Goal: Answer question/provide support: Answer question/provide support

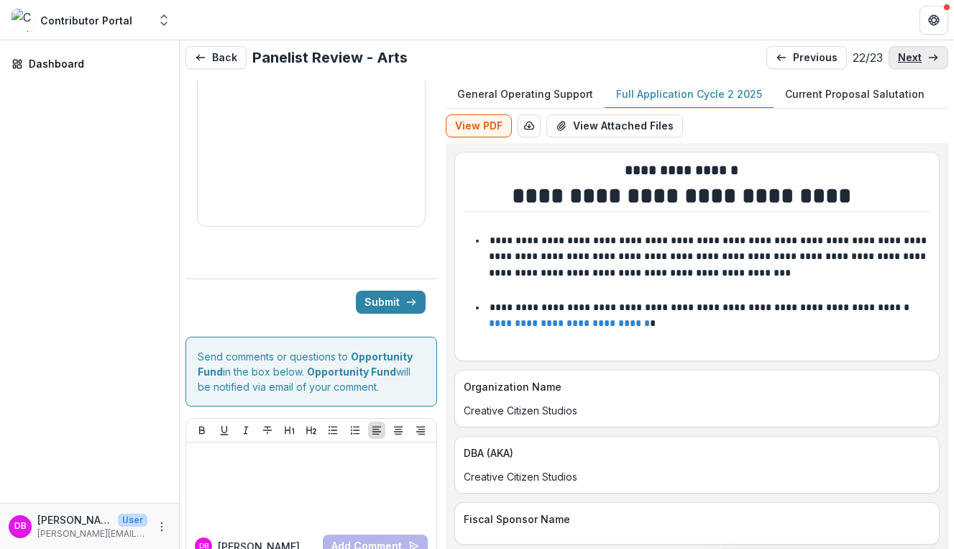
click at [908, 62] on p "next" at bounding box center [910, 58] width 24 height 12
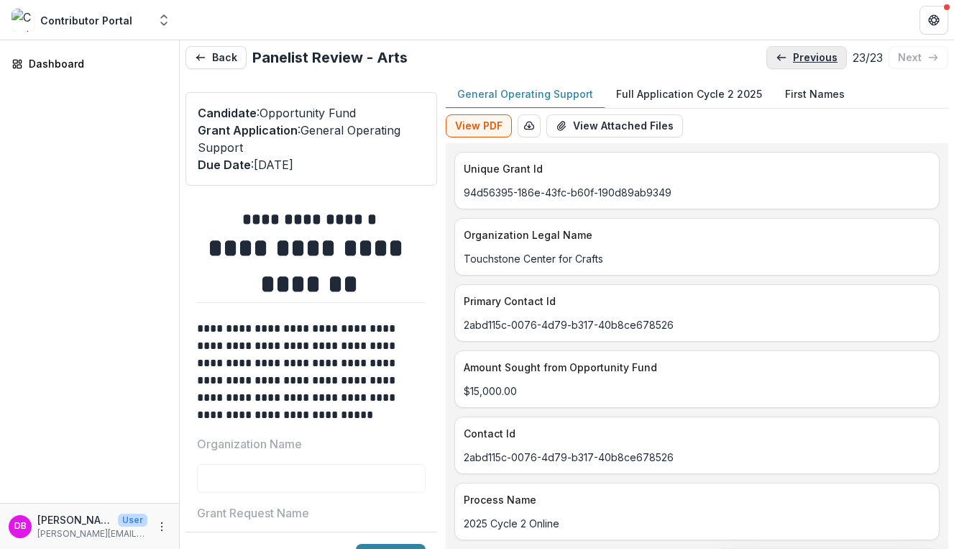
click at [810, 57] on p "previous" at bounding box center [815, 58] width 45 height 12
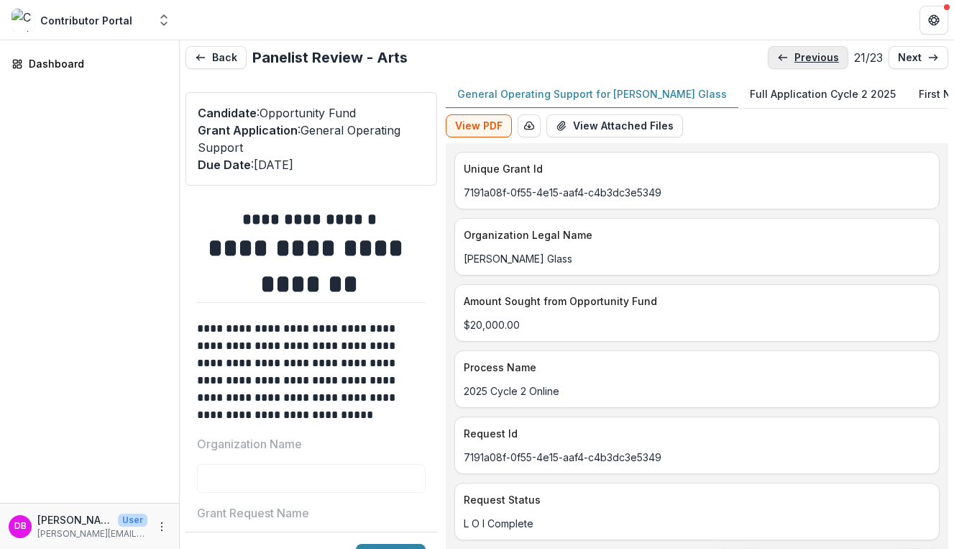
click at [810, 57] on p "previous" at bounding box center [816, 58] width 45 height 12
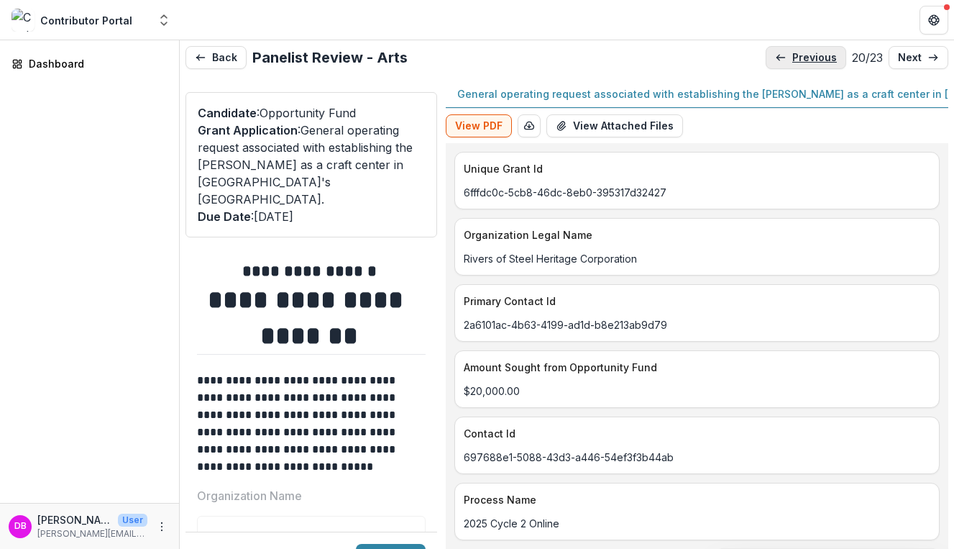
click at [810, 57] on p "previous" at bounding box center [814, 58] width 45 height 12
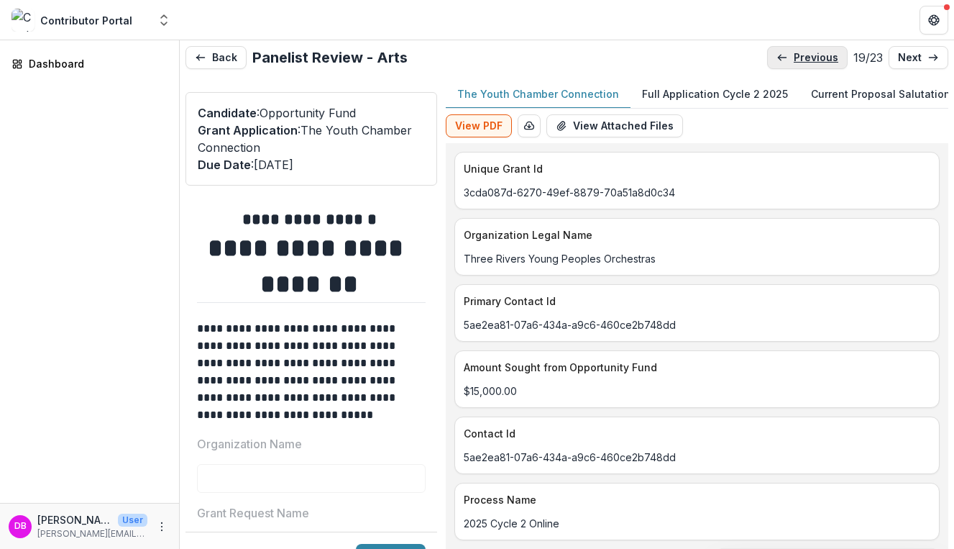
click at [810, 57] on p "previous" at bounding box center [816, 58] width 45 height 12
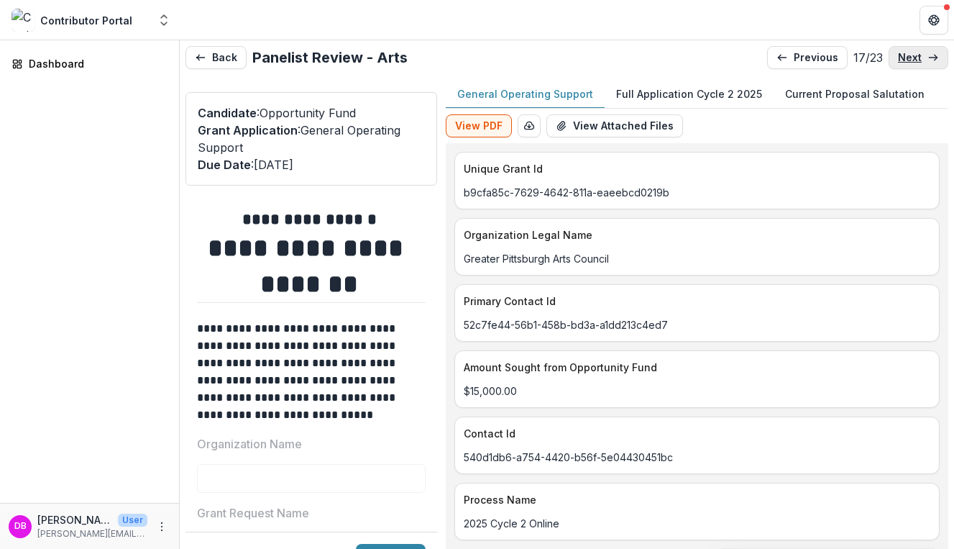
click at [927, 53] on icon at bounding box center [933, 58] width 12 height 12
click at [686, 101] on p "Full Application Cycle 2 2025" at bounding box center [689, 93] width 146 height 15
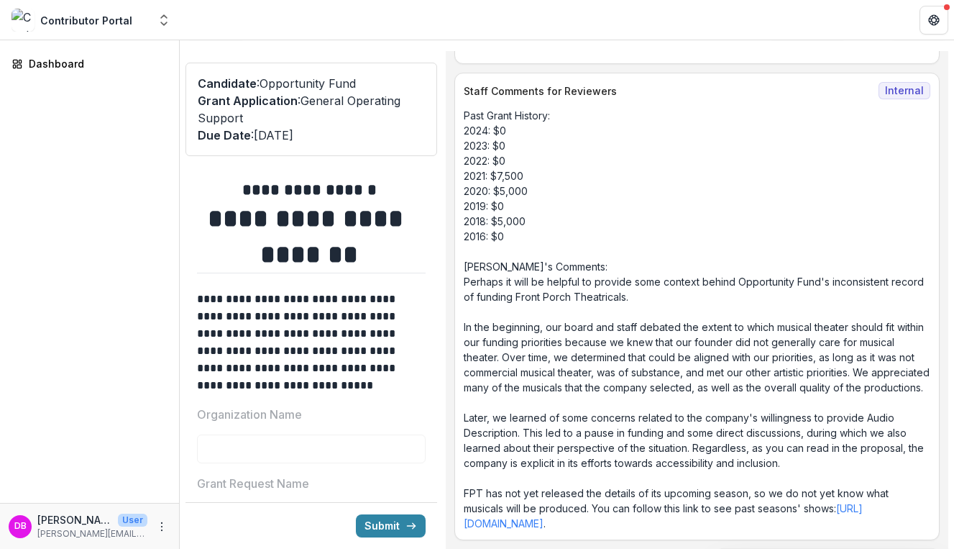
scroll to position [29, 0]
click at [561, 525] on link "https://www.frontporchpgh.com/past-seasons" at bounding box center [663, 515] width 399 height 27
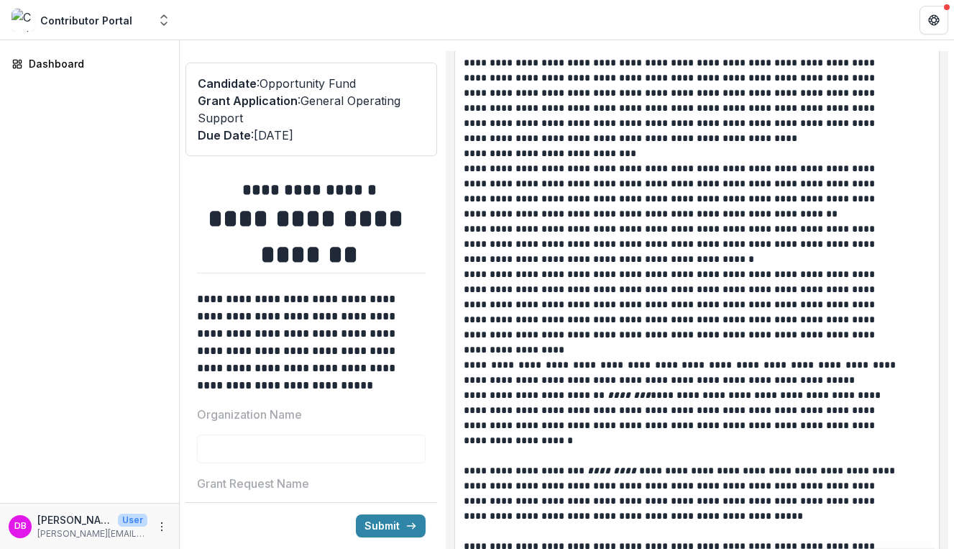
scroll to position [6231, 0]
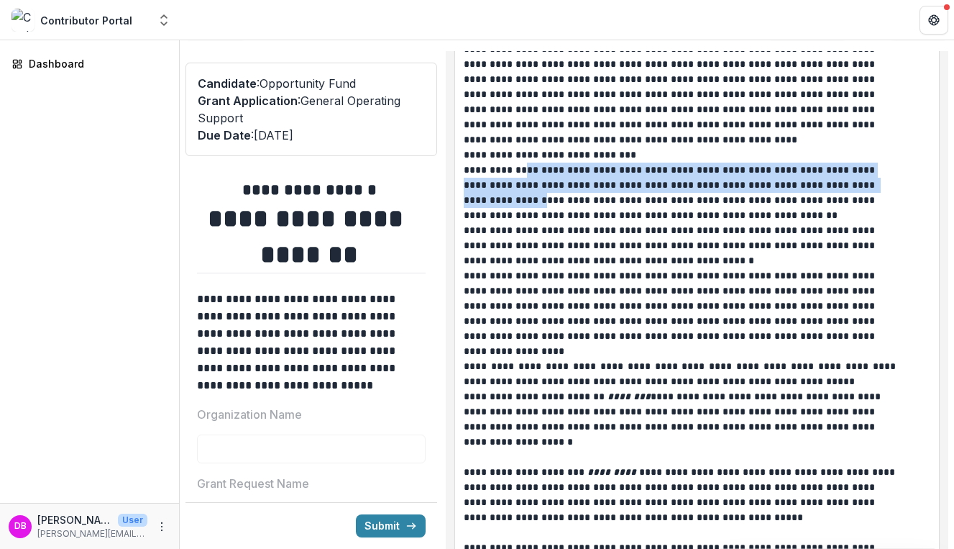
drag, startPoint x: 508, startPoint y: 219, endPoint x: 522, endPoint y: 197, distance: 26.5
click at [522, 196] on div "**********" at bounding box center [697, 374] width 467 height 725
click at [522, 178] on p "**********" at bounding box center [681, 169] width 435 height 15
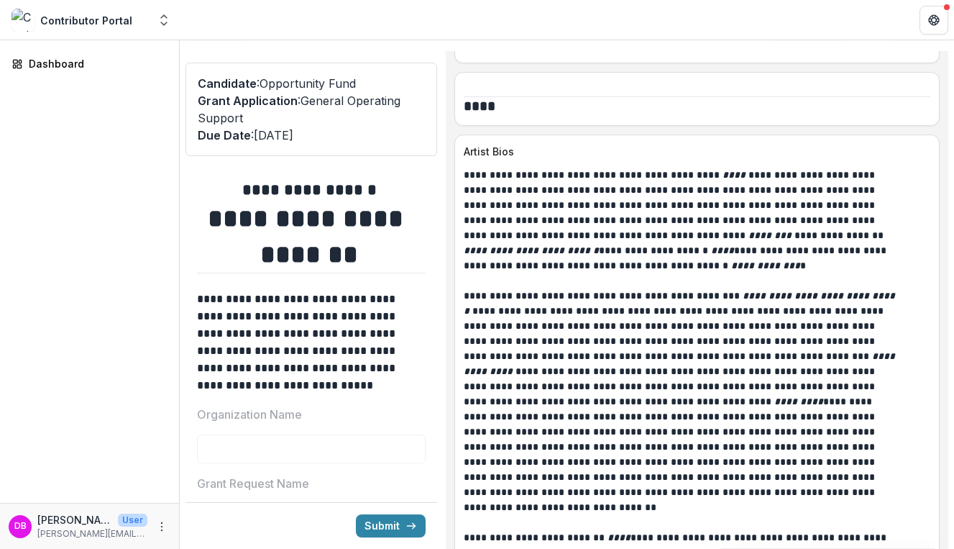
scroll to position [3407, 0]
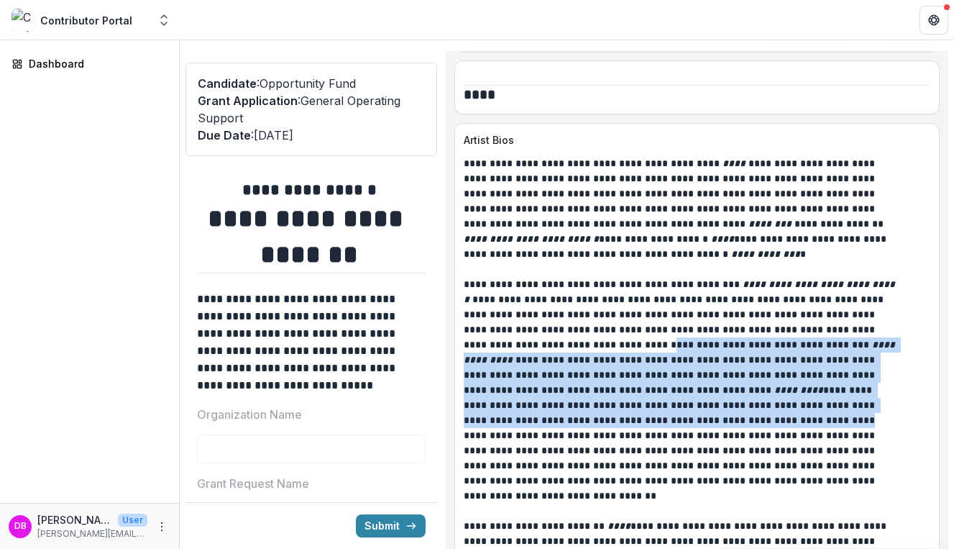
drag, startPoint x: 571, startPoint y: 434, endPoint x: 556, endPoint y: 365, distance: 70.5
click at [556, 365] on p "**********" at bounding box center [681, 495] width 435 height 679
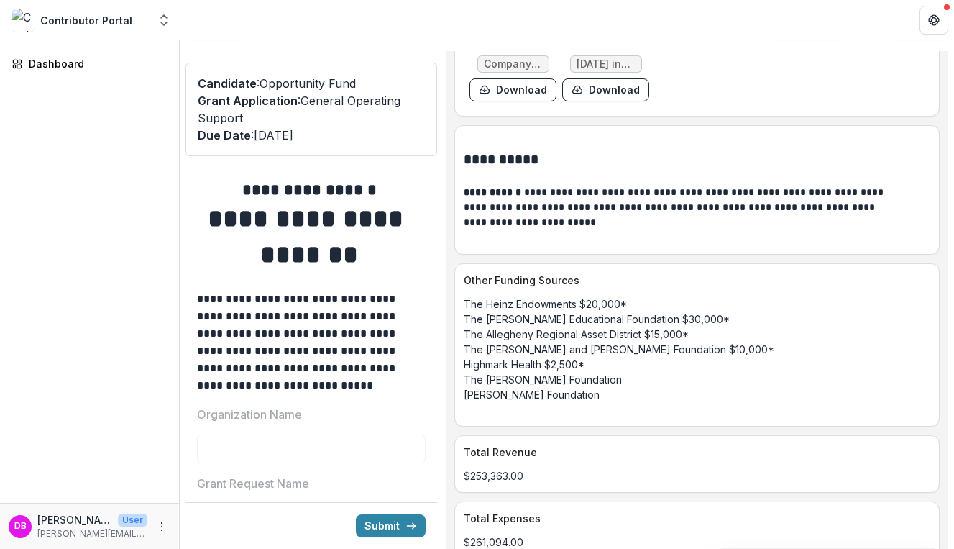
scroll to position [4659, 0]
drag, startPoint x: 516, startPoint y: 339, endPoint x: 556, endPoint y: 359, distance: 45.0
click at [556, 359] on p "The Heinz Endowments $20,000* The Philip Chosky Educational Foundation $30,000*…" at bounding box center [697, 355] width 467 height 121
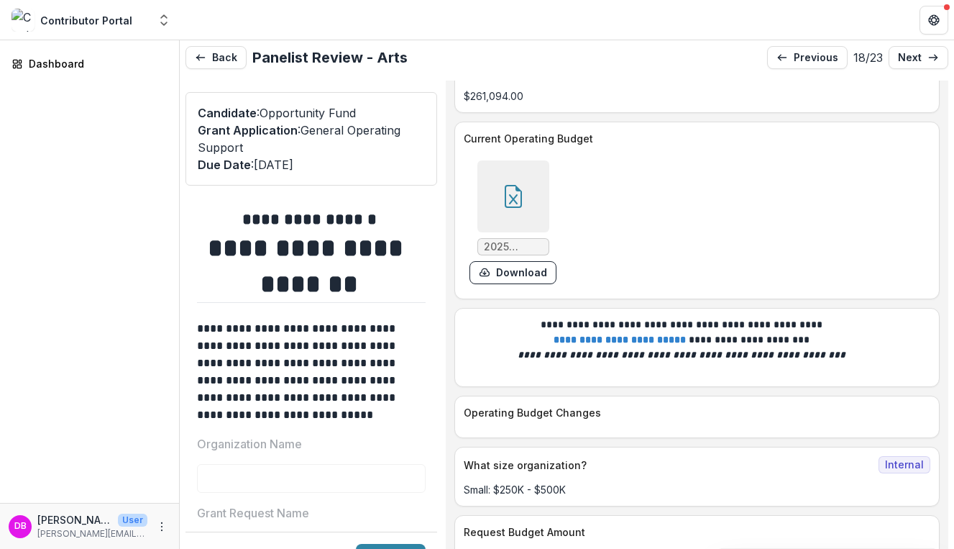
scroll to position [5119, 0]
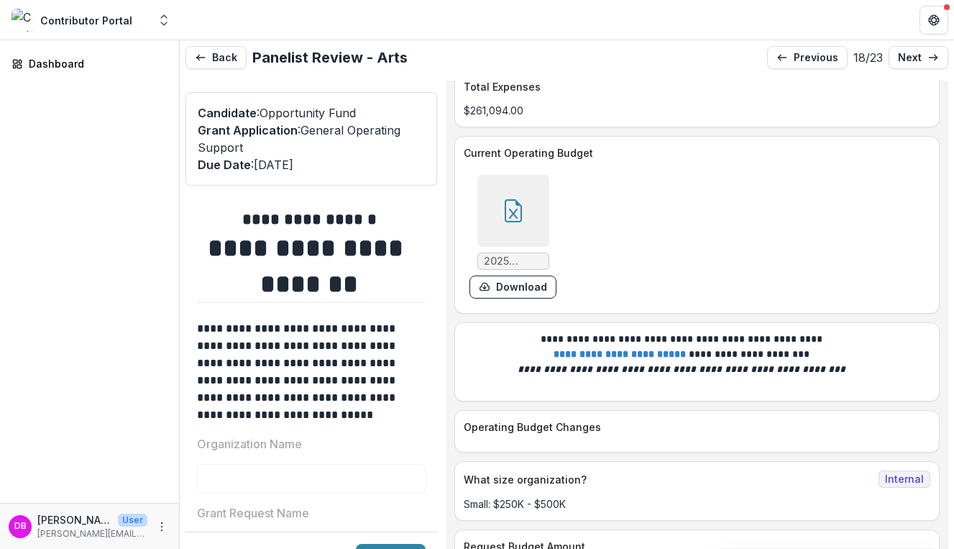
click at [525, 222] on icon at bounding box center [513, 210] width 23 height 23
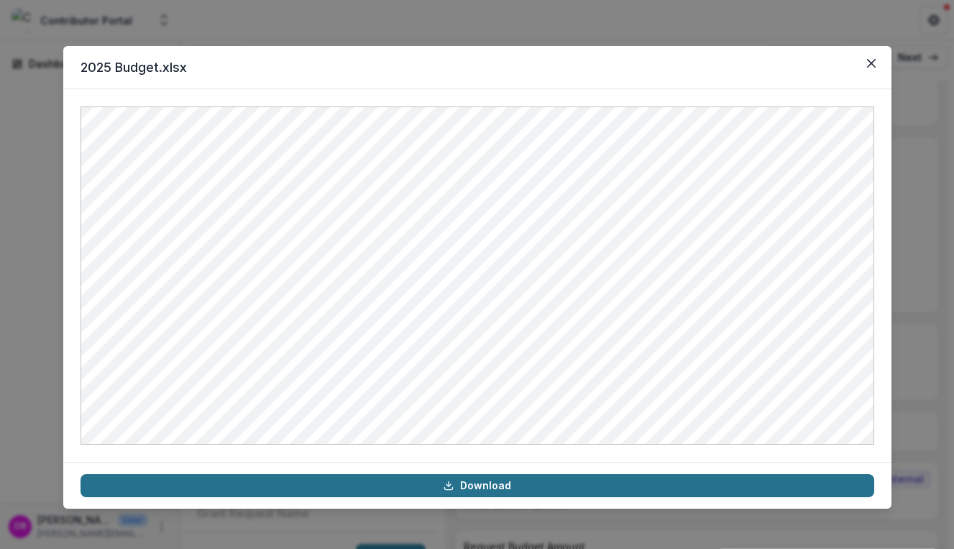
click at [447, 492] on link "Download" at bounding box center [478, 485] width 794 height 23
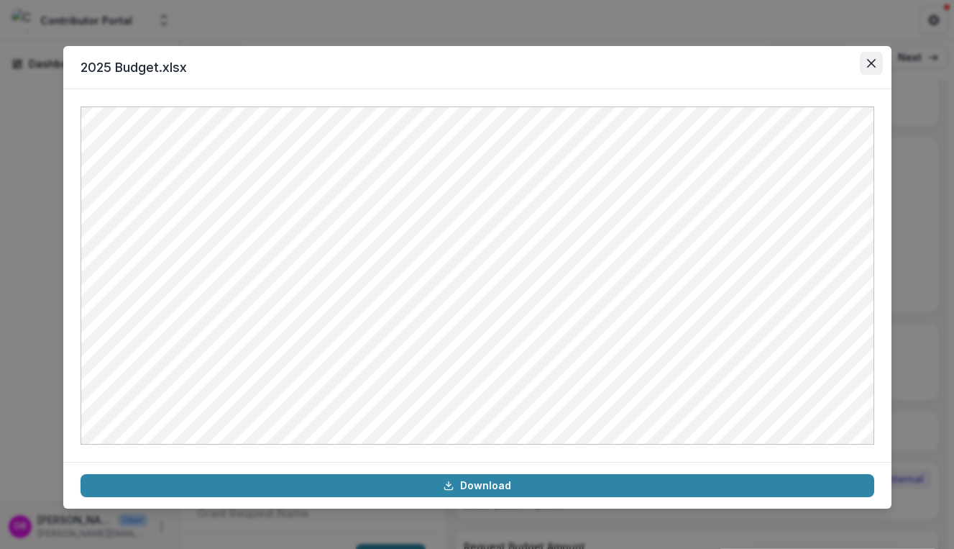
click at [869, 59] on icon "Close" at bounding box center [871, 63] width 9 height 9
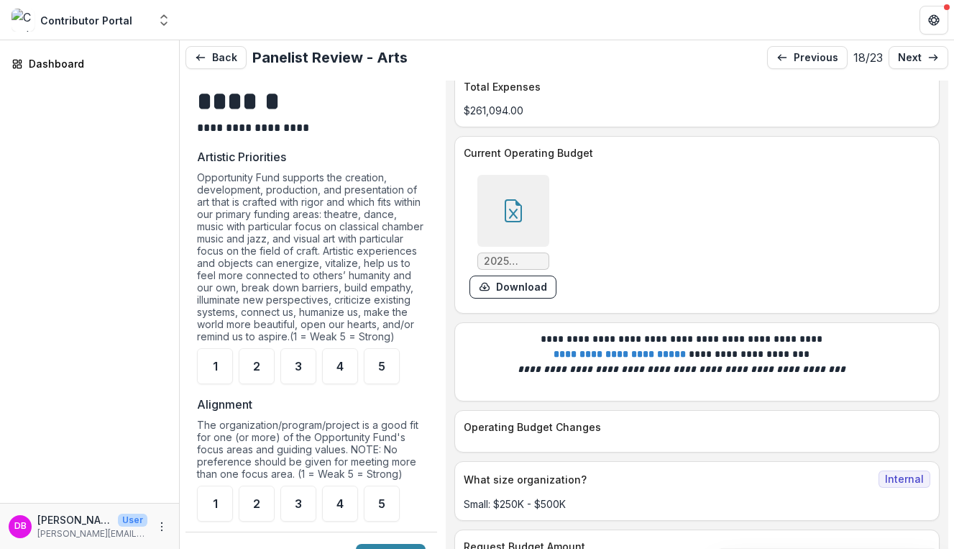
scroll to position [989, 0]
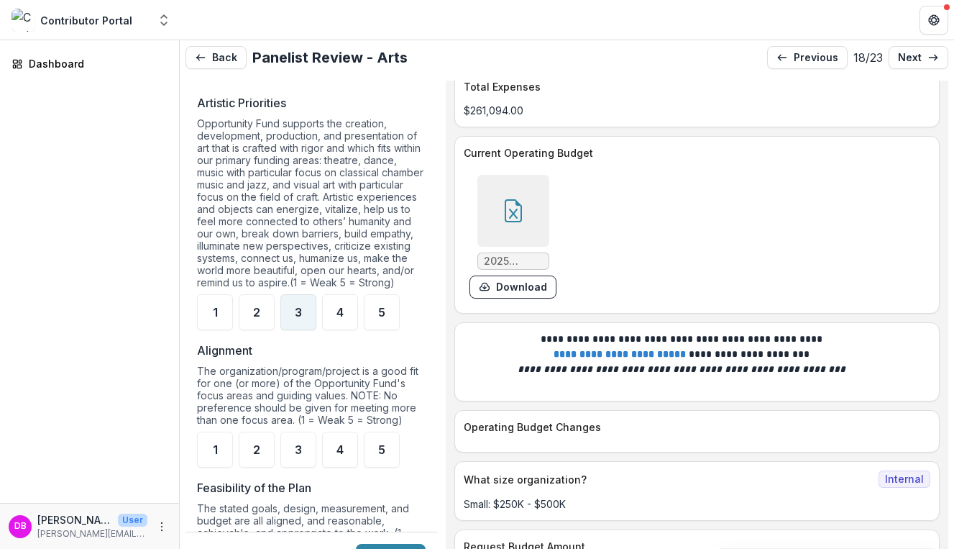
click at [302, 318] on span "3" at bounding box center [298, 312] width 7 height 12
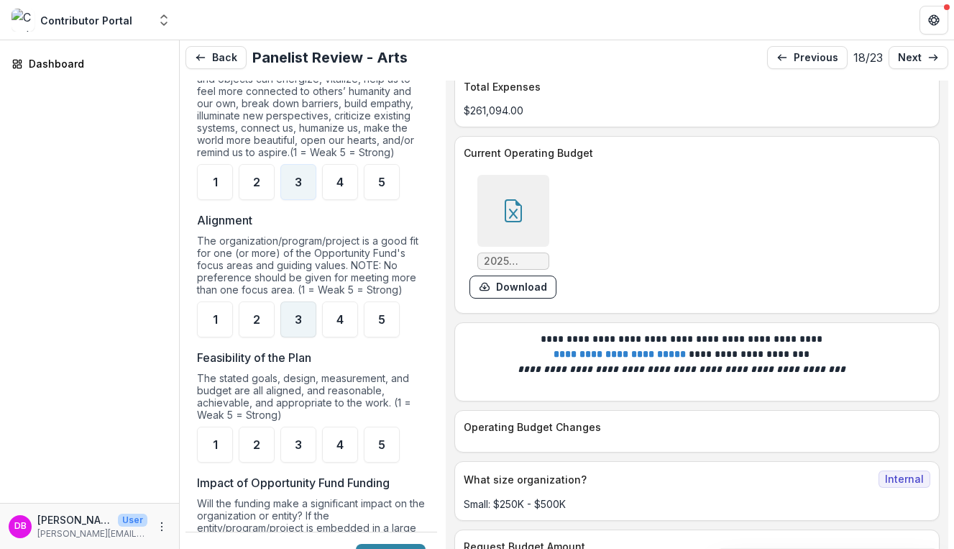
click at [298, 325] on span "3" at bounding box center [298, 319] width 7 height 12
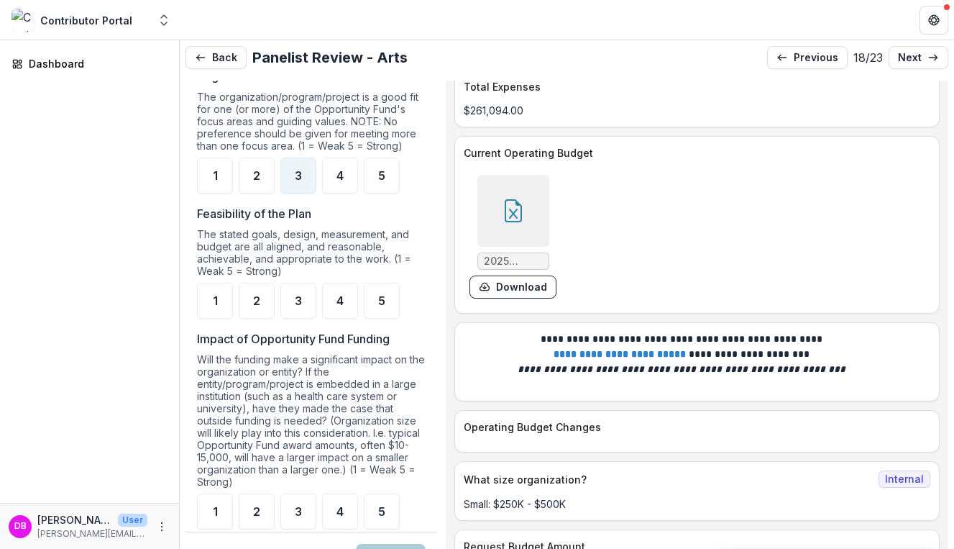
scroll to position [1262, 0]
click at [340, 308] on span "4" at bounding box center [339, 302] width 7 height 12
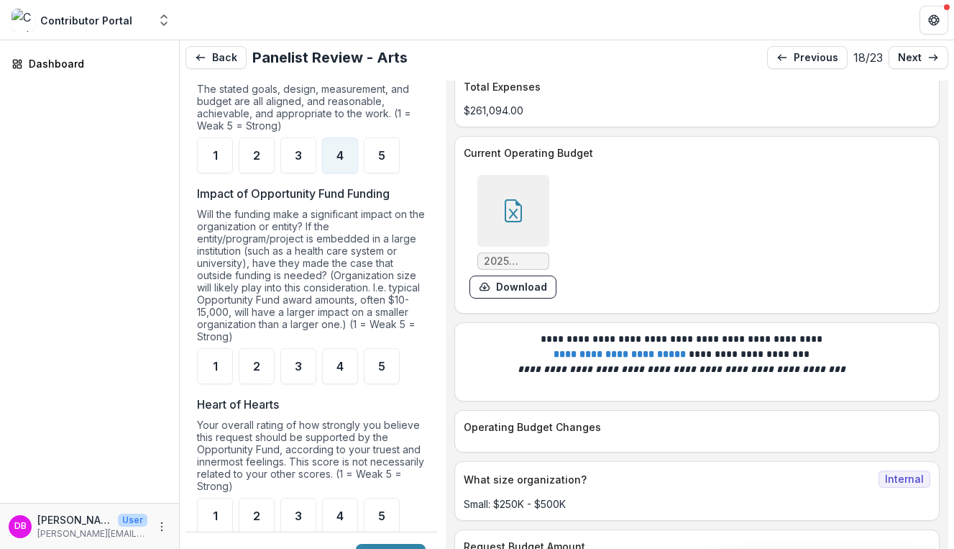
scroll to position [1411, 0]
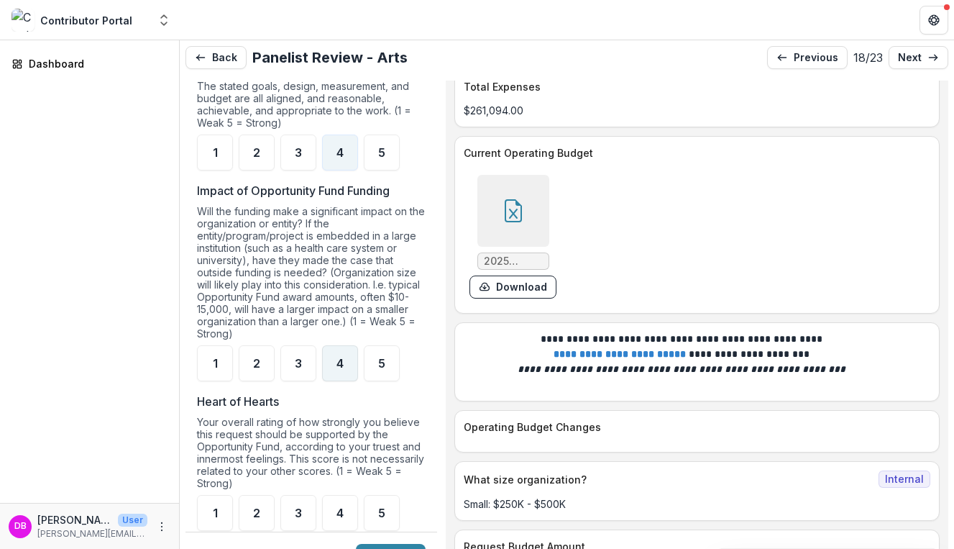
click at [354, 380] on div "4" at bounding box center [340, 363] width 36 height 36
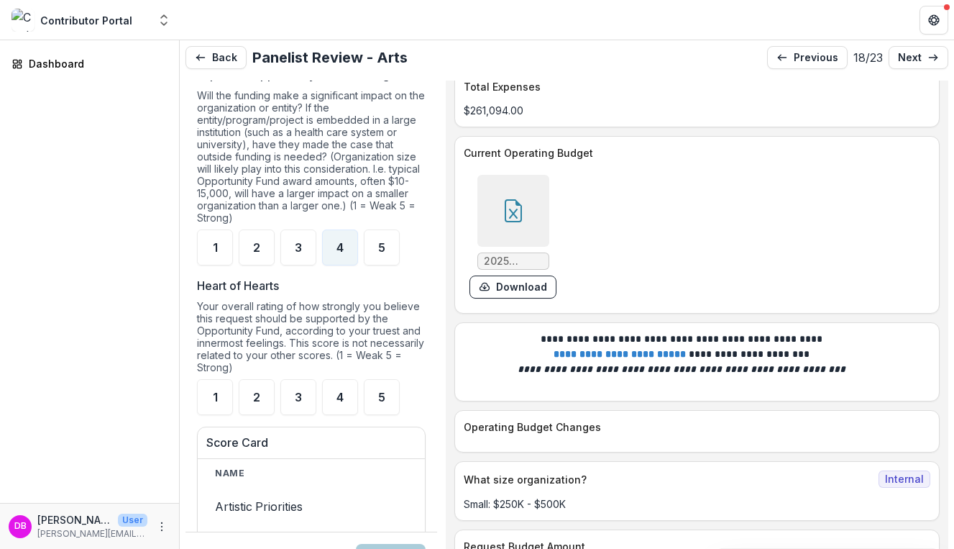
scroll to position [1529, 0]
click at [302, 400] on span "3" at bounding box center [298, 395] width 7 height 12
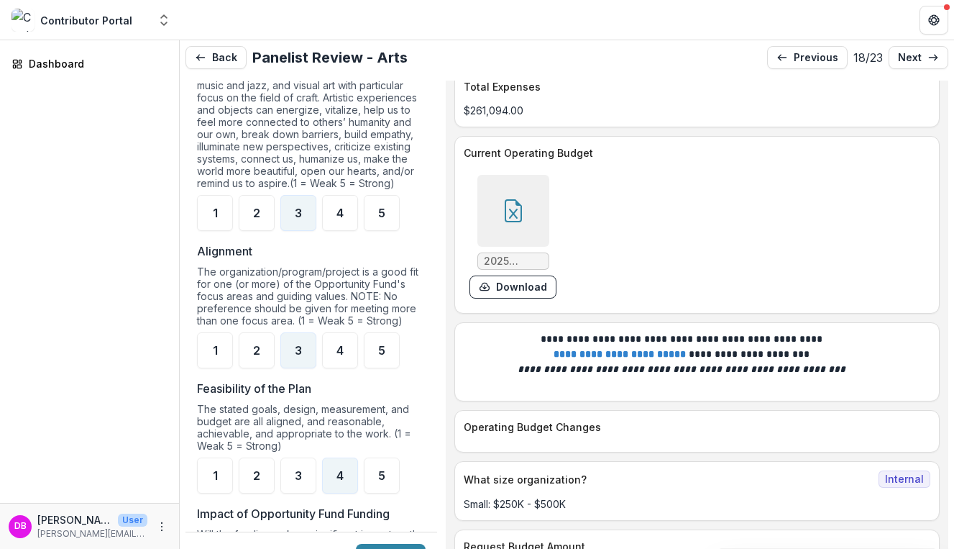
scroll to position [856, 0]
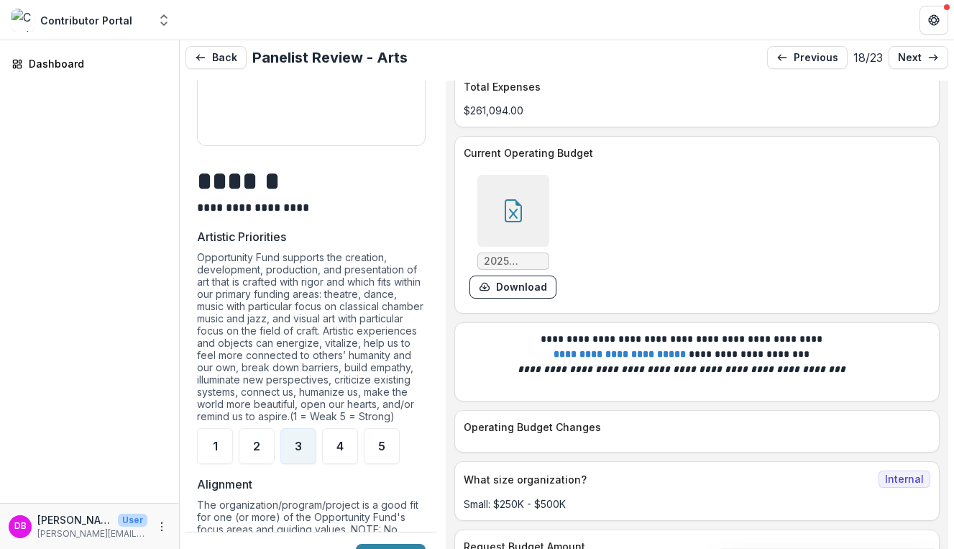
click at [210, 0] on header at bounding box center [567, 20] width 774 height 40
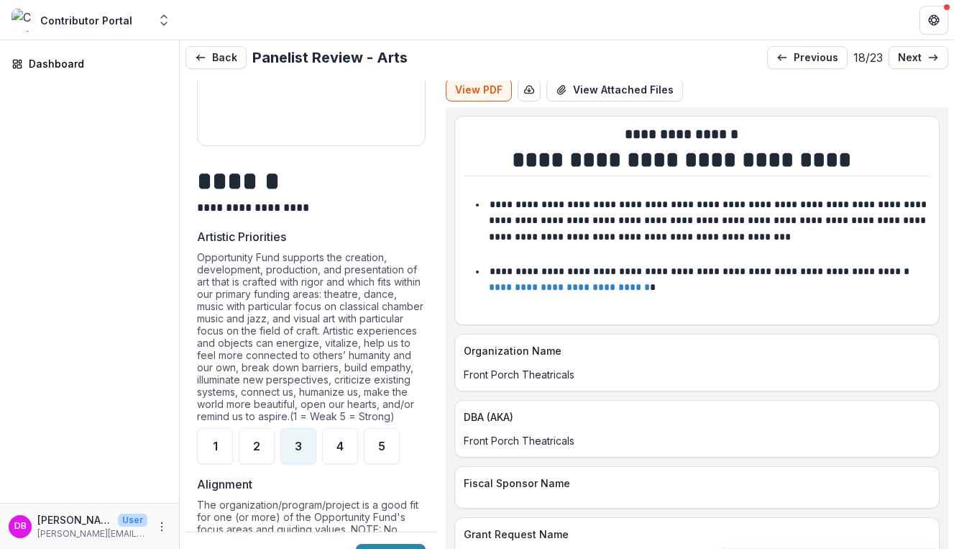
scroll to position [39, 0]
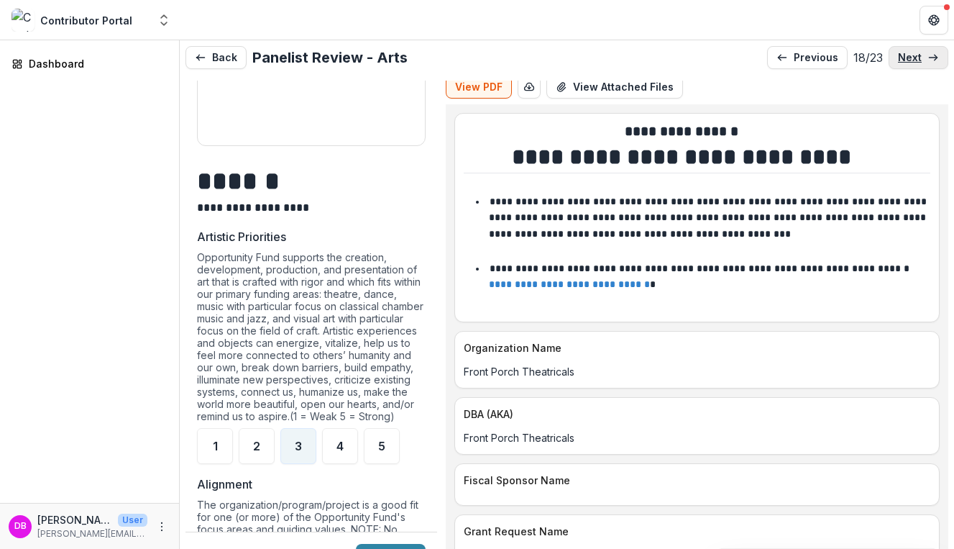
click at [898, 58] on p "next" at bounding box center [910, 58] width 24 height 12
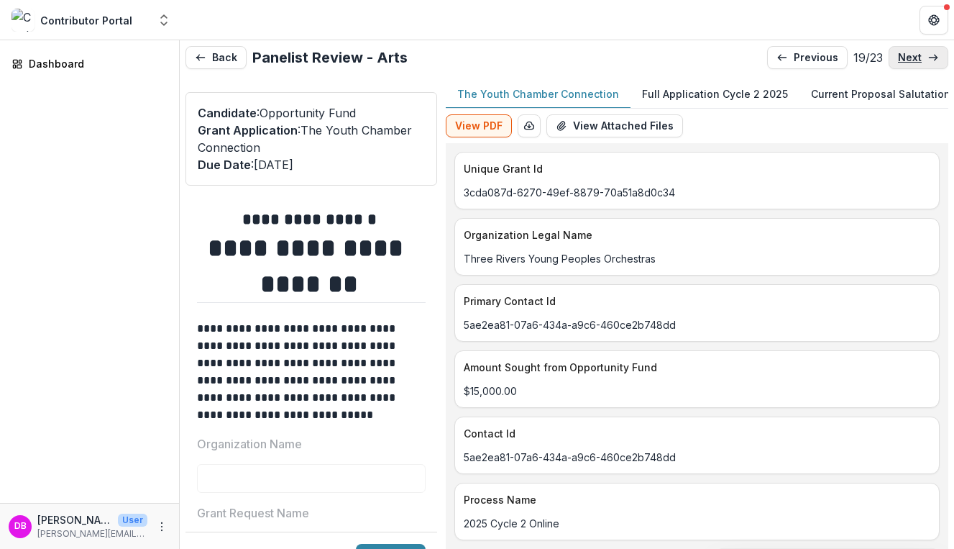
click at [898, 58] on p "next" at bounding box center [910, 58] width 24 height 12
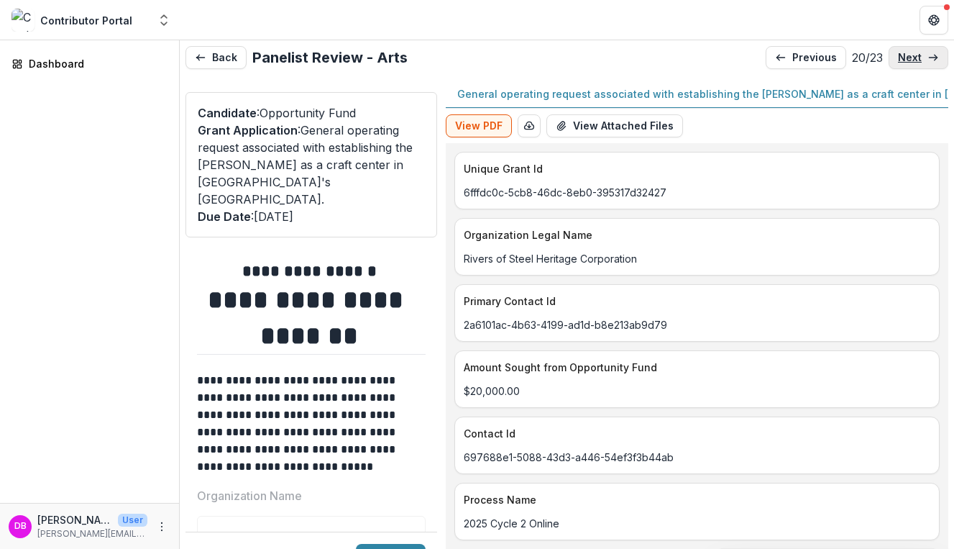
click at [898, 58] on p "next" at bounding box center [910, 58] width 24 height 12
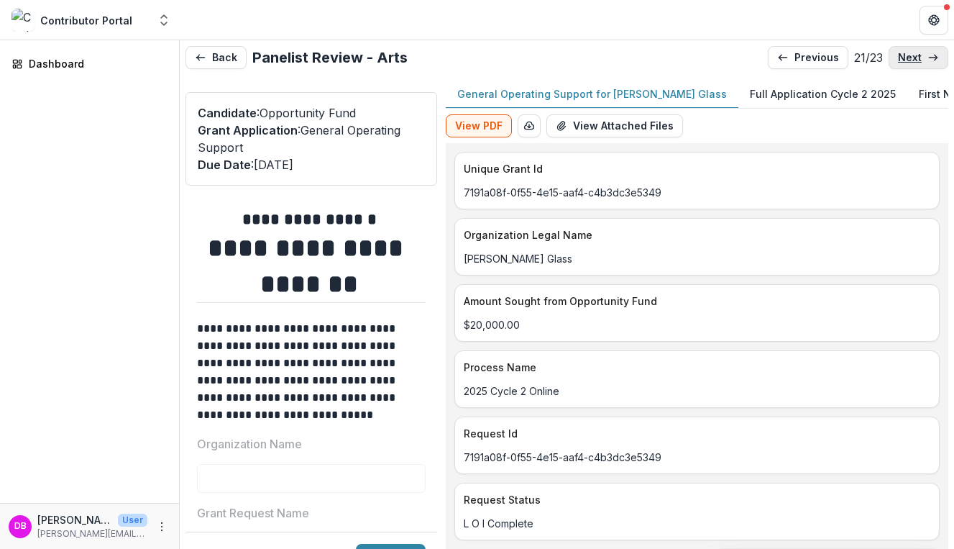
click at [898, 58] on p "next" at bounding box center [910, 58] width 24 height 12
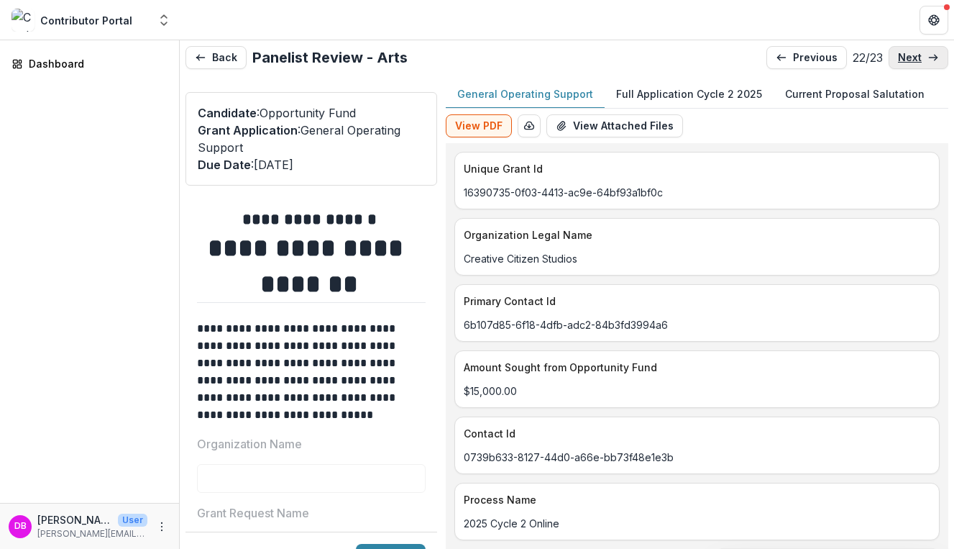
click at [899, 60] on p "next" at bounding box center [910, 58] width 24 height 12
click at [793, 60] on p "previous" at bounding box center [815, 58] width 45 height 12
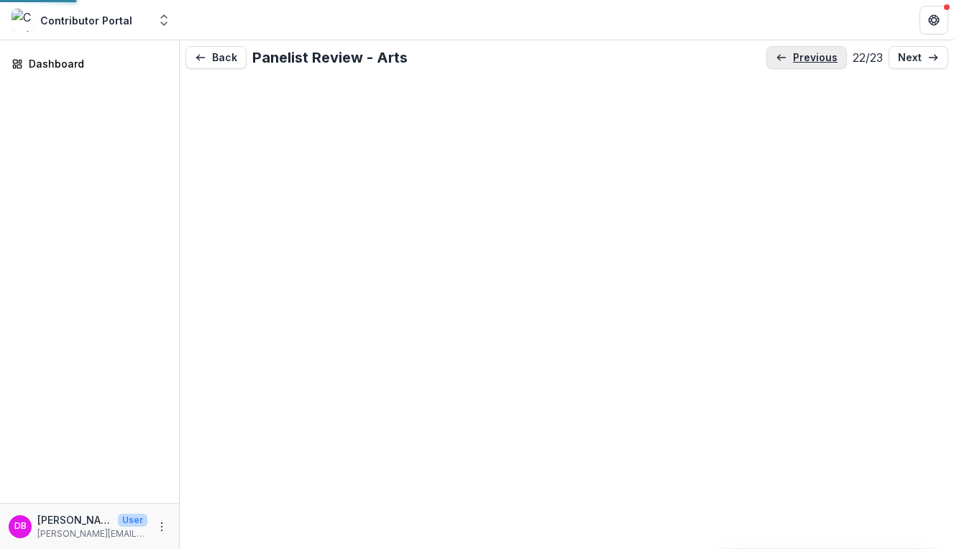
click at [793, 60] on p "previous" at bounding box center [815, 58] width 45 height 12
click at [794, 60] on p "previous" at bounding box center [816, 58] width 45 height 12
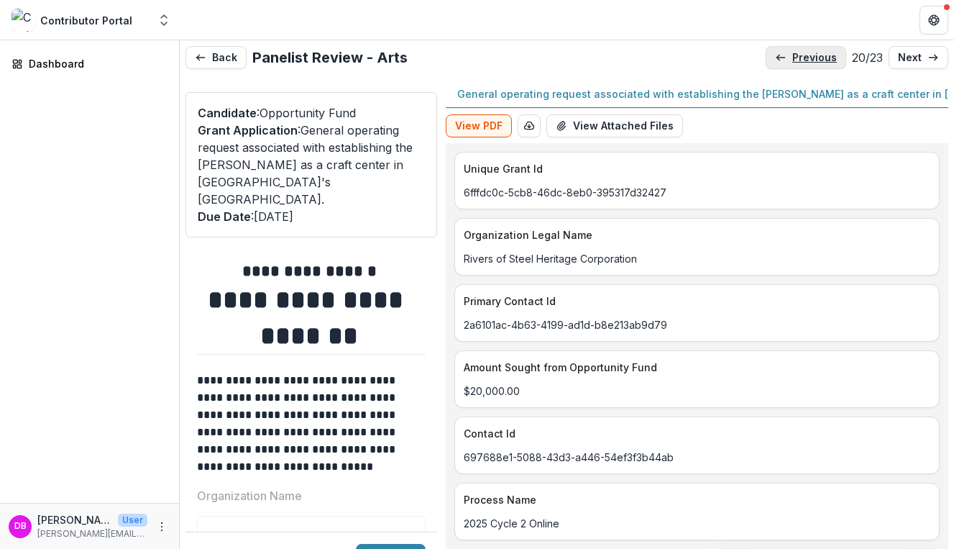
click at [792, 60] on p "previous" at bounding box center [814, 58] width 45 height 12
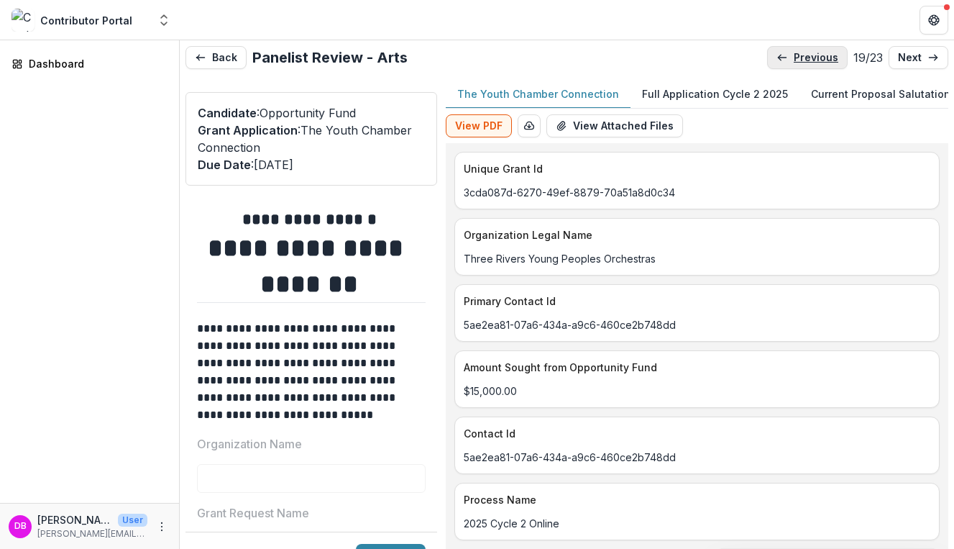
click at [794, 61] on p "previous" at bounding box center [816, 58] width 45 height 12
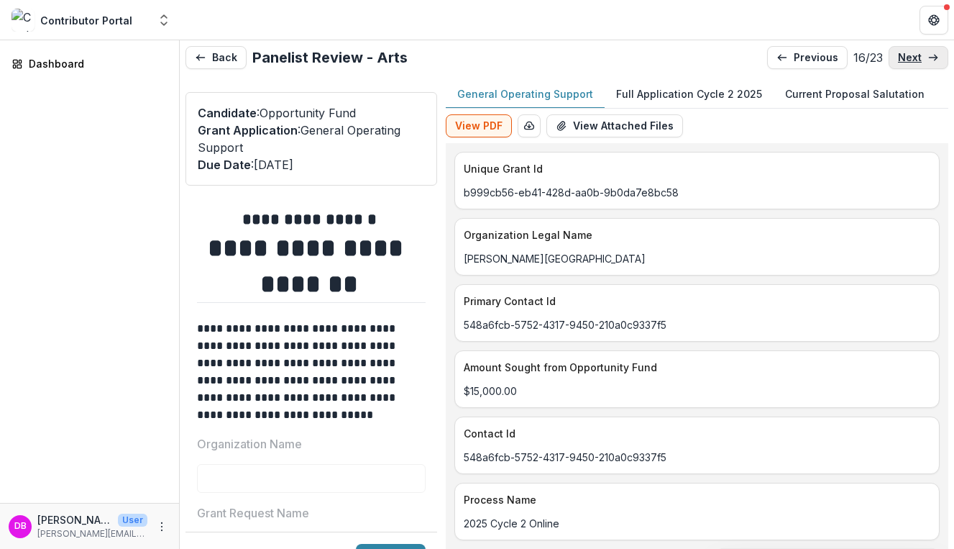
click at [899, 58] on p "next" at bounding box center [910, 58] width 24 height 12
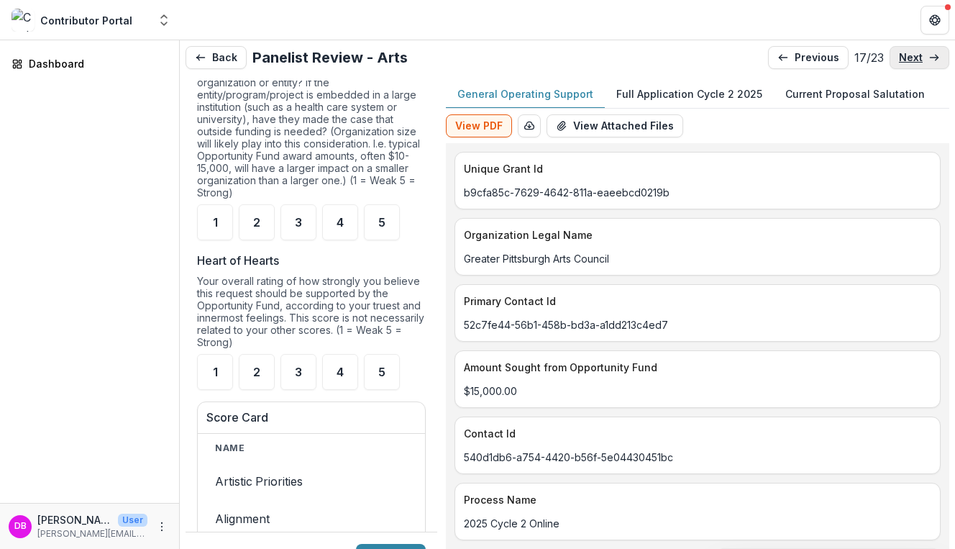
click at [907, 60] on p "next" at bounding box center [911, 58] width 24 height 12
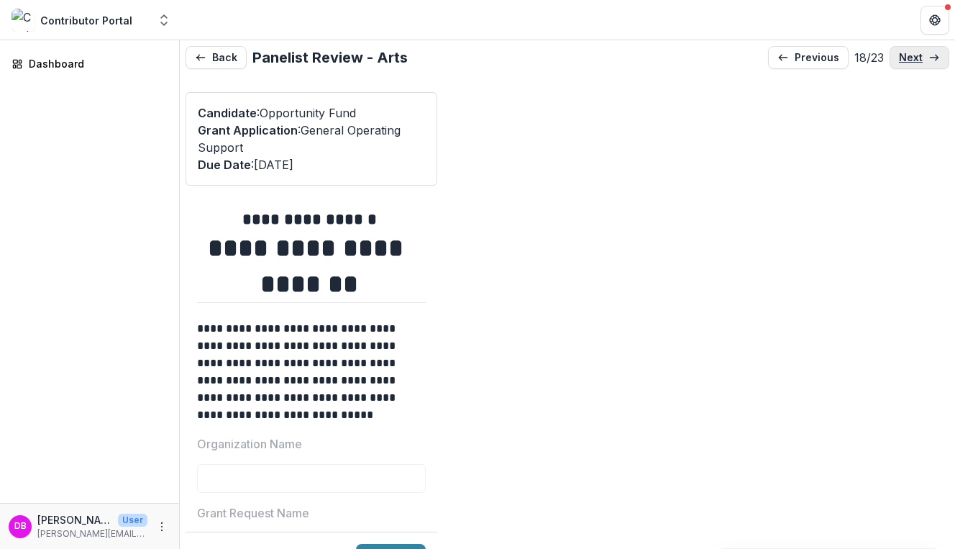
click at [912, 56] on p "next" at bounding box center [911, 58] width 24 height 12
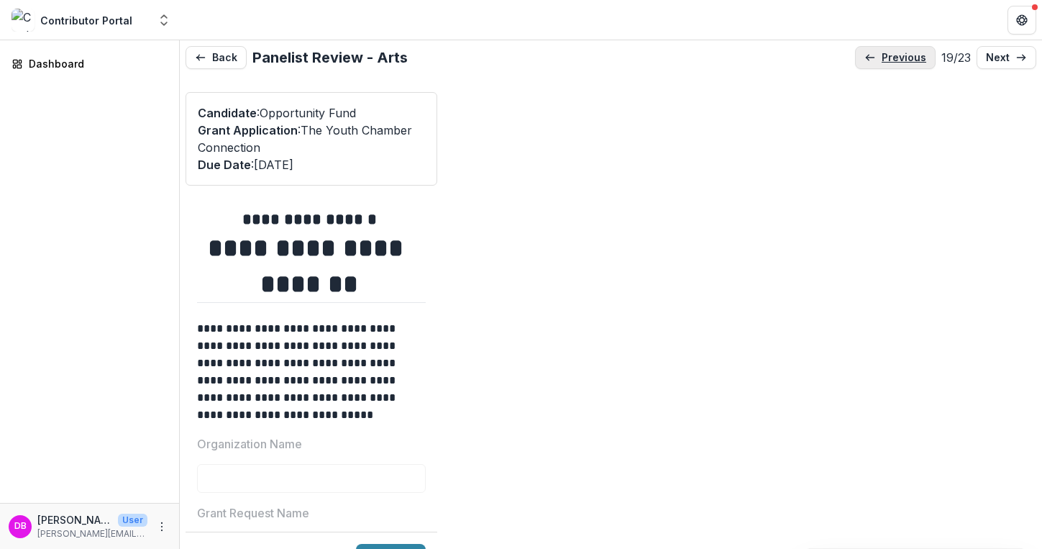
click at [889, 60] on p "previous" at bounding box center [903, 58] width 45 height 12
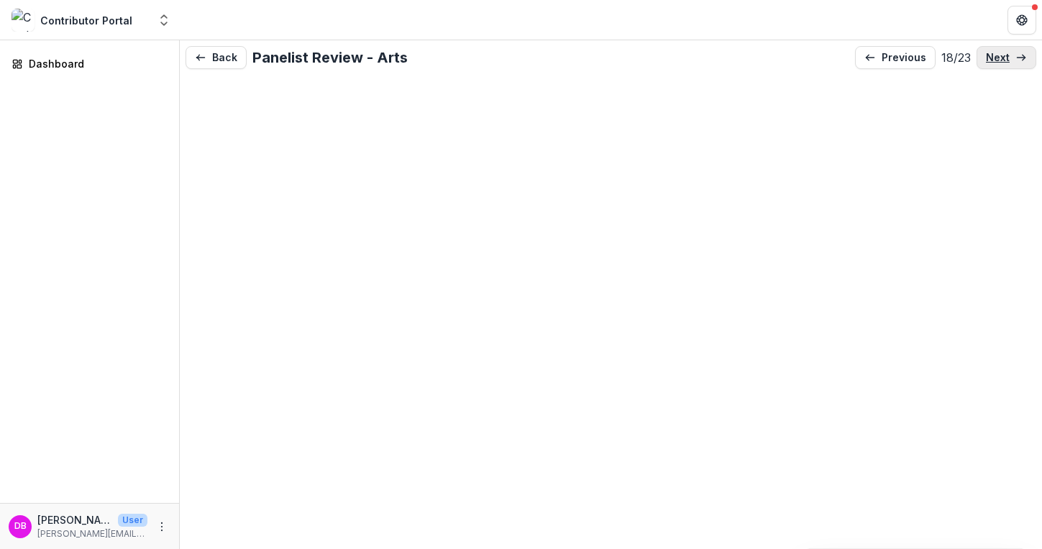
click at [953, 63] on link "next" at bounding box center [1006, 57] width 60 height 23
click at [953, 55] on p "next" at bounding box center [998, 58] width 24 height 12
click at [953, 63] on p "next" at bounding box center [998, 58] width 24 height 12
click at [953, 63] on link "next" at bounding box center [1006, 57] width 60 height 23
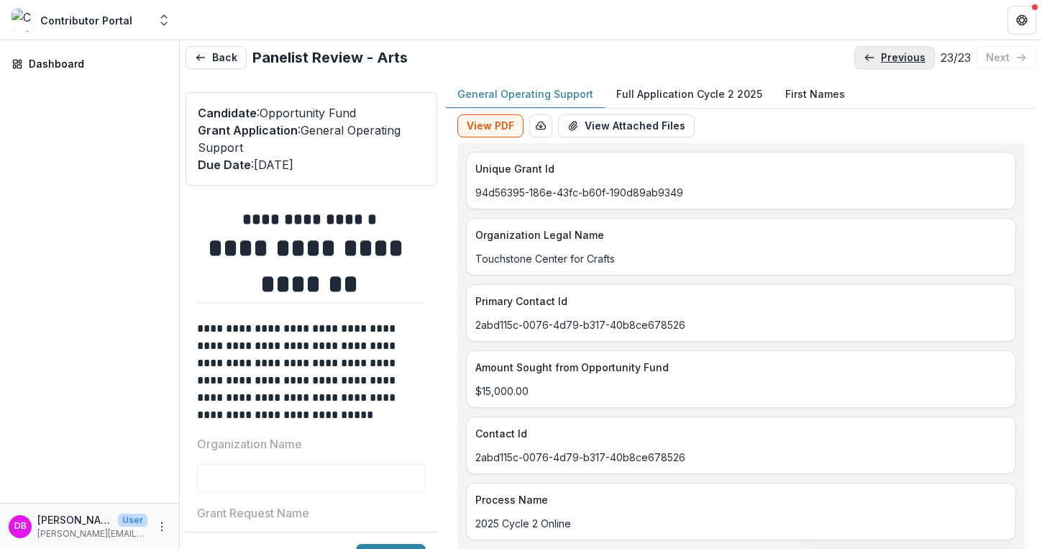
click at [881, 55] on p "previous" at bounding box center [903, 58] width 45 height 12
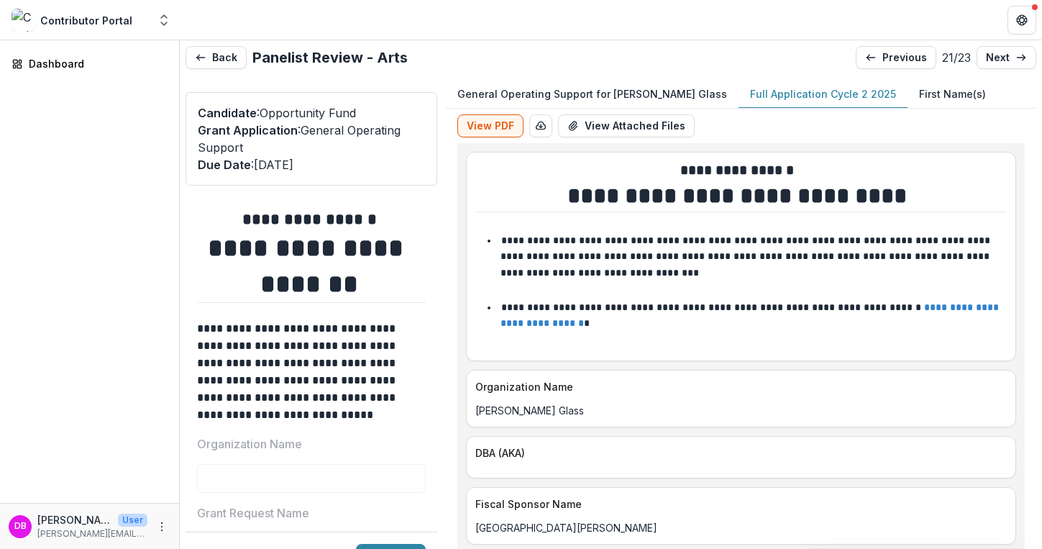
click at [761, 87] on p "Full Application Cycle 2 2025" at bounding box center [823, 93] width 146 height 15
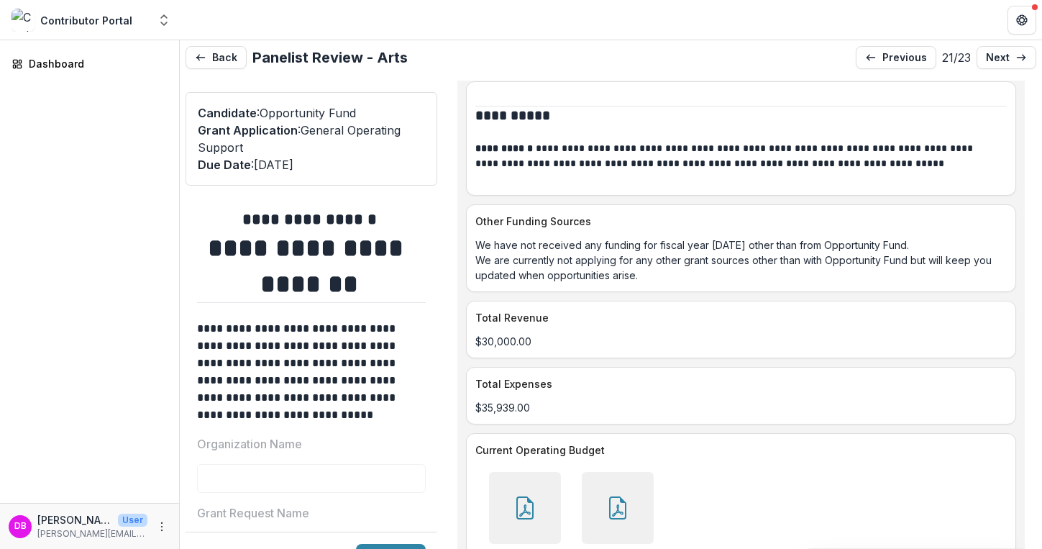
scroll to position [6427, 0]
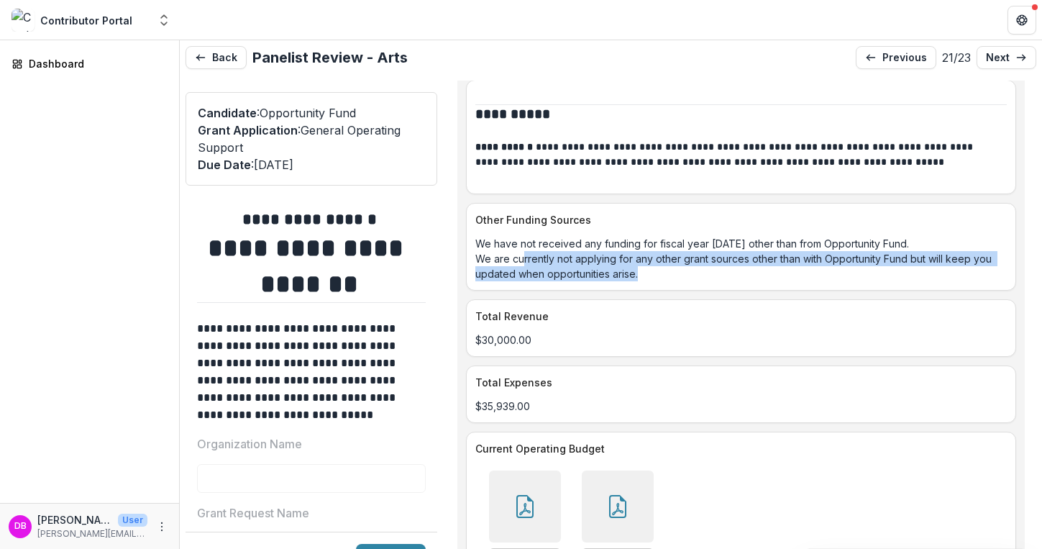
drag, startPoint x: 522, startPoint y: 247, endPoint x: 637, endPoint y: 262, distance: 116.0
click at [637, 262] on p "We have not received any funding for fiscal year [DATE] other than from Opportu…" at bounding box center [740, 258] width 531 height 45
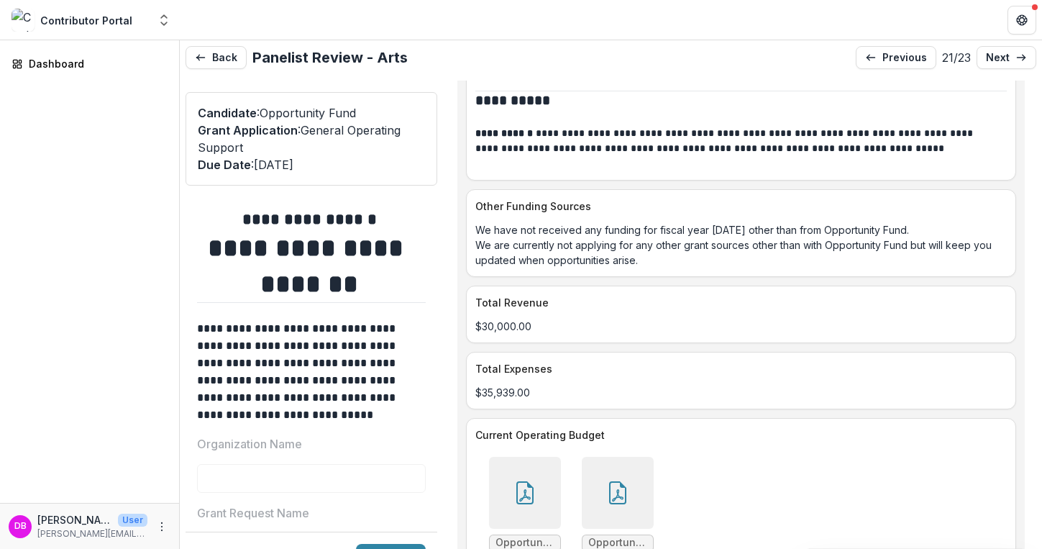
scroll to position [6442, 0]
drag, startPoint x: 642, startPoint y: 255, endPoint x: 597, endPoint y: 219, distance: 57.3
click at [597, 221] on p "We have not received any funding for fiscal year [DATE] other than from Opportu…" at bounding box center [740, 243] width 531 height 45
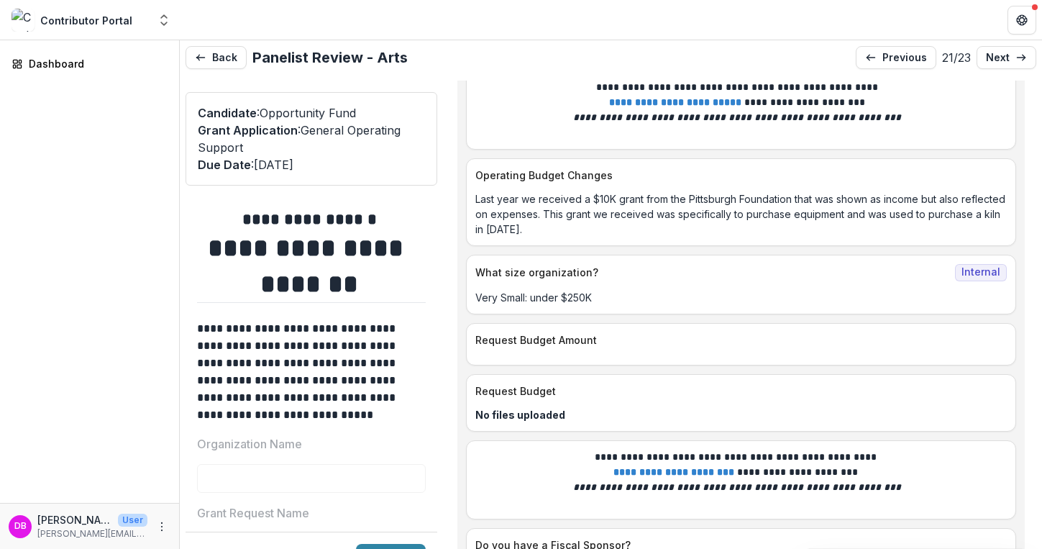
scroll to position [6977, 0]
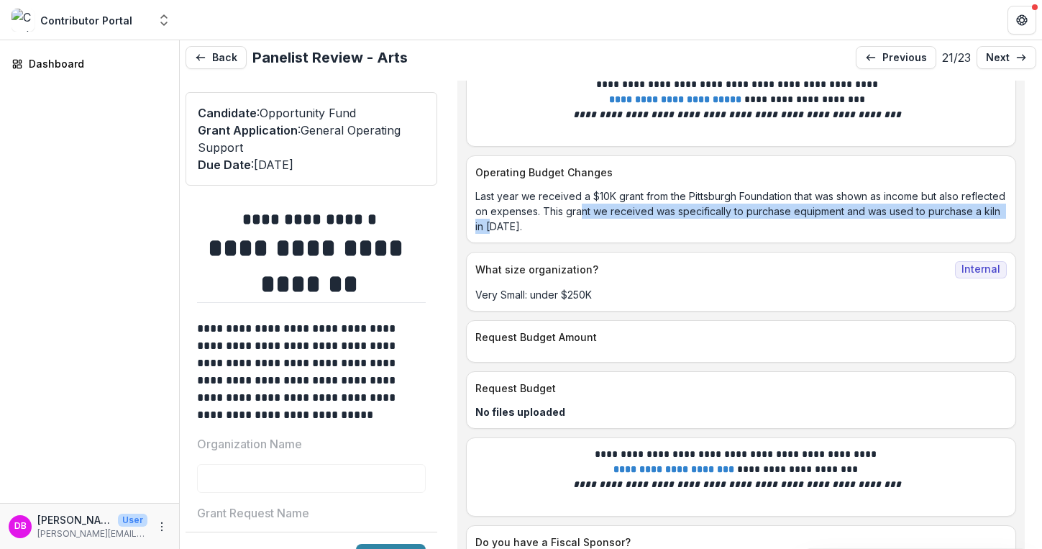
drag, startPoint x: 625, startPoint y: 209, endPoint x: 564, endPoint y: 214, distance: 60.6
click at [565, 214] on p "Last year we received a $10K grant from the Pittsburgh Foundation that was show…" at bounding box center [740, 210] width 531 height 45
click at [564, 214] on p "Last year we received a $10K grant from the Pittsburgh Foundation that was show…" at bounding box center [740, 210] width 531 height 45
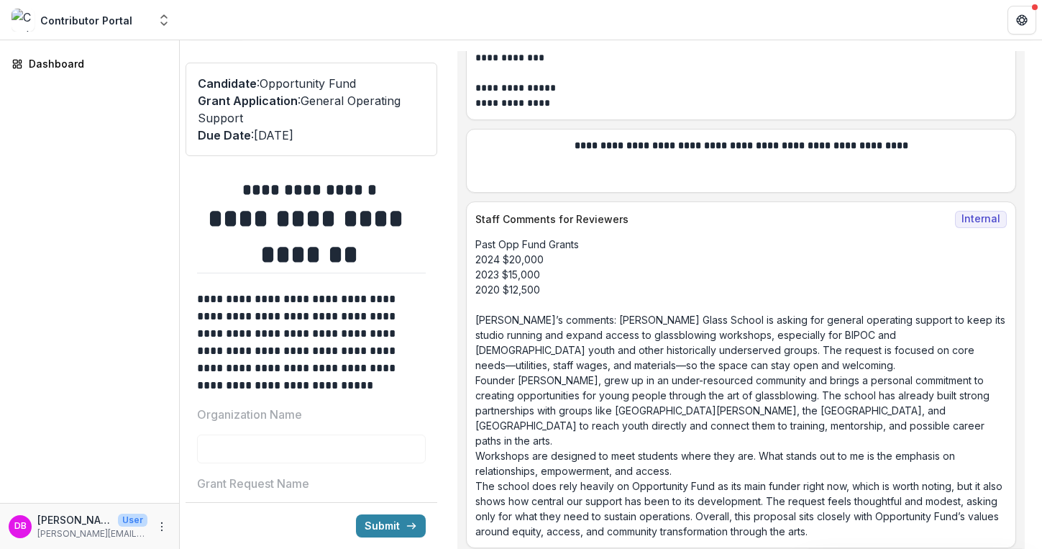
scroll to position [29, 0]
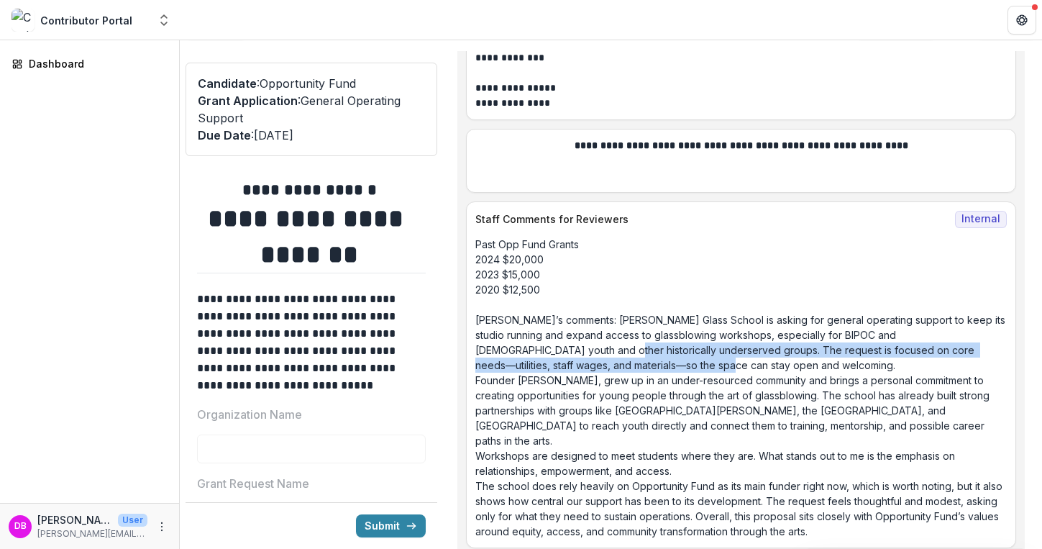
drag, startPoint x: 551, startPoint y: 351, endPoint x: 638, endPoint y: 367, distance: 88.4
click at [638, 367] on p "Past Opp Fund Grants 2024 $20,000 2023 $15,000 2020 $12,500 [PERSON_NAME]’s com…" at bounding box center [740, 388] width 531 height 302
drag, startPoint x: 720, startPoint y: 367, endPoint x: 622, endPoint y: 357, distance: 98.4
click at [622, 357] on p "Past Opp Fund Grants 2024 $20,000 2023 $15,000 2020 $12,500 [PERSON_NAME]’s com…" at bounding box center [740, 388] width 531 height 302
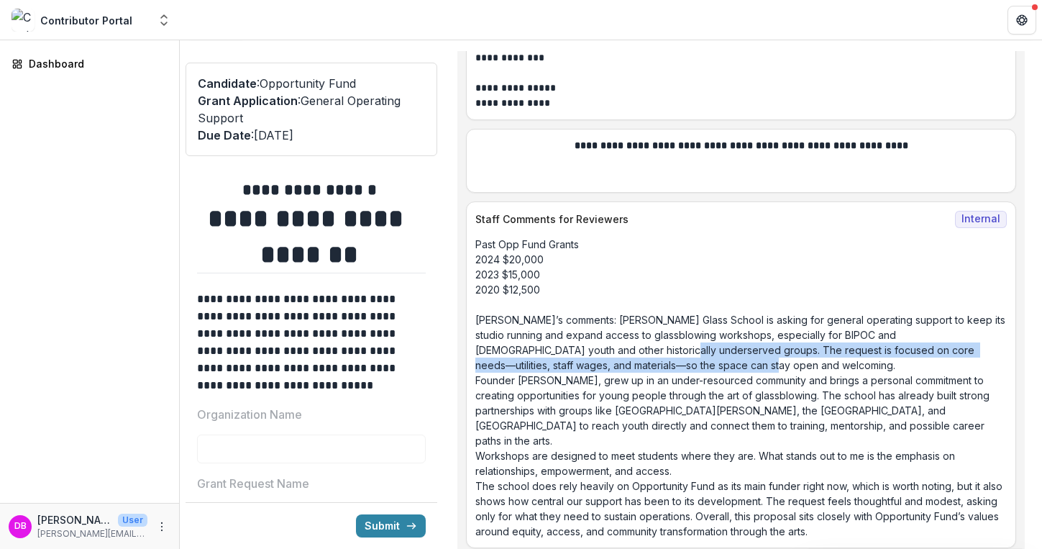
click at [622, 368] on p "Past Opp Fund Grants 2024 $20,000 2023 $15,000 2020 $12,500 [PERSON_NAME]’s com…" at bounding box center [740, 388] width 531 height 302
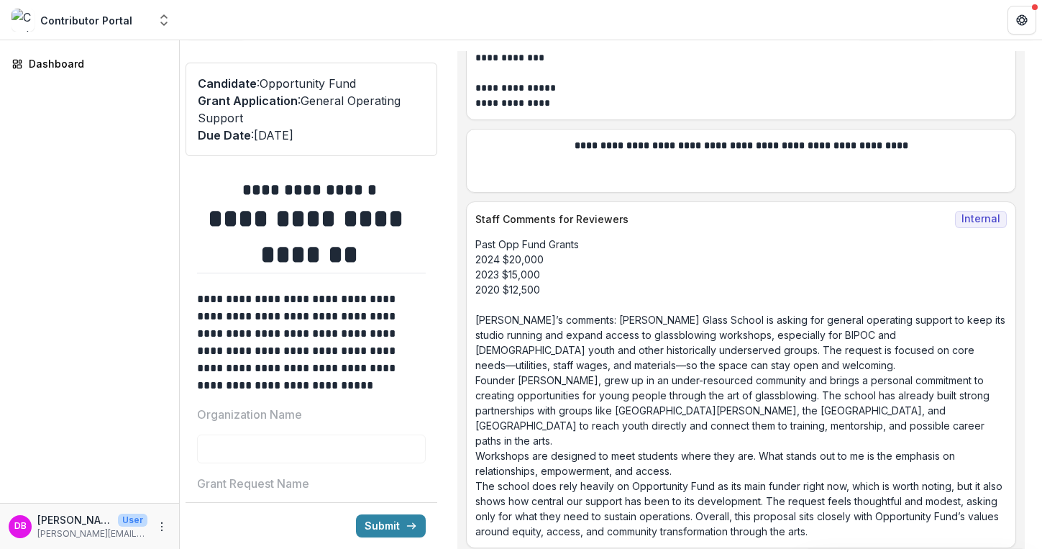
scroll to position [10382, 0]
drag, startPoint x: 567, startPoint y: 400, endPoint x: 653, endPoint y: 408, distance: 85.9
click at [653, 408] on p "Past Opp Fund Grants 2024 $20,000 2023 $15,000 2020 $12,500 [PERSON_NAME]’s com…" at bounding box center [740, 388] width 531 height 302
click at [900, 413] on p "Past Opp Fund Grants 2024 $20,000 2023 $15,000 2020 $12,500 [PERSON_NAME]’s com…" at bounding box center [740, 388] width 531 height 302
drag, startPoint x: 666, startPoint y: 461, endPoint x: 677, endPoint y: 462, distance: 10.8
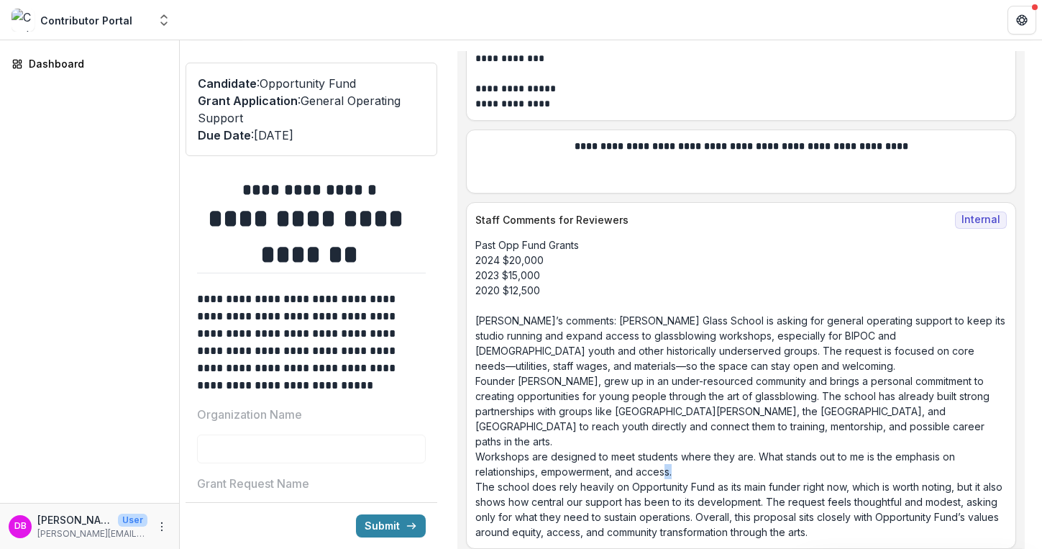
click at [677, 462] on p "Past Opp Fund Grants 2024 $20,000 2023 $15,000 2020 $12,500 [PERSON_NAME]’s com…" at bounding box center [740, 388] width 531 height 302
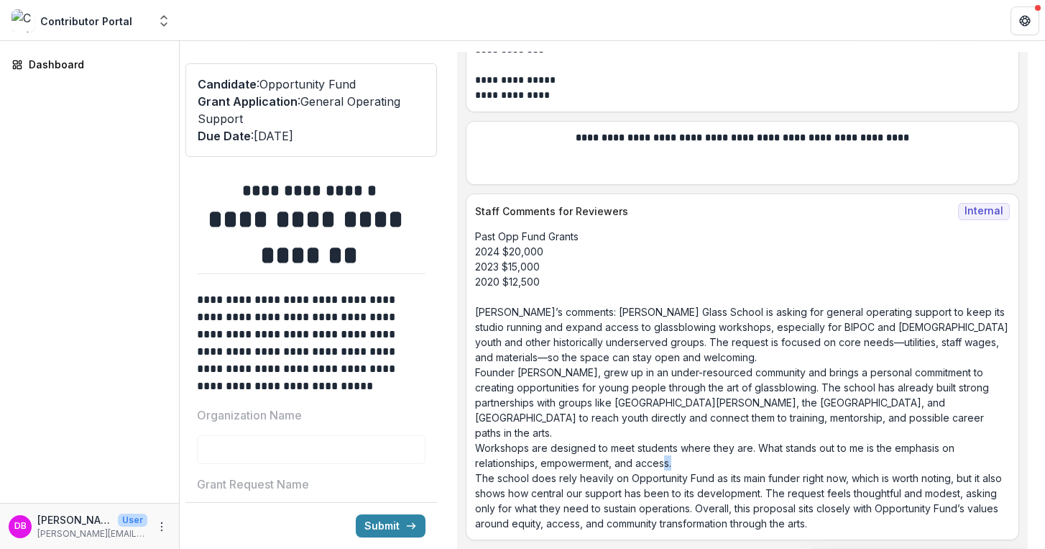
scroll to position [10353, 0]
click at [672, 517] on p "Past Opp Fund Grants 2024 $20,000 2023 $15,000 2020 $12,500 [PERSON_NAME]’s com…" at bounding box center [742, 379] width 535 height 302
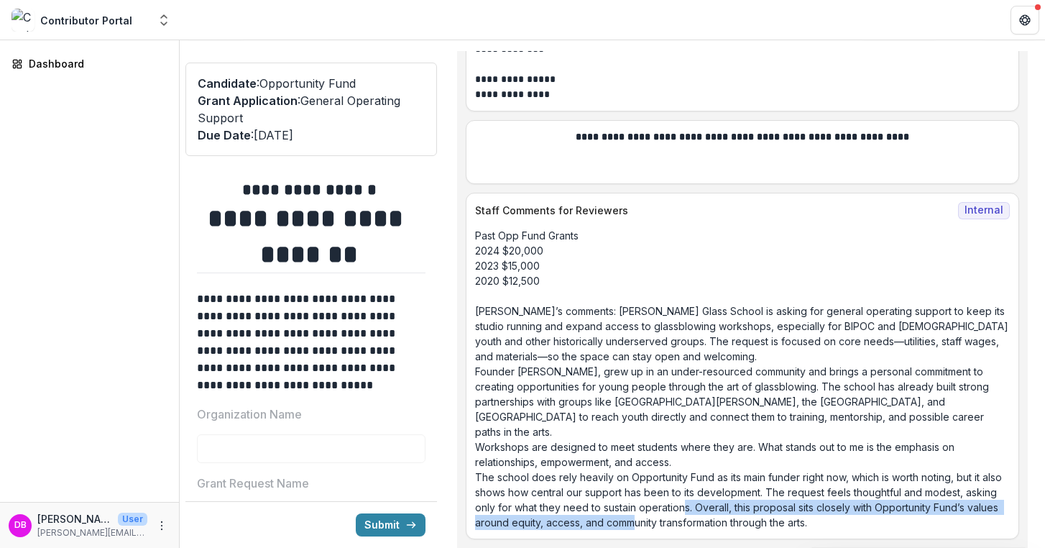
drag, startPoint x: 672, startPoint y: 517, endPoint x: 716, endPoint y: 509, distance: 44.6
click at [716, 509] on p "Past Opp Fund Grants 2024 $20,000 2023 $15,000 2020 $12,500 [PERSON_NAME]’s com…" at bounding box center [742, 379] width 535 height 302
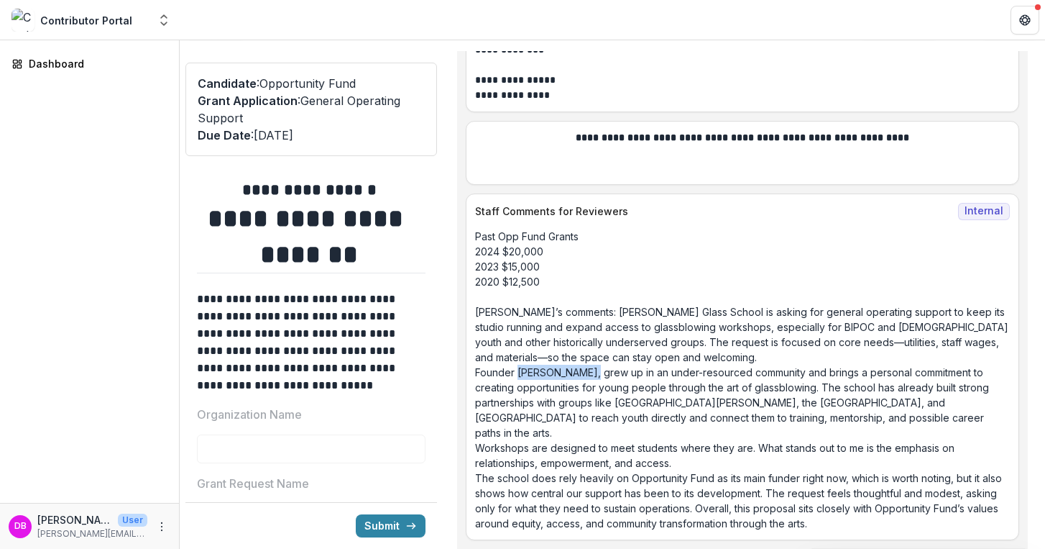
drag, startPoint x: 518, startPoint y: 388, endPoint x: 592, endPoint y: 389, distance: 74.1
click at [592, 389] on p "Past Opp Fund Grants 2024 $20,000 2023 $15,000 2020 $12,500 [PERSON_NAME]’s com…" at bounding box center [742, 380] width 535 height 302
copy p "[PERSON_NAME]"
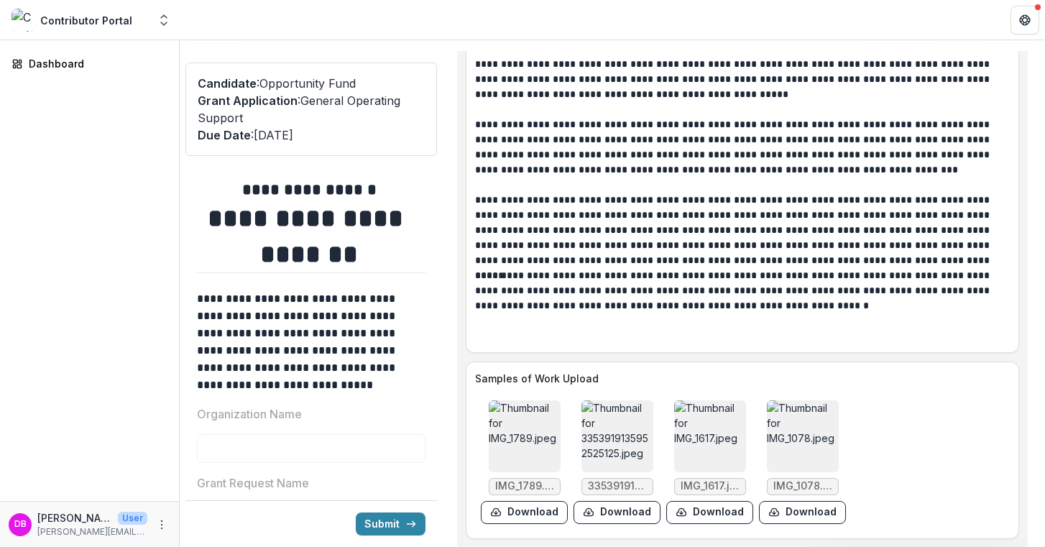
scroll to position [6120, 0]
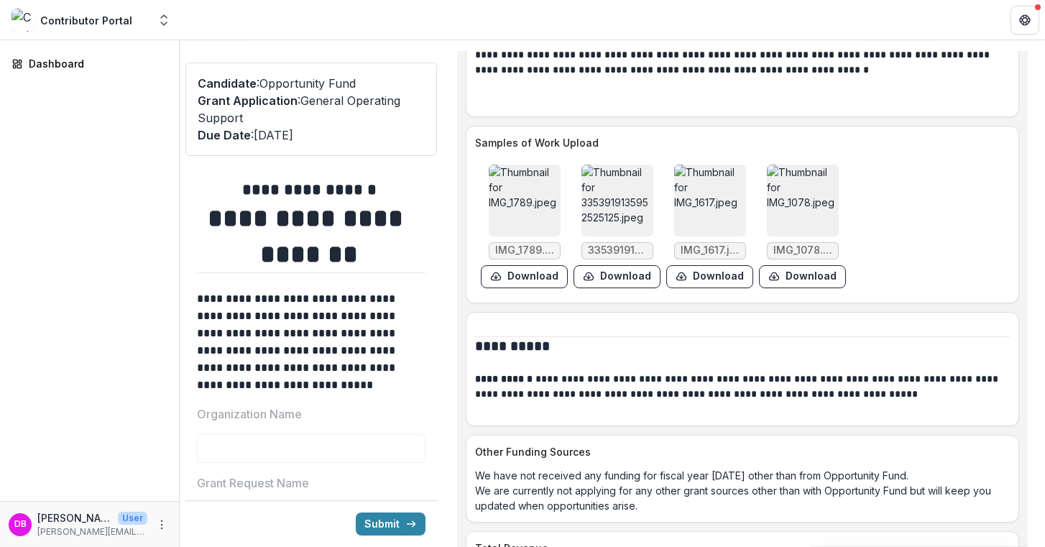
click at [536, 237] on img at bounding box center [525, 201] width 72 height 72
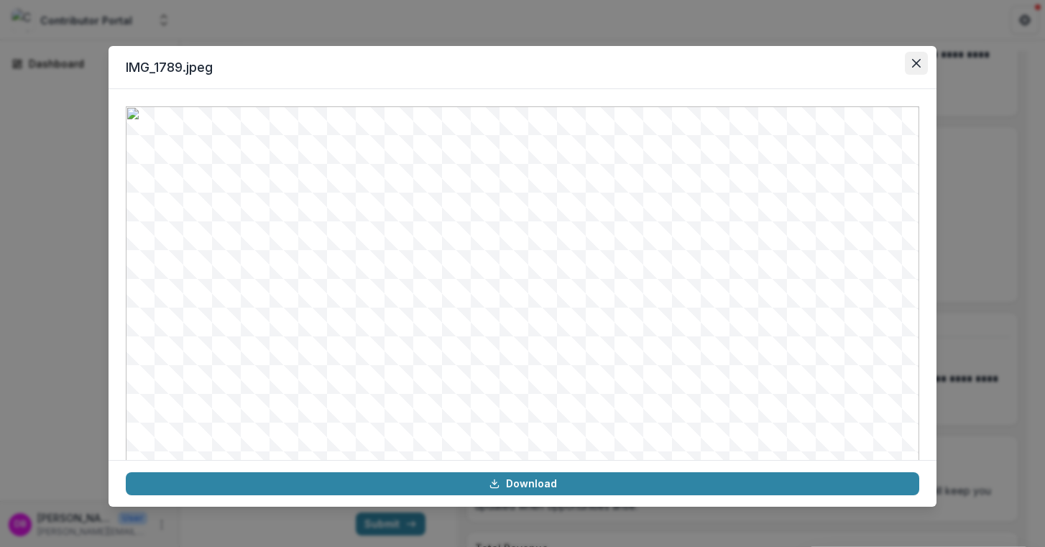
click at [916, 62] on icon "Close" at bounding box center [916, 63] width 9 height 9
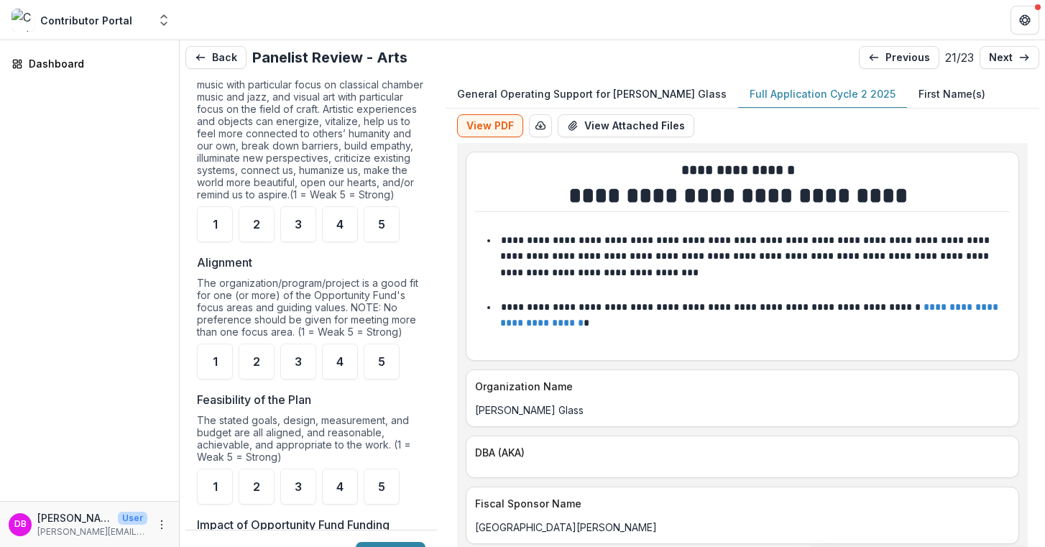
scroll to position [0, 0]
click at [1008, 50] on link "next" at bounding box center [1010, 57] width 60 height 23
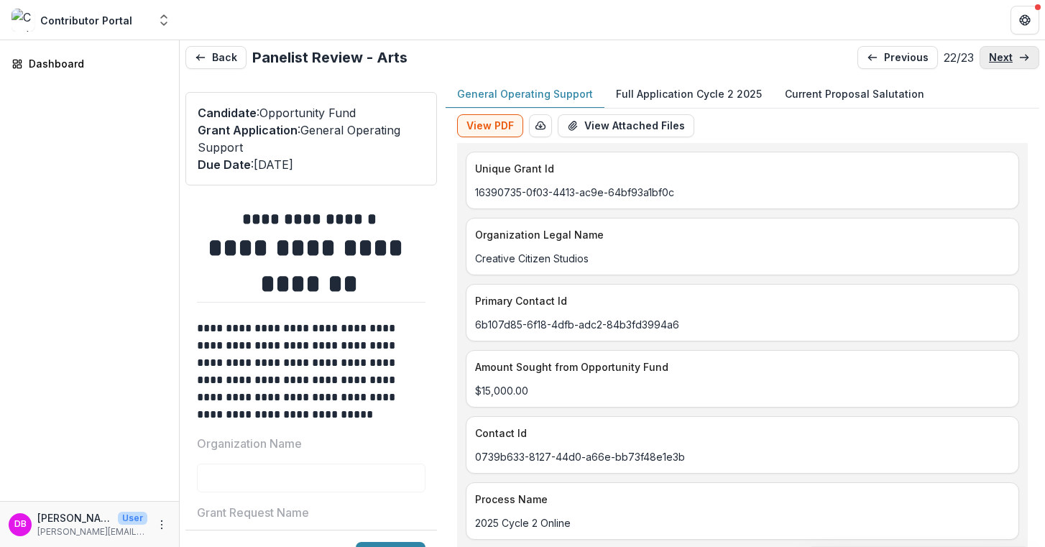
click at [1002, 60] on p "next" at bounding box center [1001, 58] width 24 height 12
click at [884, 60] on p "previous" at bounding box center [906, 58] width 45 height 12
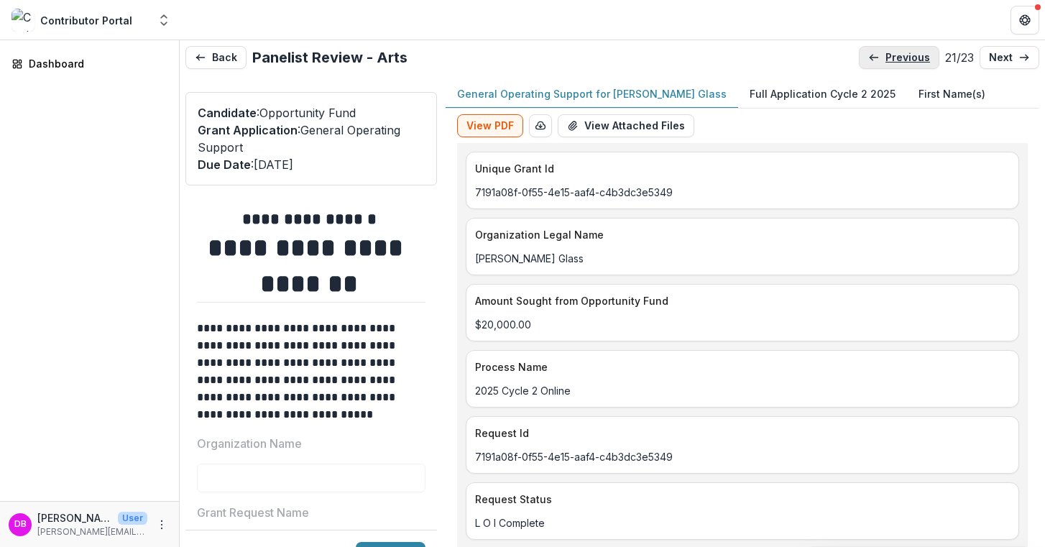
click at [886, 60] on p "previous" at bounding box center [908, 58] width 45 height 12
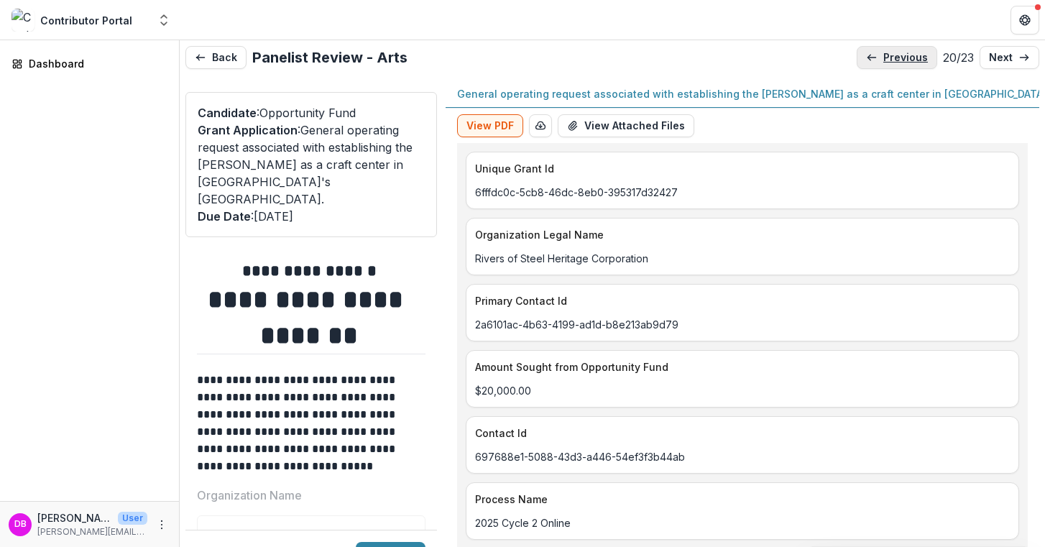
click at [884, 61] on p "previous" at bounding box center [906, 58] width 45 height 12
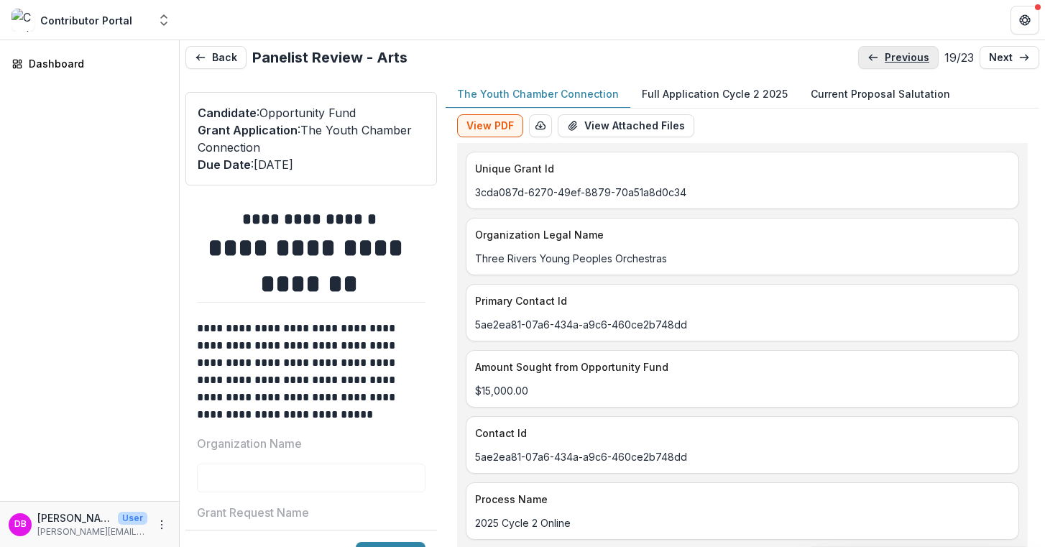
click at [885, 62] on p "previous" at bounding box center [907, 58] width 45 height 12
click at [885, 63] on p "previous" at bounding box center [907, 58] width 45 height 12
click at [886, 63] on p "previous" at bounding box center [908, 58] width 45 height 12
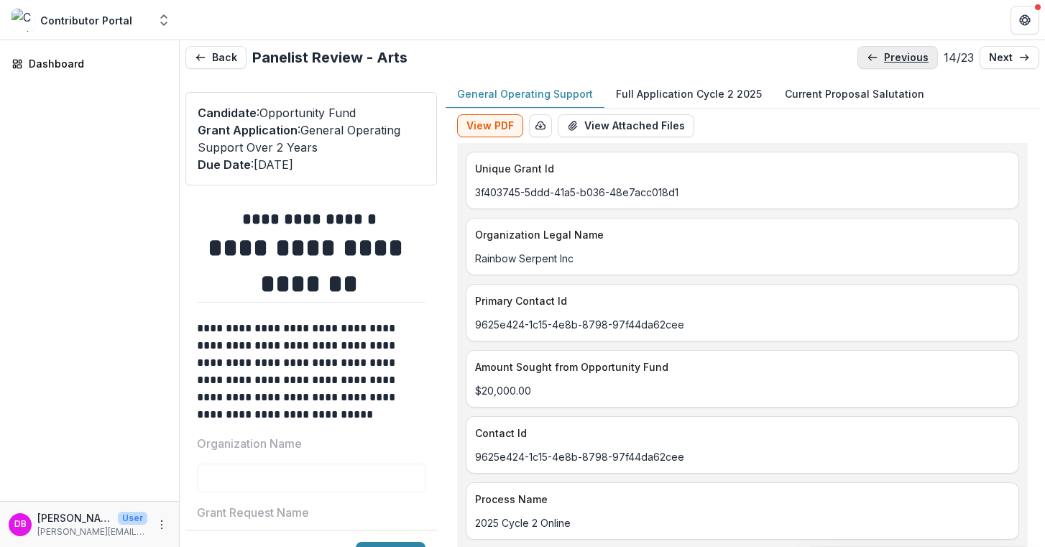
click at [884, 63] on link "previous" at bounding box center [898, 57] width 81 height 23
click at [715, 96] on p "Full Application Cycle 2 2025" at bounding box center [689, 93] width 146 height 15
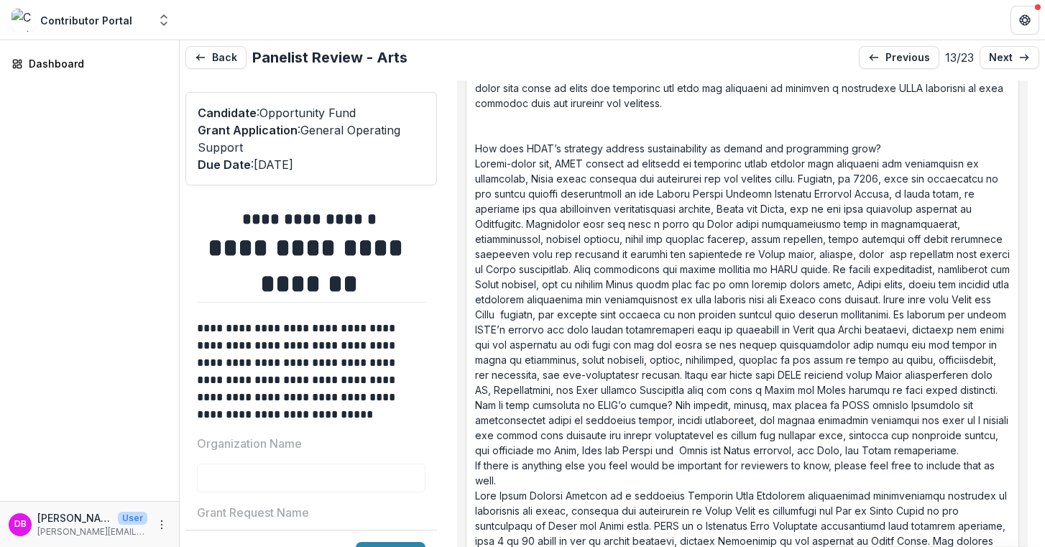
scroll to position [9641, 0]
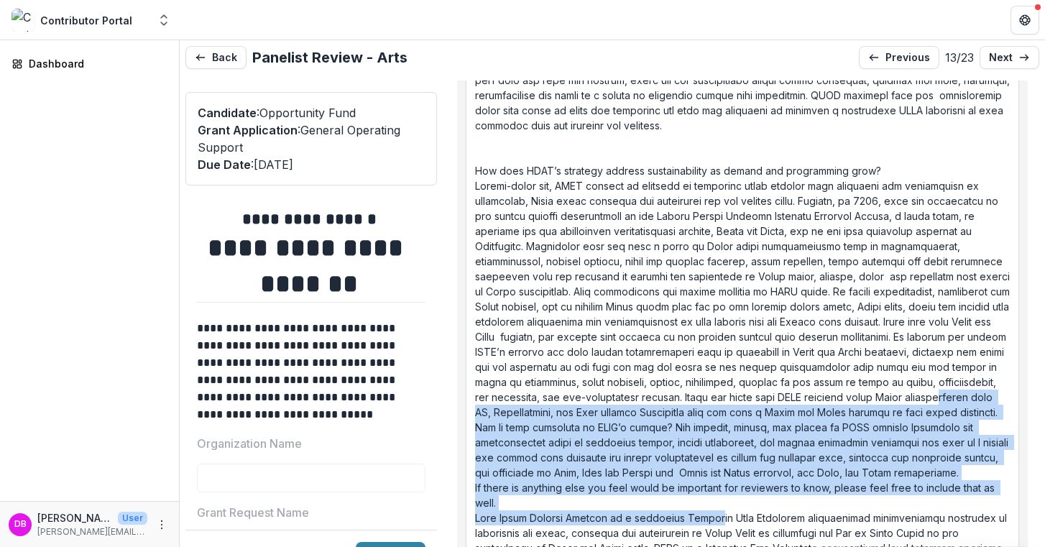
drag, startPoint x: 710, startPoint y: 507, endPoint x: 654, endPoint y: 394, distance: 126.4
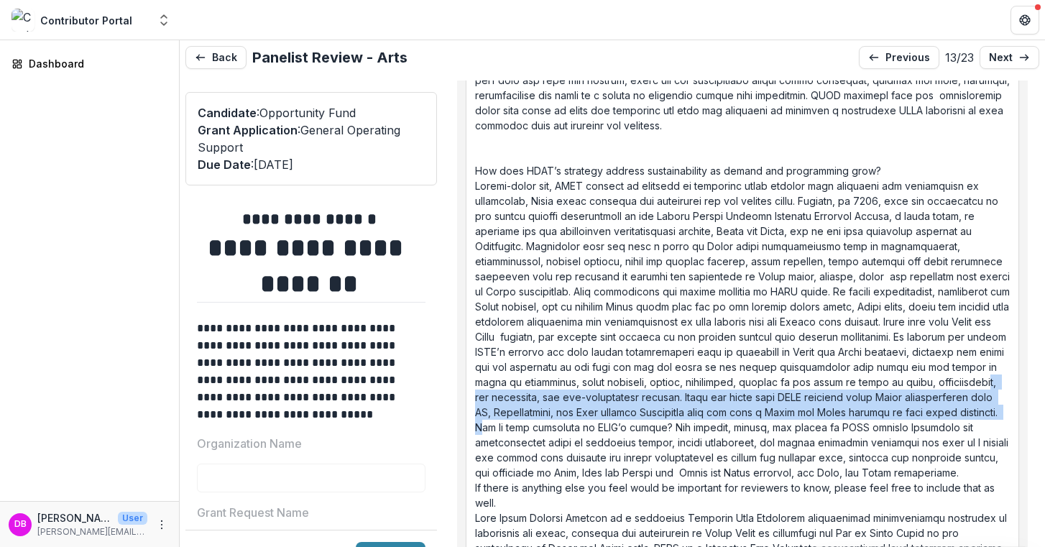
drag, startPoint x: 682, startPoint y: 371, endPoint x: 727, endPoint y: 403, distance: 54.7
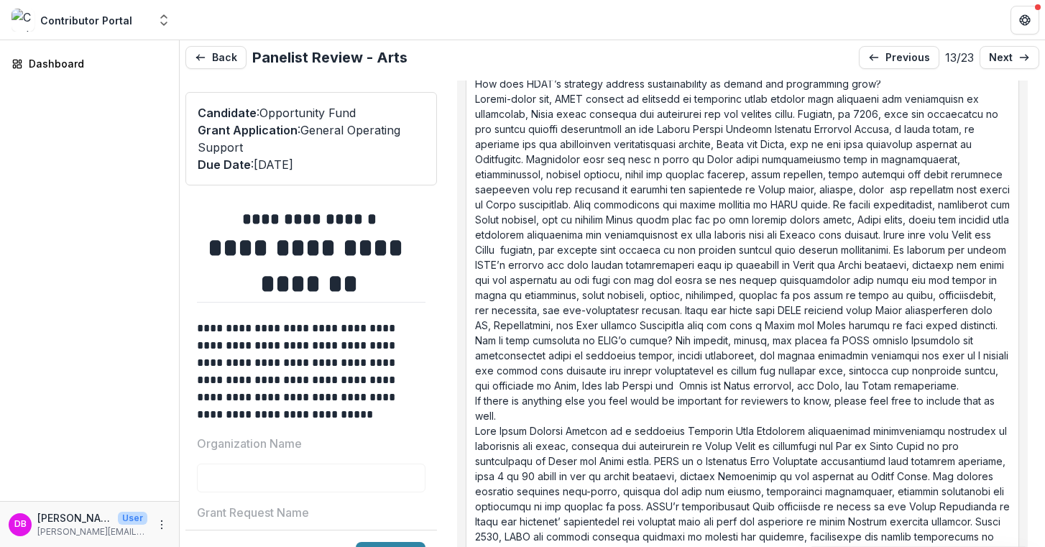
scroll to position [9729, 0]
drag, startPoint x: 779, startPoint y: 341, endPoint x: 640, endPoint y: 338, distance: 139.5
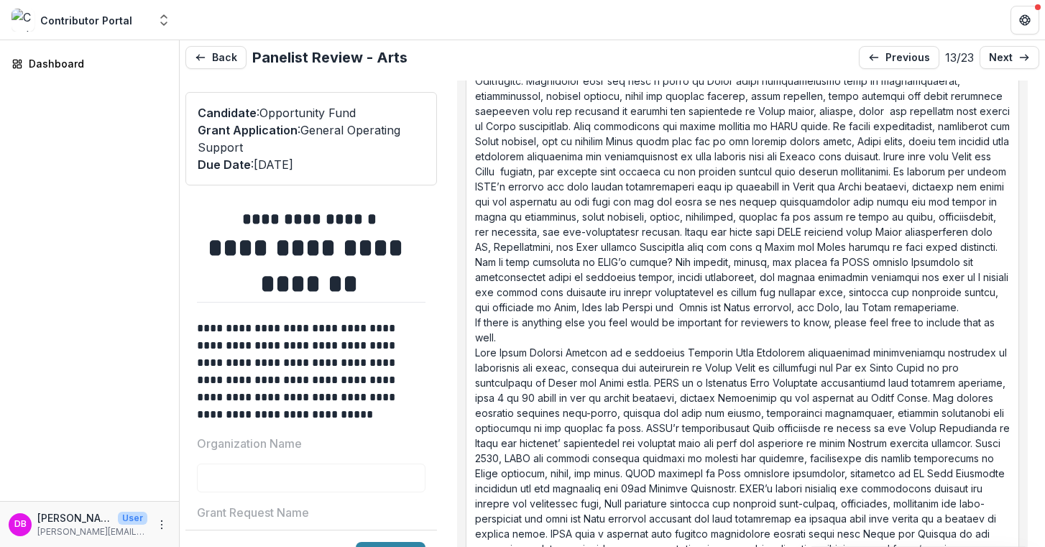
scroll to position [9807, 0]
drag, startPoint x: 630, startPoint y: 329, endPoint x: 623, endPoint y: 343, distance: 15.4
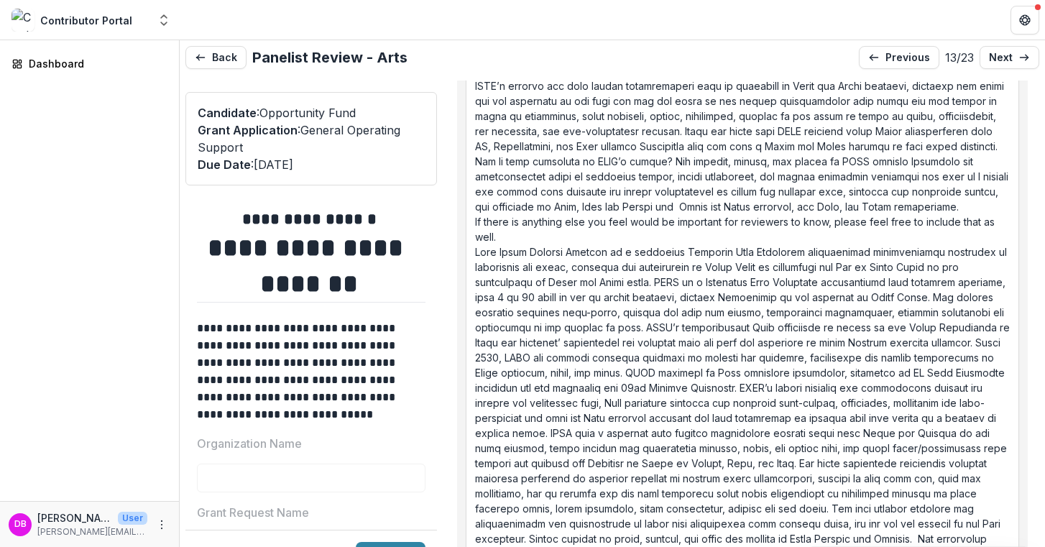
scroll to position [9912, 0]
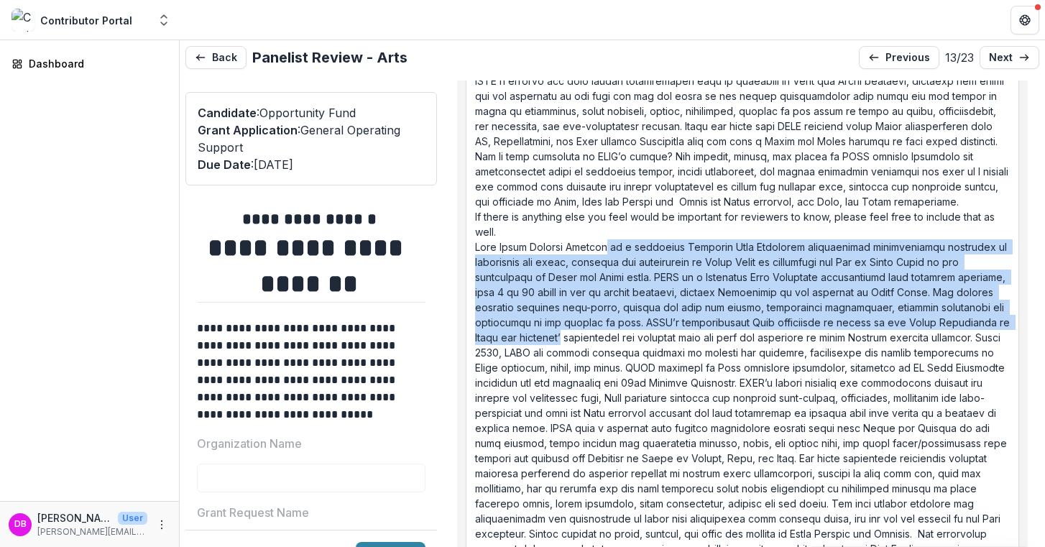
drag, startPoint x: 609, startPoint y: 243, endPoint x: 636, endPoint y: 339, distance: 99.9
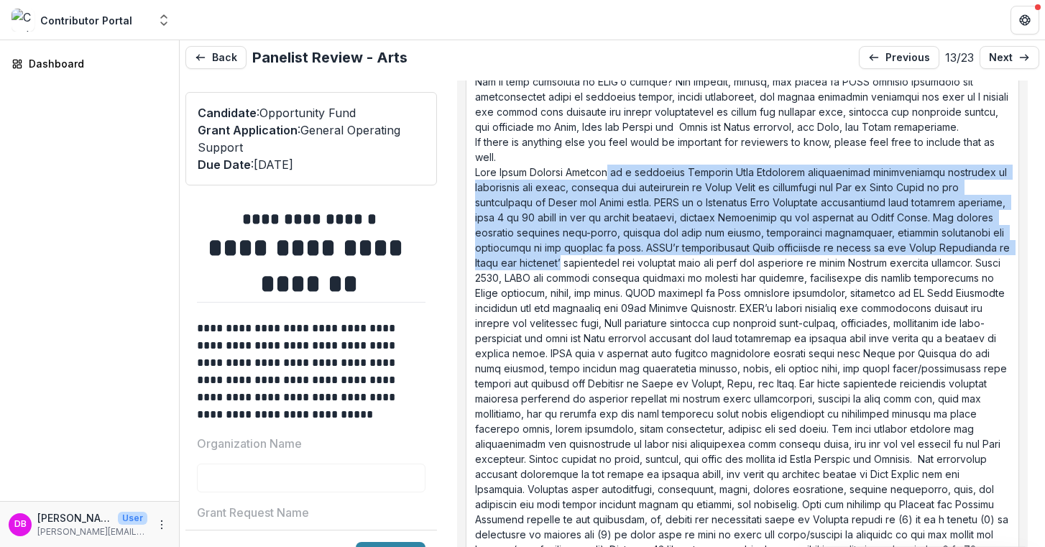
scroll to position [9988, 0]
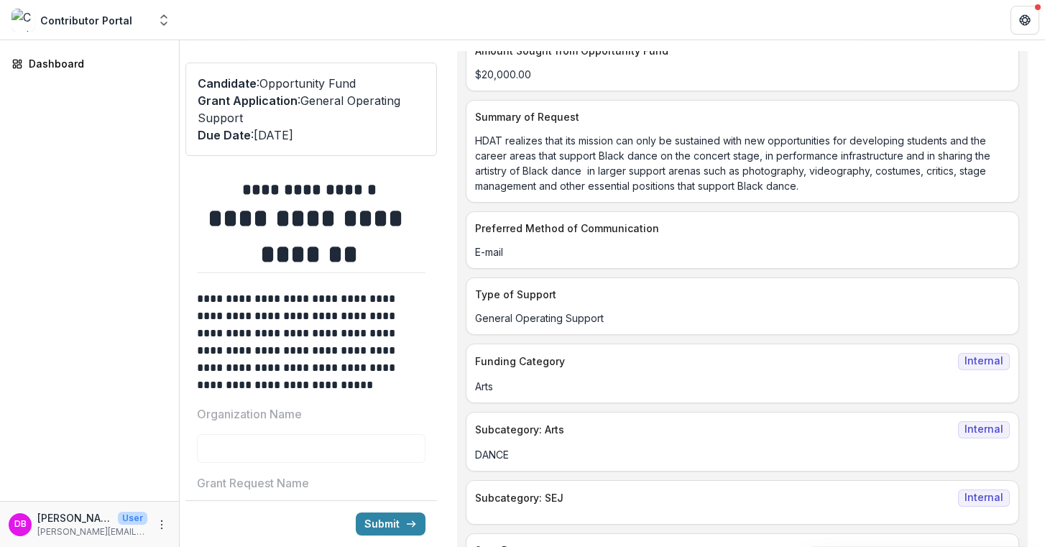
scroll to position [557, 0]
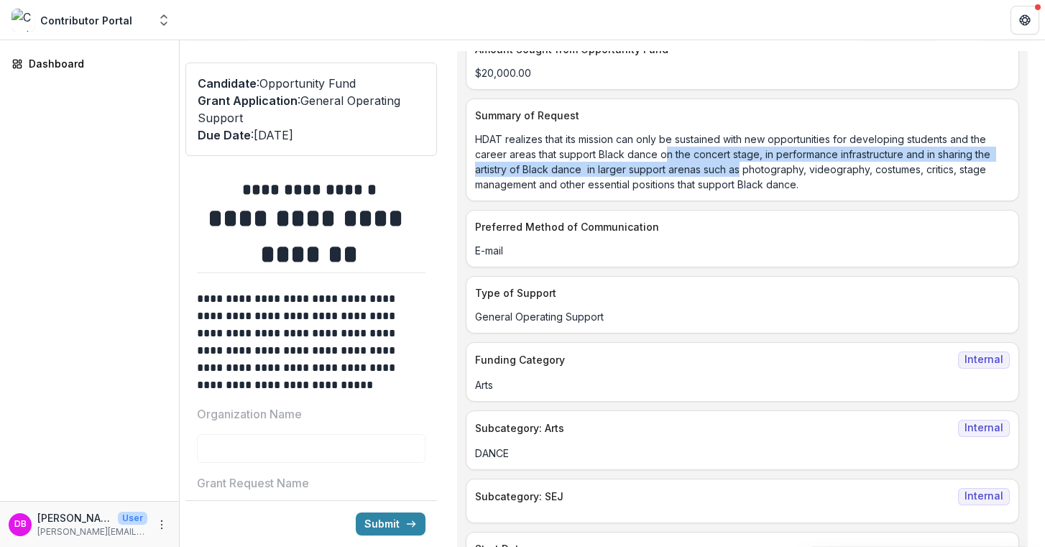
drag, startPoint x: 740, startPoint y: 172, endPoint x: 665, endPoint y: 156, distance: 76.4
click at [665, 156] on p "HDAT realizes that its mission can only be sustained with new opportunities for…" at bounding box center [742, 162] width 535 height 60
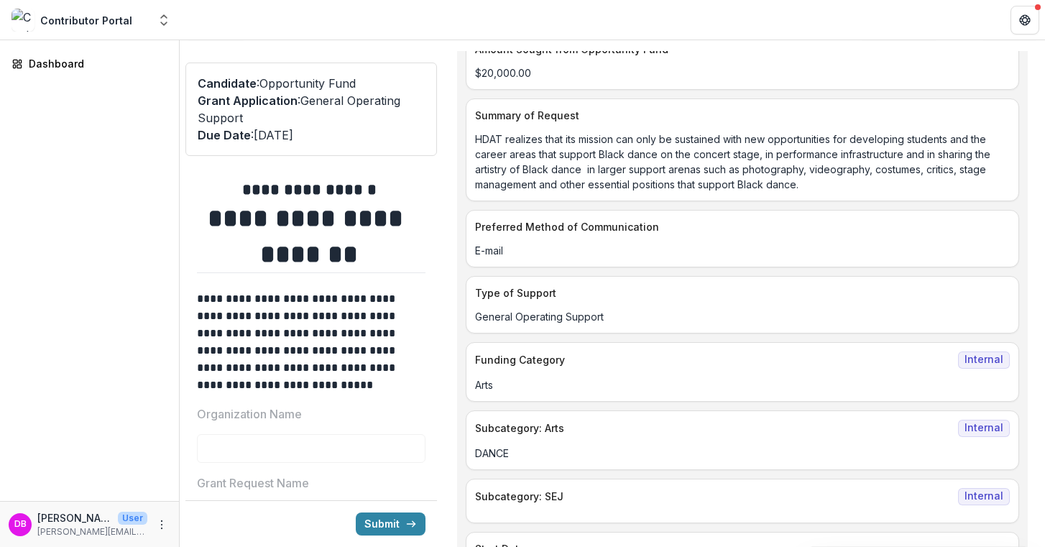
scroll to position [592, 0]
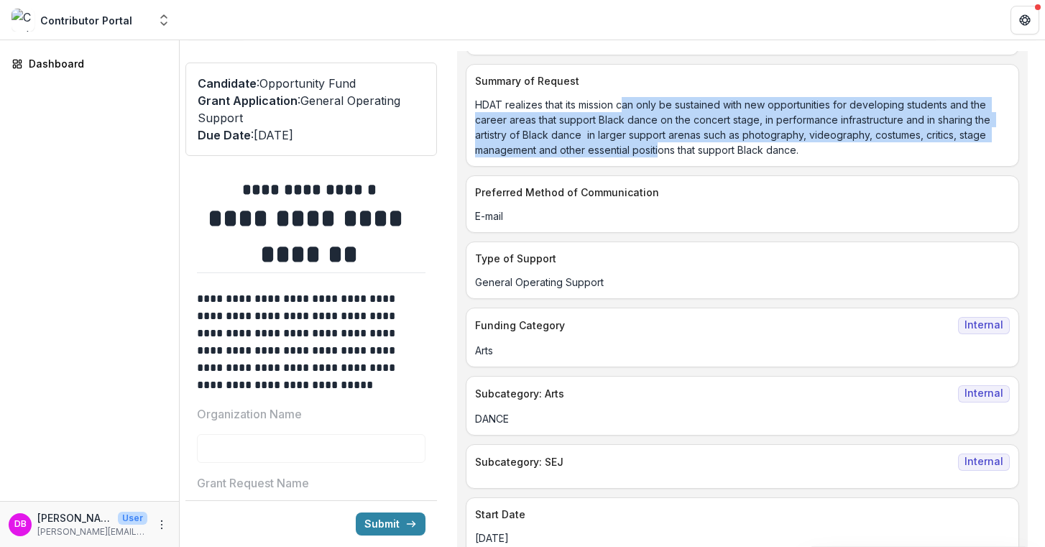
drag, startPoint x: 660, startPoint y: 147, endPoint x: 622, endPoint y: 103, distance: 58.6
click at [622, 102] on p "HDAT realizes that its mission can only be sustained with new opportunities for…" at bounding box center [742, 127] width 535 height 60
click at [622, 103] on p "HDAT realizes that its mission can only be sustained with new opportunities for…" at bounding box center [742, 127] width 535 height 60
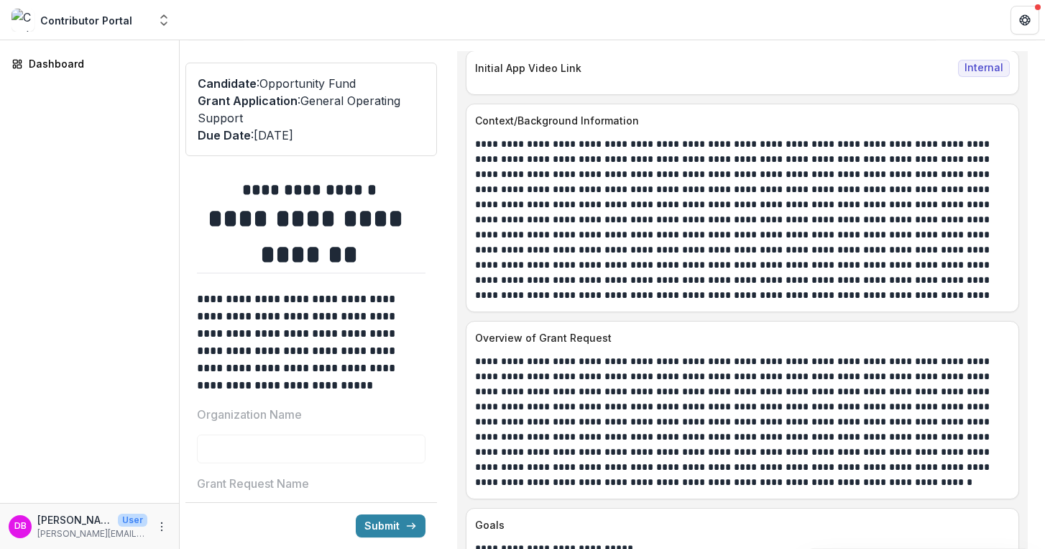
scroll to position [1173, 0]
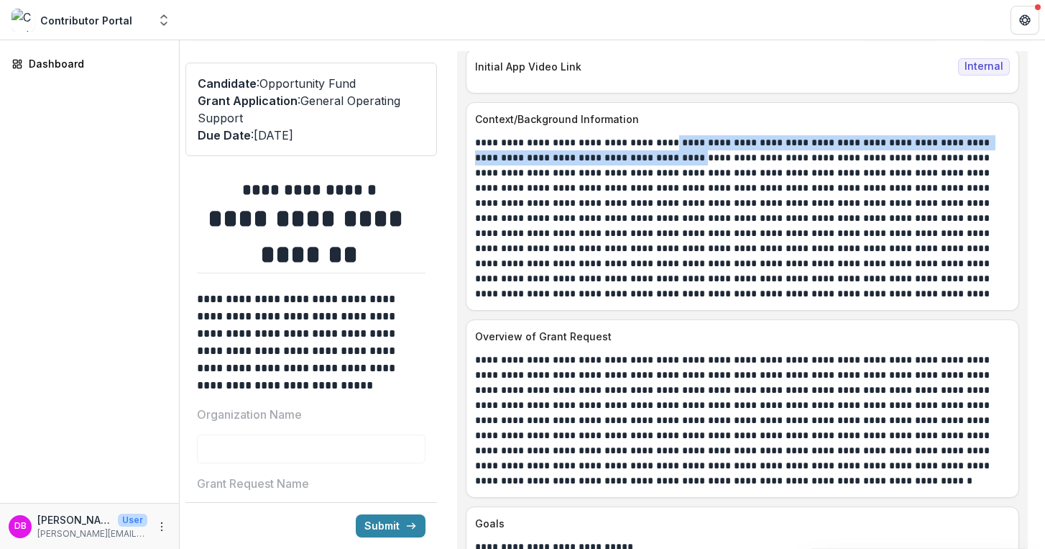
drag, startPoint x: 640, startPoint y: 148, endPoint x: 674, endPoint y: 140, distance: 34.7
click at [674, 140] on p at bounding box center [738, 218] width 526 height 166
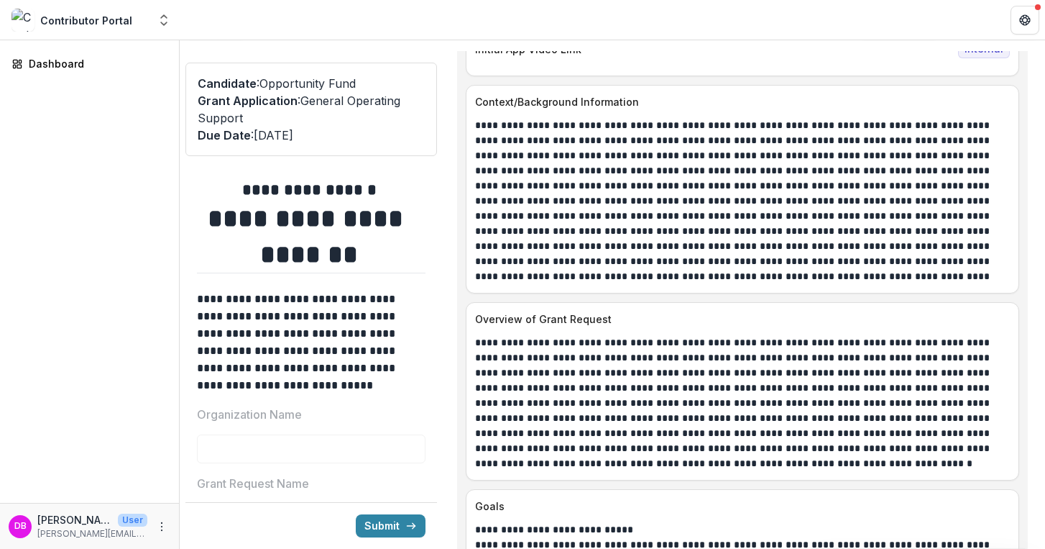
scroll to position [1191, 0]
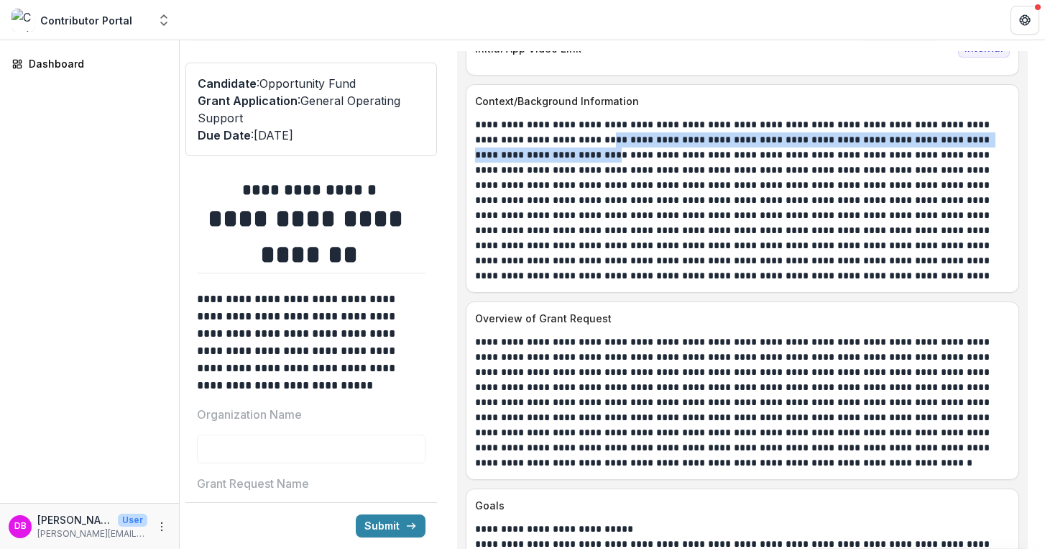
drag, startPoint x: 557, startPoint y: 133, endPoint x: 565, endPoint y: 156, distance: 24.3
click at [565, 156] on p at bounding box center [738, 200] width 526 height 166
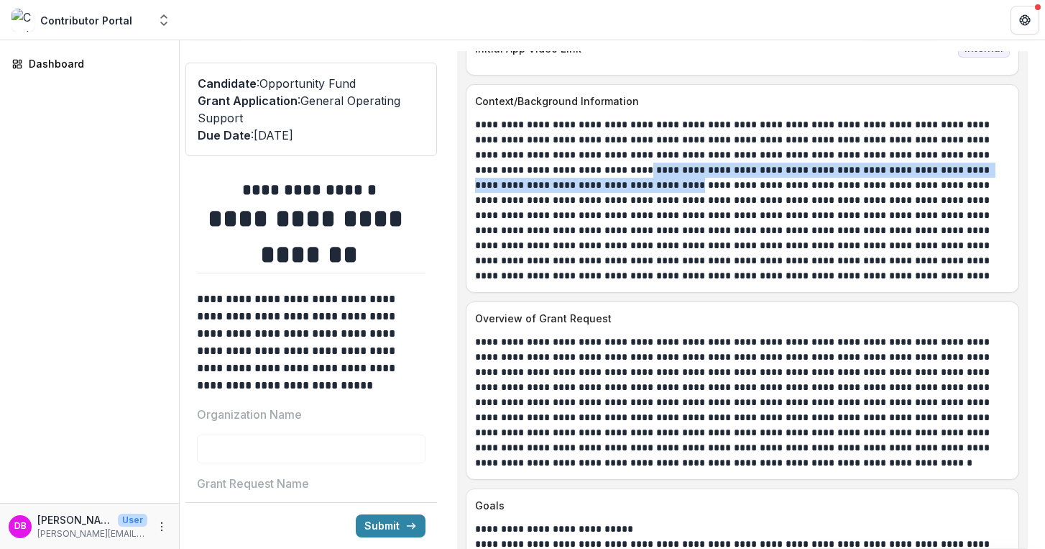
drag, startPoint x: 562, startPoint y: 180, endPoint x: 562, endPoint y: 167, distance: 13.7
click at [562, 167] on p at bounding box center [738, 200] width 526 height 166
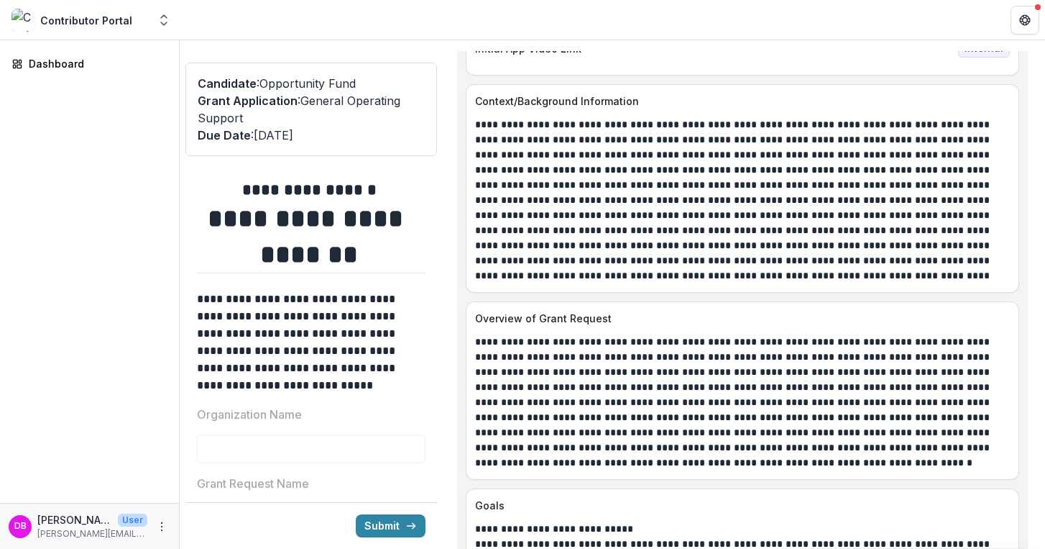
click at [563, 166] on p at bounding box center [738, 200] width 526 height 166
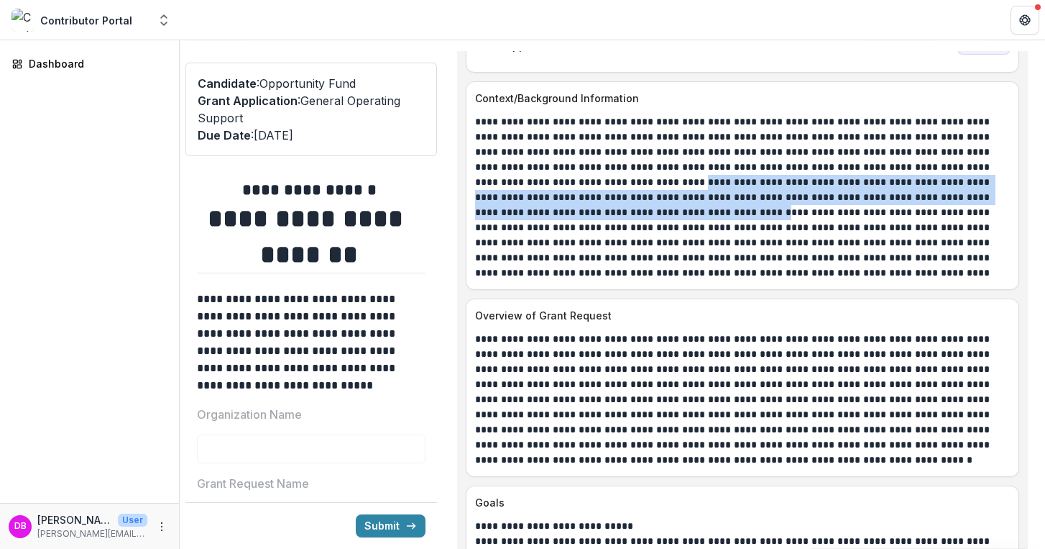
drag, startPoint x: 569, startPoint y: 185, endPoint x: 573, endPoint y: 204, distance: 19.0
click at [573, 204] on p at bounding box center [738, 197] width 526 height 166
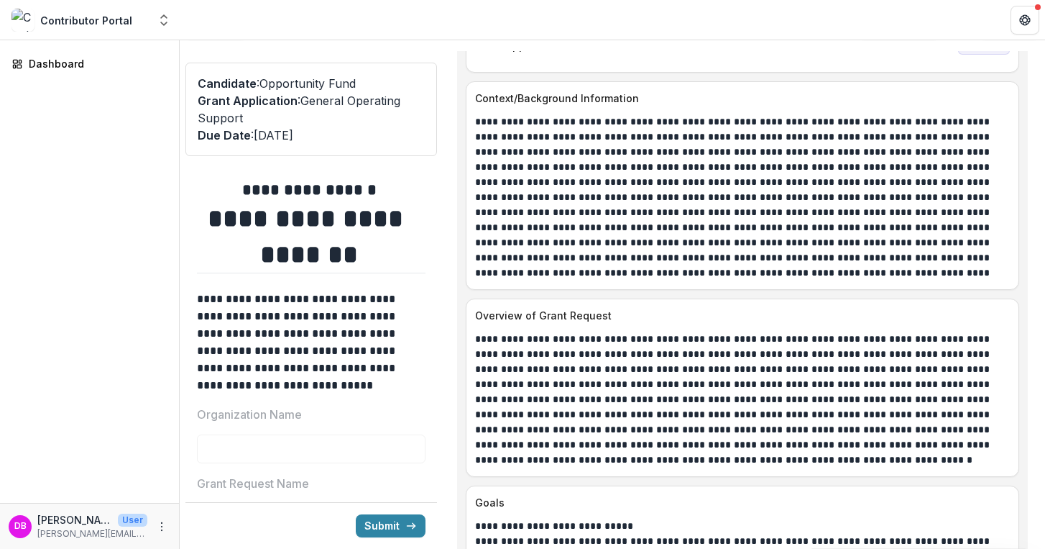
scroll to position [1208, 0]
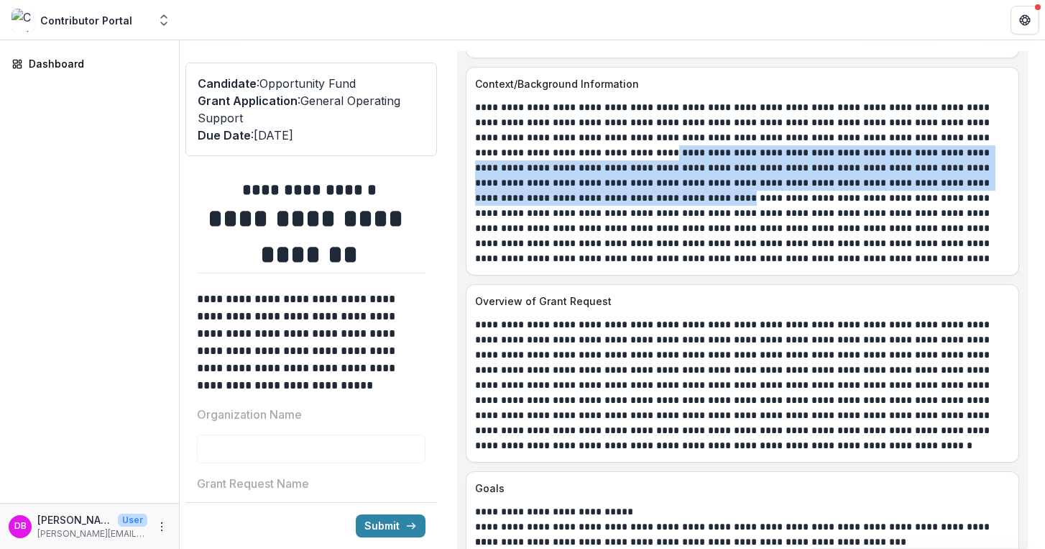
drag, startPoint x: 540, startPoint y: 191, endPoint x: 590, endPoint y: 152, distance: 63.6
click at [590, 152] on p at bounding box center [738, 183] width 526 height 166
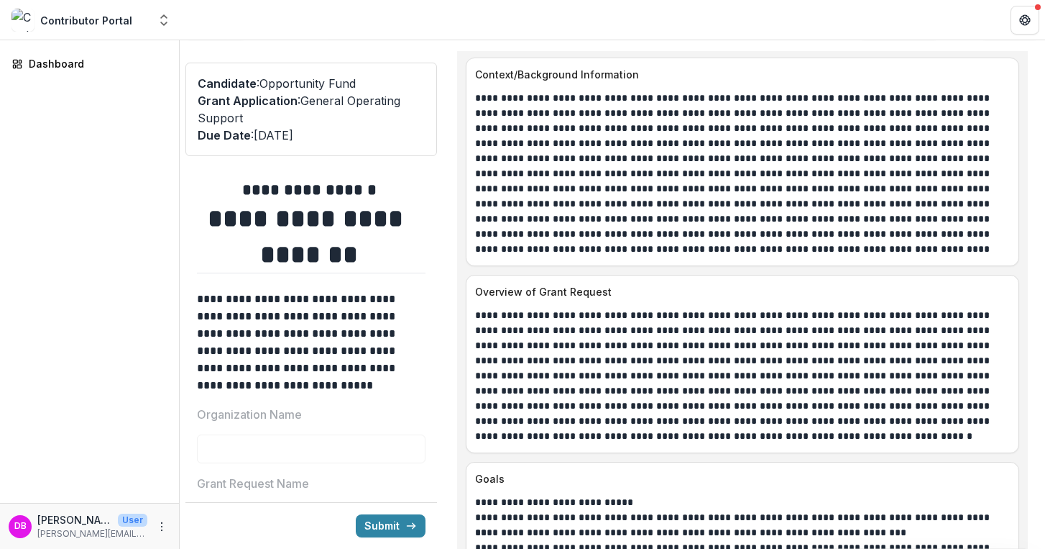
scroll to position [1219, 0]
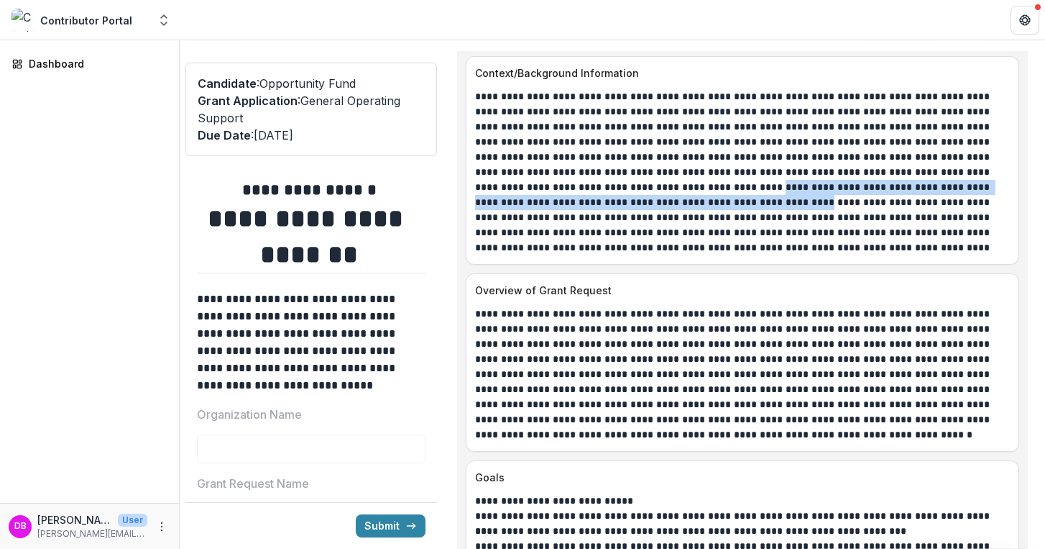
drag, startPoint x: 571, startPoint y: 178, endPoint x: 572, endPoint y: 195, distance: 17.3
click at [572, 195] on p at bounding box center [738, 172] width 526 height 166
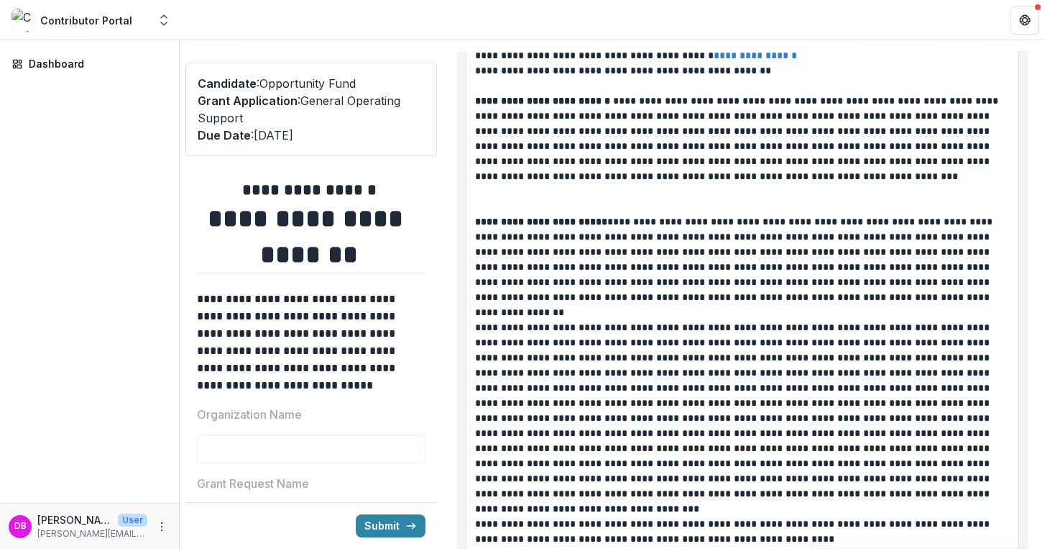
scroll to position [2728, 0]
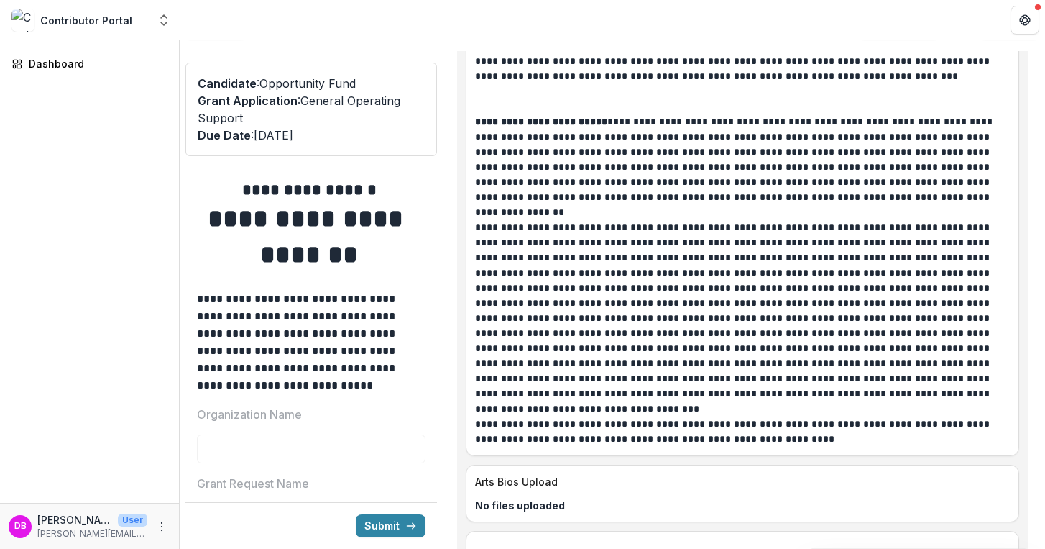
click at [568, 262] on p at bounding box center [738, 310] width 526 height 181
drag, startPoint x: 597, startPoint y: 180, endPoint x: 610, endPoint y: 183, distance: 12.6
click at [610, 183] on p "**********" at bounding box center [738, 159] width 526 height 91
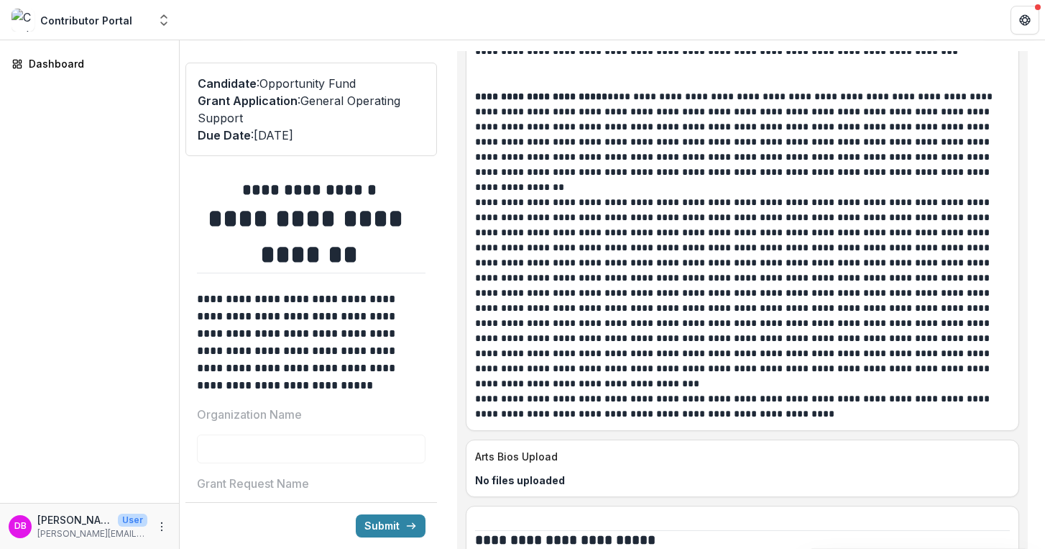
scroll to position [2754, 0]
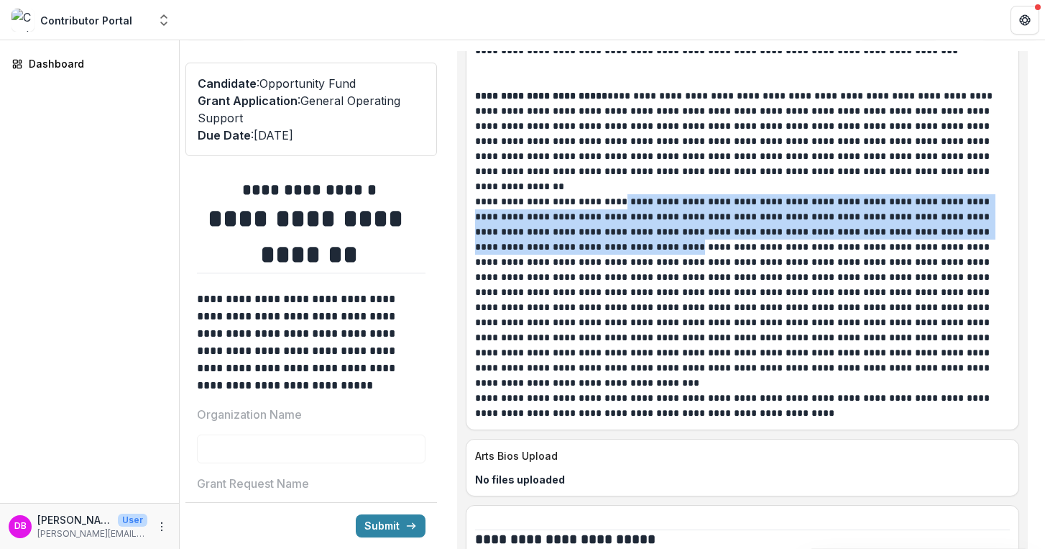
drag, startPoint x: 623, startPoint y: 193, endPoint x: 636, endPoint y: 239, distance: 48.0
click at [636, 239] on p at bounding box center [738, 284] width 526 height 181
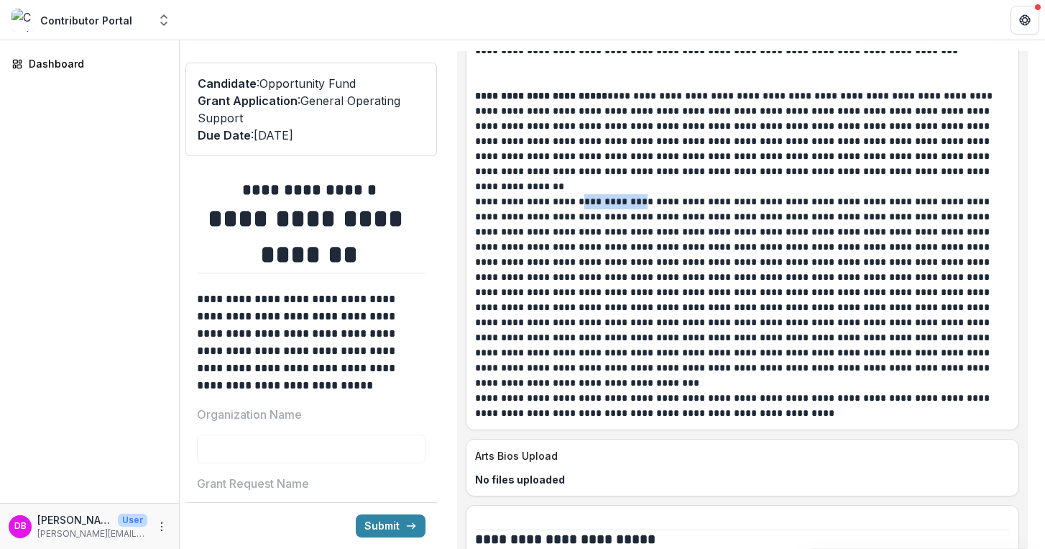
drag, startPoint x: 579, startPoint y: 200, endPoint x: 638, endPoint y: 201, distance: 59.7
click at [638, 201] on p at bounding box center [738, 284] width 526 height 181
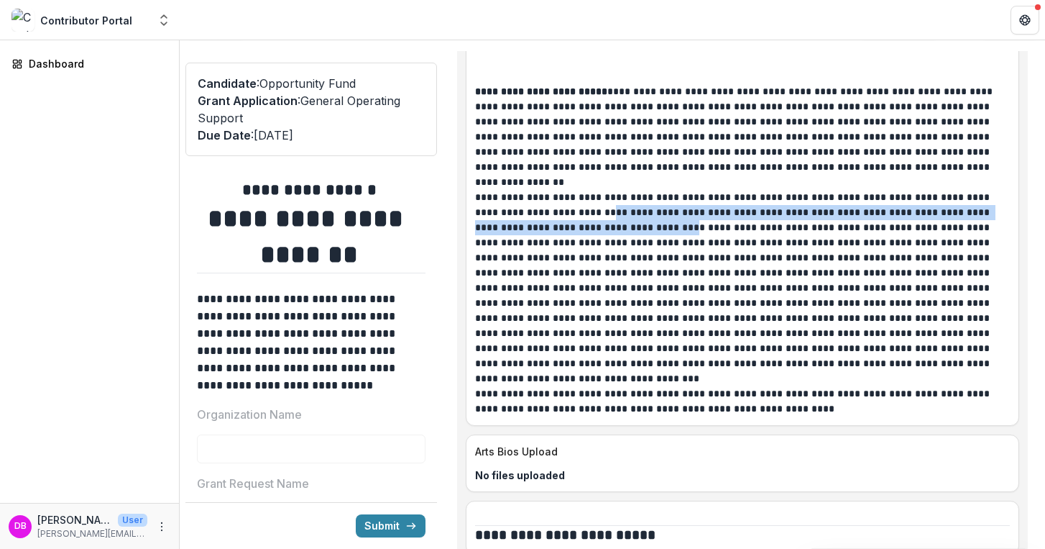
drag, startPoint x: 558, startPoint y: 215, endPoint x: 652, endPoint y: 224, distance: 94.6
click at [652, 224] on p at bounding box center [738, 280] width 526 height 181
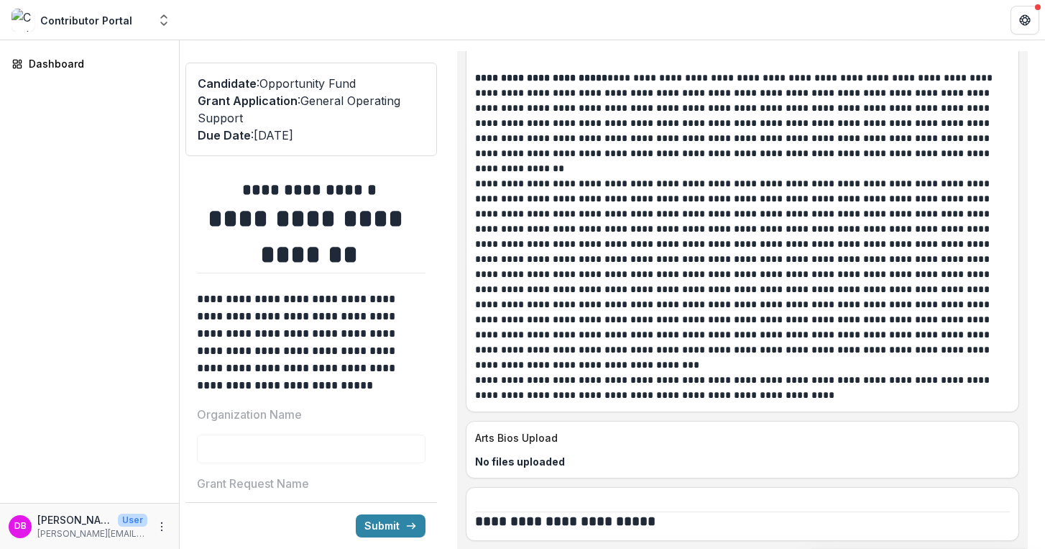
scroll to position [2774, 0]
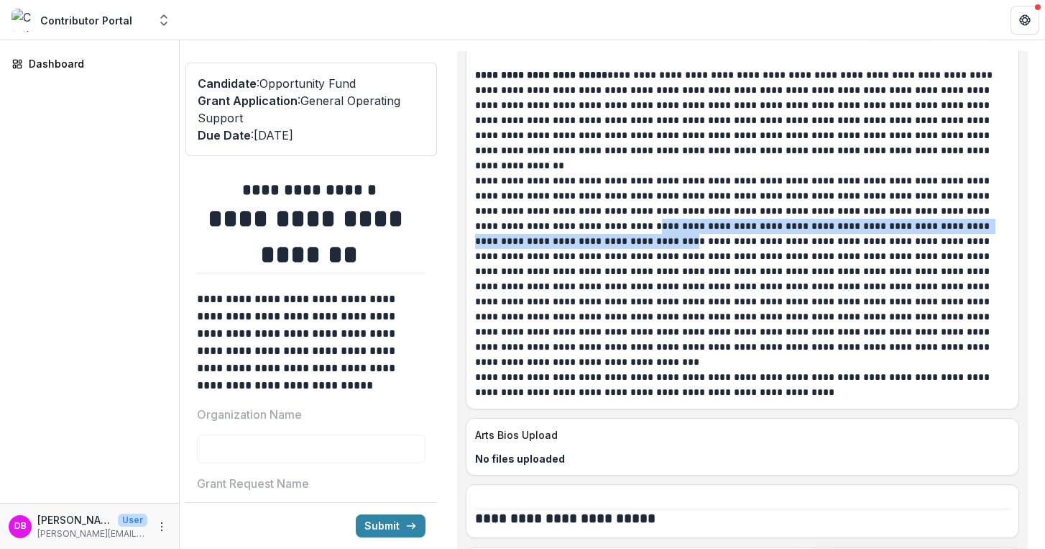
drag, startPoint x: 602, startPoint y: 231, endPoint x: 595, endPoint y: 219, distance: 14.2
click at [595, 219] on p at bounding box center [738, 263] width 526 height 181
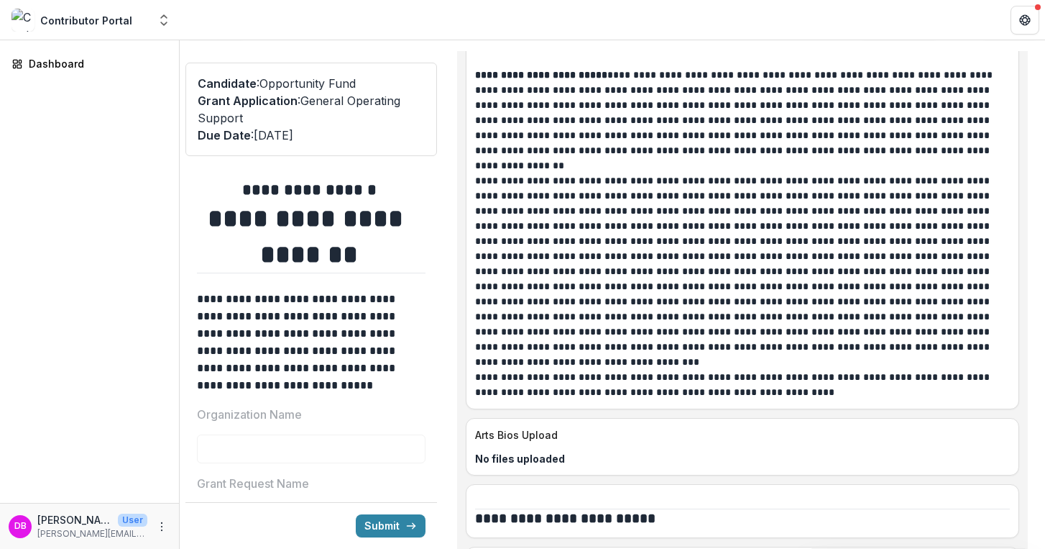
click at [595, 218] on p at bounding box center [738, 263] width 526 height 181
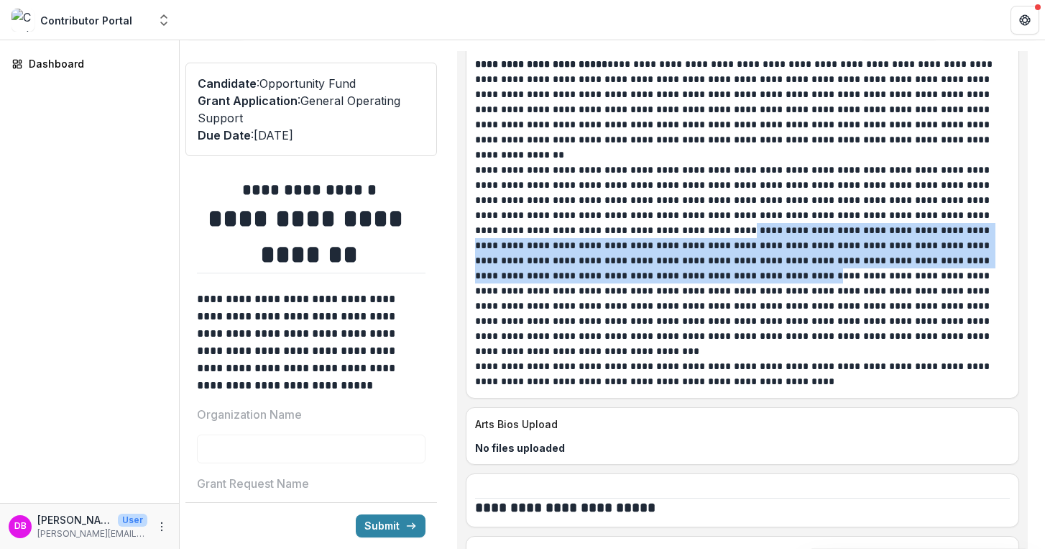
drag, startPoint x: 652, startPoint y: 233, endPoint x: 661, endPoint y: 265, distance: 33.5
click at [661, 265] on p at bounding box center [738, 252] width 526 height 181
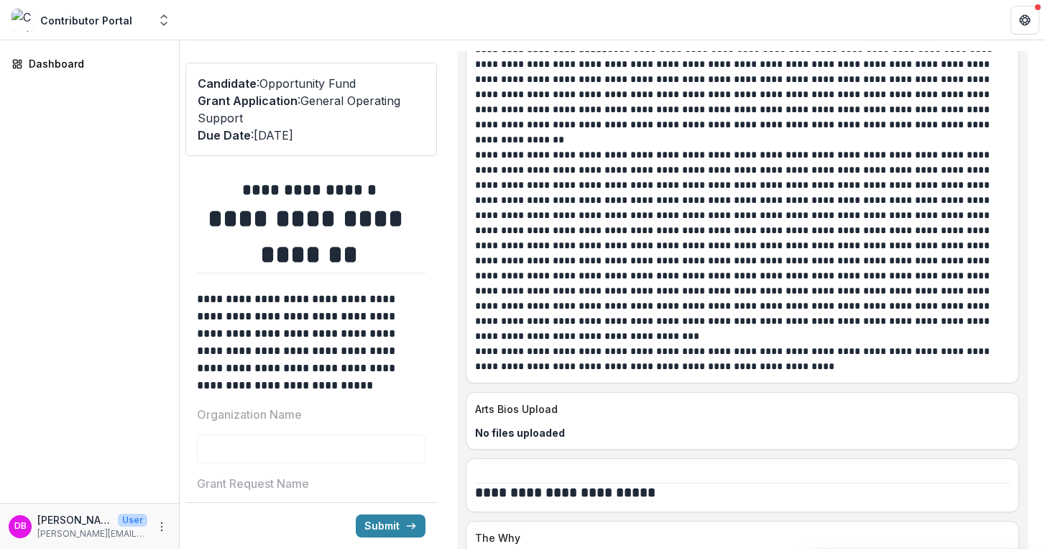
scroll to position [2802, 0]
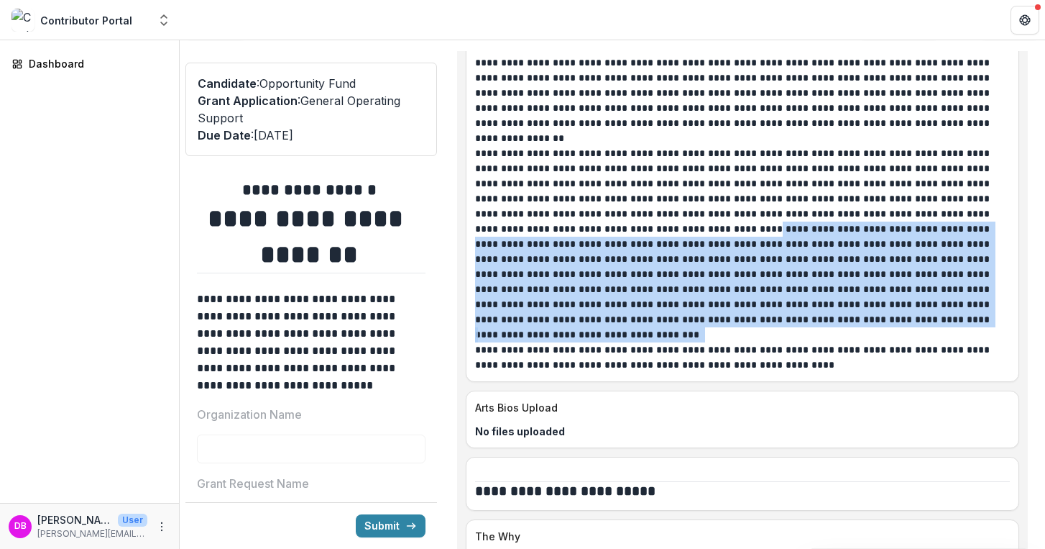
drag, startPoint x: 639, startPoint y: 328, endPoint x: 631, endPoint y: 224, distance: 103.9
click at [631, 224] on div "**********" at bounding box center [742, 115] width 535 height 513
click at [631, 224] on p at bounding box center [738, 236] width 526 height 181
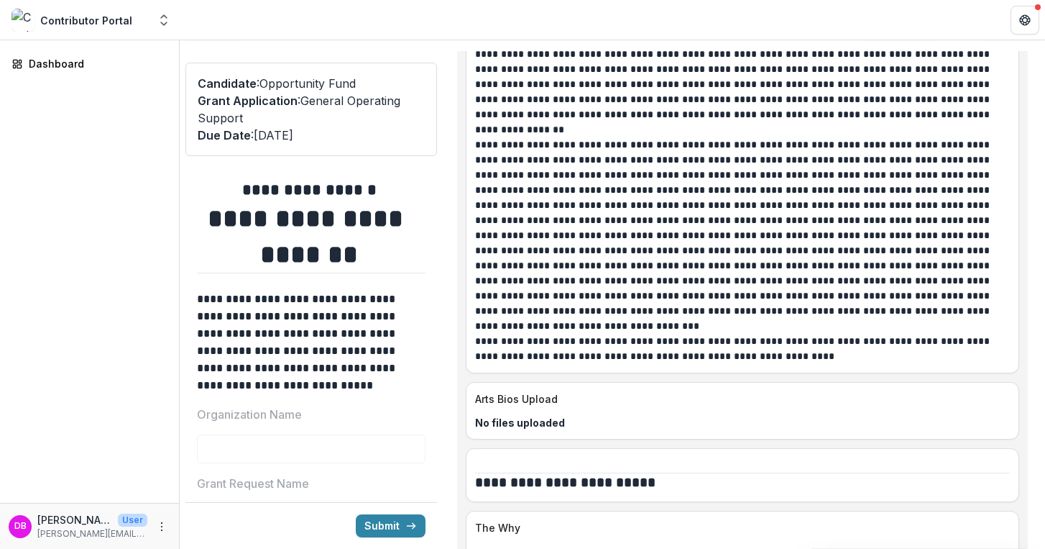
scroll to position [2811, 0]
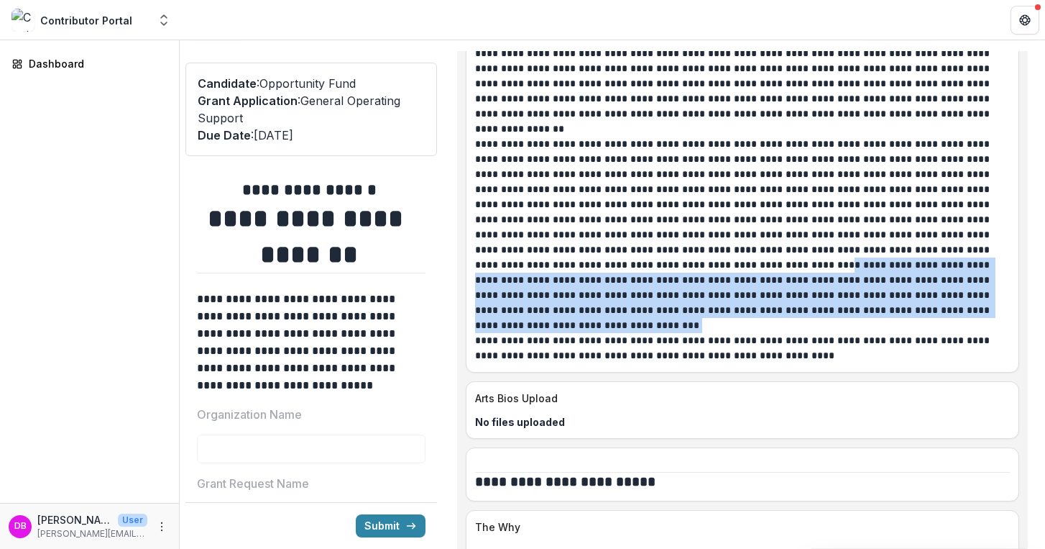
drag, startPoint x: 638, startPoint y: 315, endPoint x: 636, endPoint y: 267, distance: 48.3
click at [636, 267] on p at bounding box center [738, 227] width 526 height 181
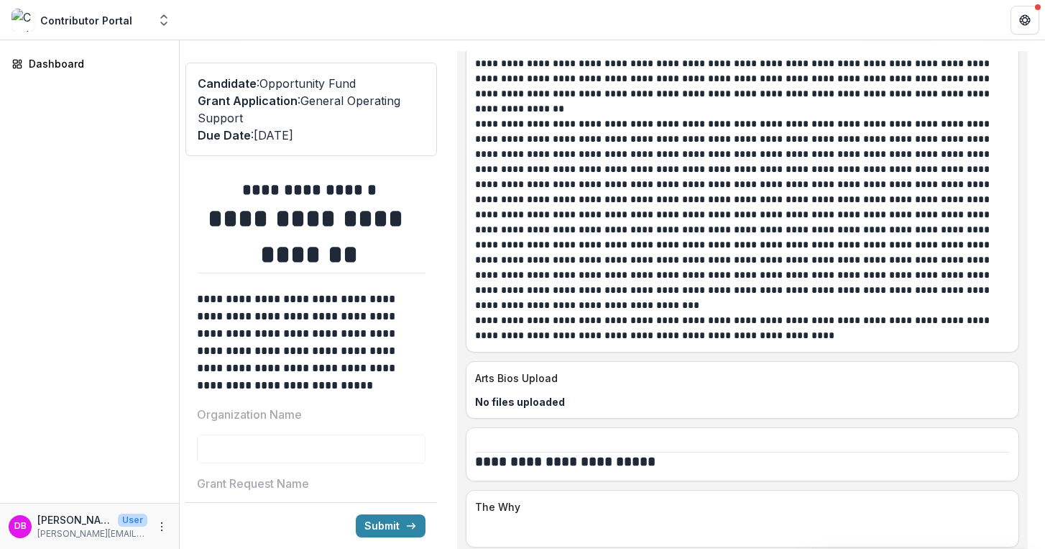
scroll to position [2838, 0]
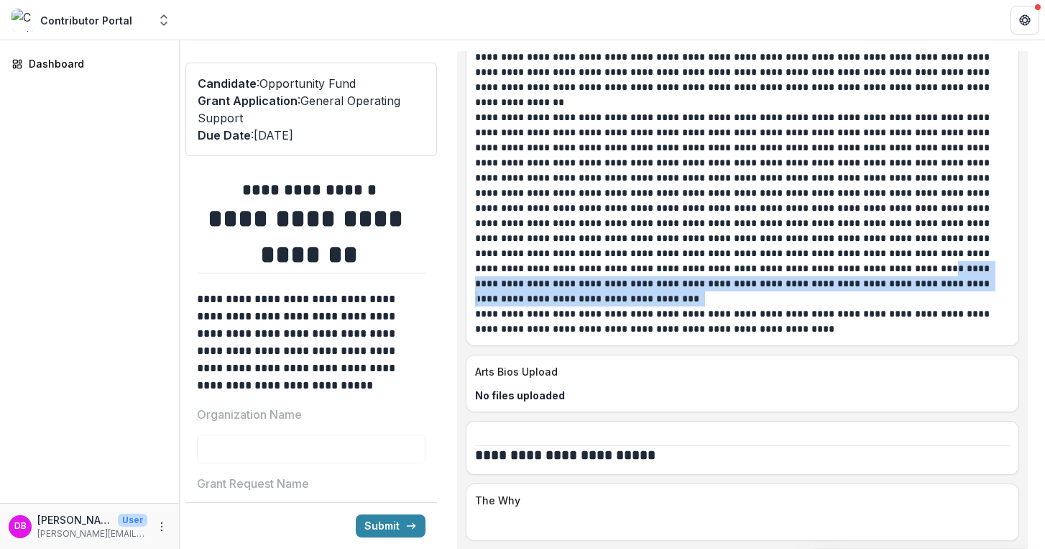
drag, startPoint x: 636, startPoint y: 302, endPoint x: 656, endPoint y: 265, distance: 41.8
click at [656, 265] on div "**********" at bounding box center [742, 79] width 535 height 513
click at [656, 265] on p at bounding box center [738, 200] width 526 height 181
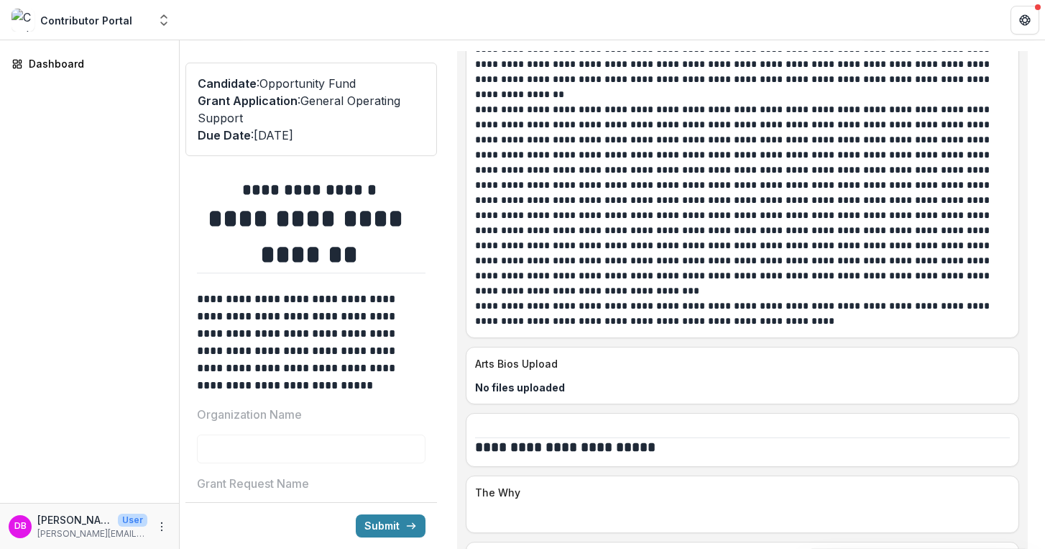
scroll to position [2846, 0]
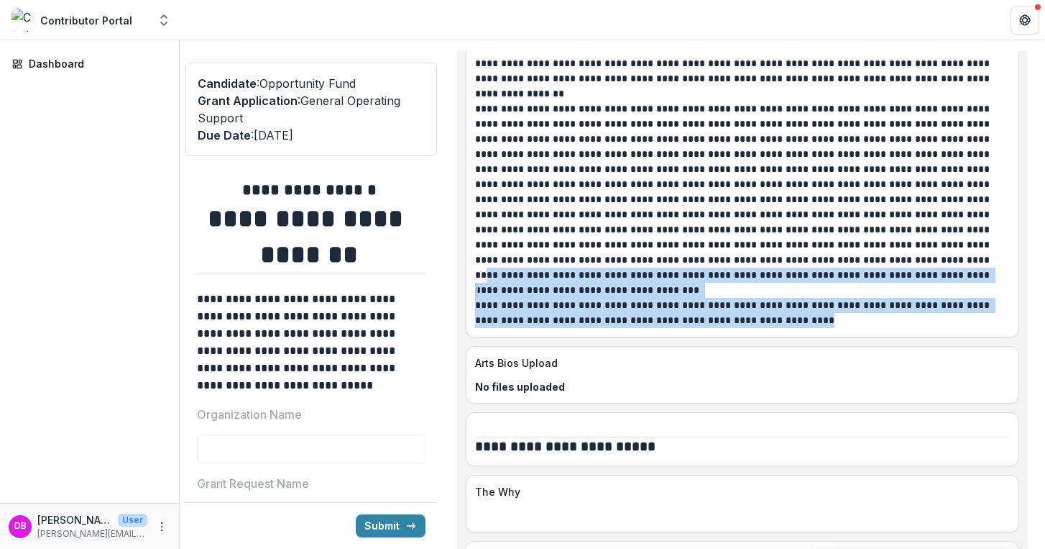
drag, startPoint x: 762, startPoint y: 326, endPoint x: 696, endPoint y: 250, distance: 100.9
click at [696, 250] on div "**********" at bounding box center [743, 59] width 554 height 556
click at [696, 250] on p at bounding box center [738, 191] width 526 height 181
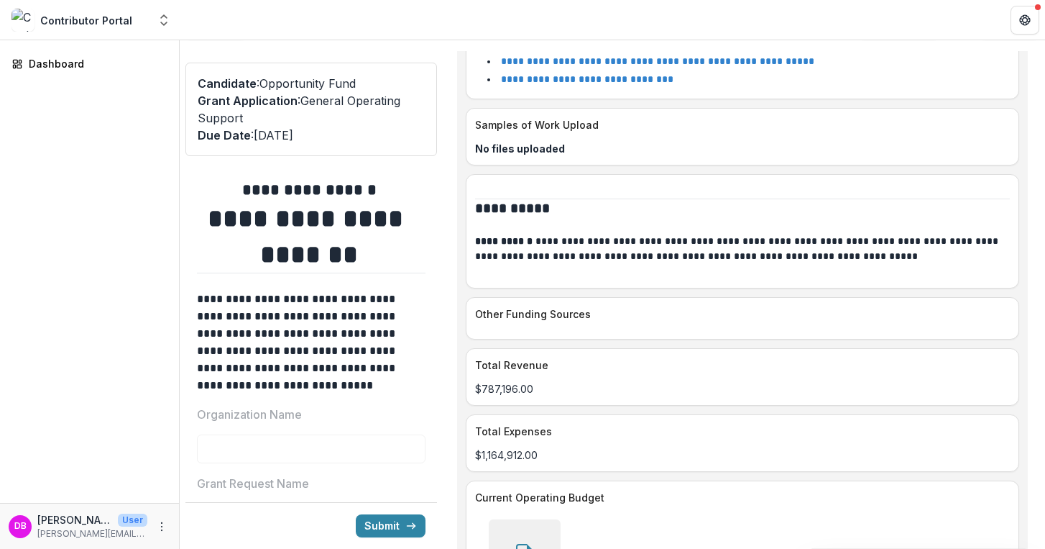
scroll to position [3403, 0]
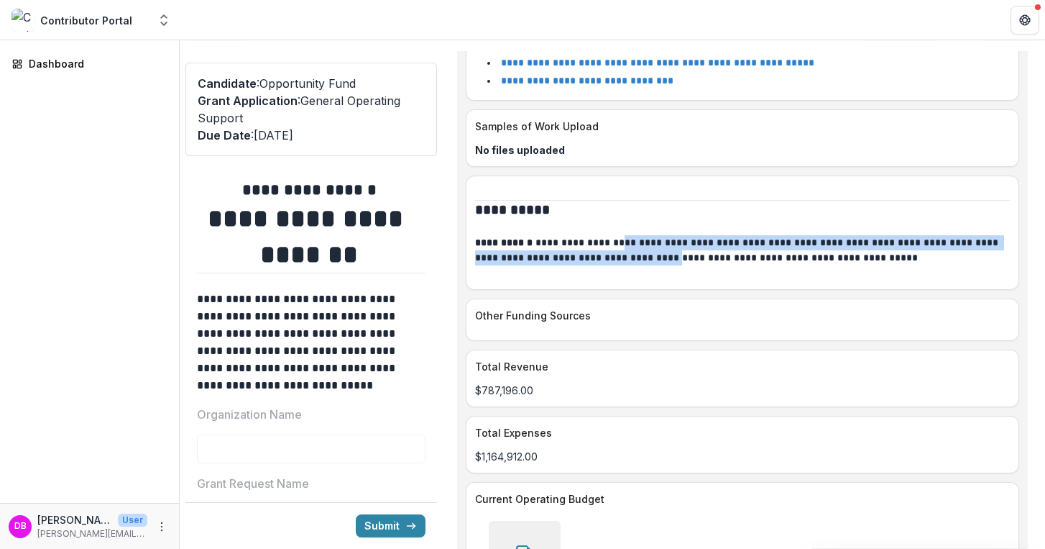
drag, startPoint x: 613, startPoint y: 237, endPoint x: 643, endPoint y: 255, distance: 34.2
click at [643, 255] on p "**********" at bounding box center [738, 250] width 526 height 30
drag, startPoint x: 709, startPoint y: 255, endPoint x: 633, endPoint y: 203, distance: 91.5
click at [633, 203] on div "**********" at bounding box center [742, 233] width 535 height 96
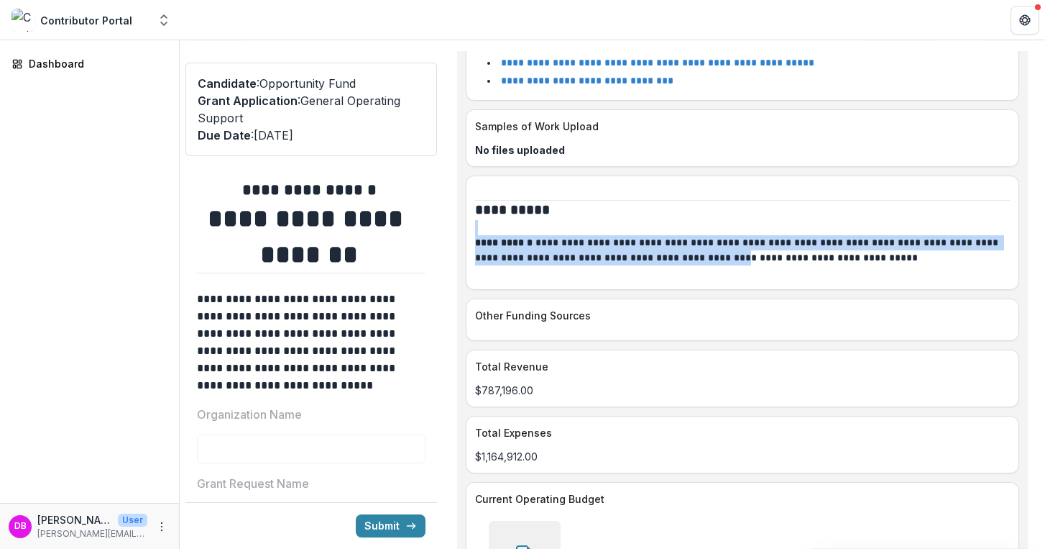
click at [633, 203] on h2 "**********" at bounding box center [742, 210] width 535 height 19
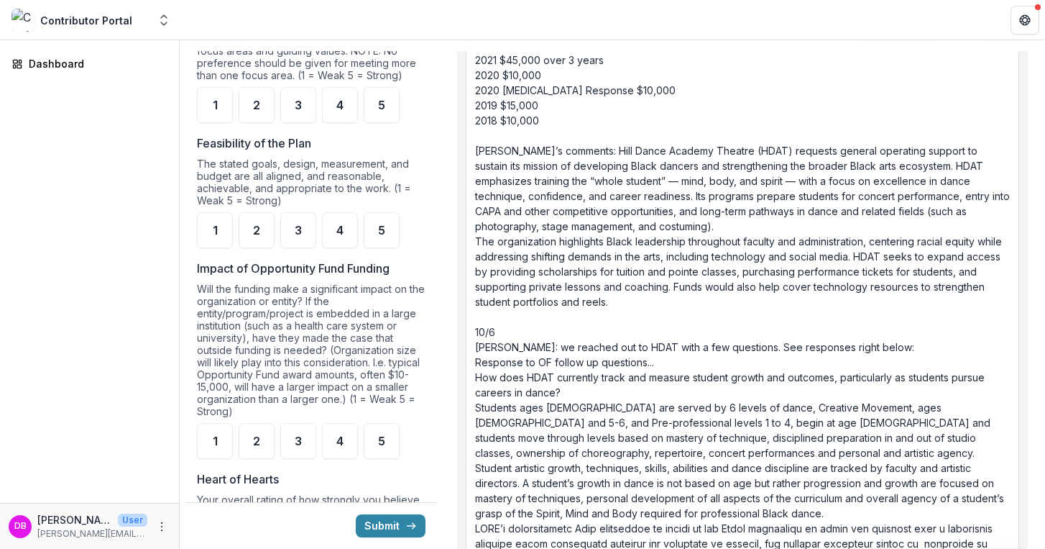
scroll to position [1306, 0]
click at [380, 121] on div "5" at bounding box center [382, 103] width 36 height 36
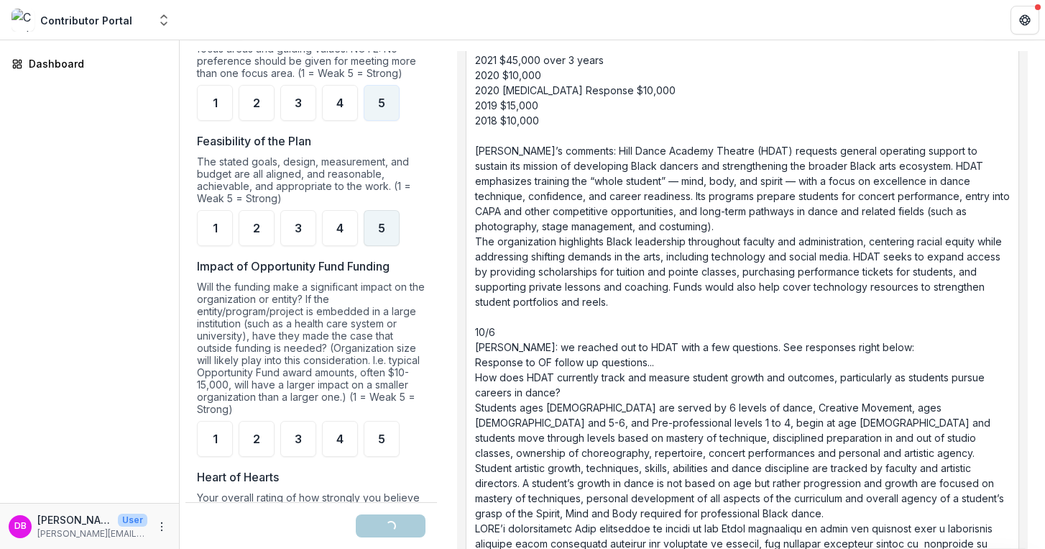
click at [388, 231] on div "5" at bounding box center [382, 228] width 36 height 36
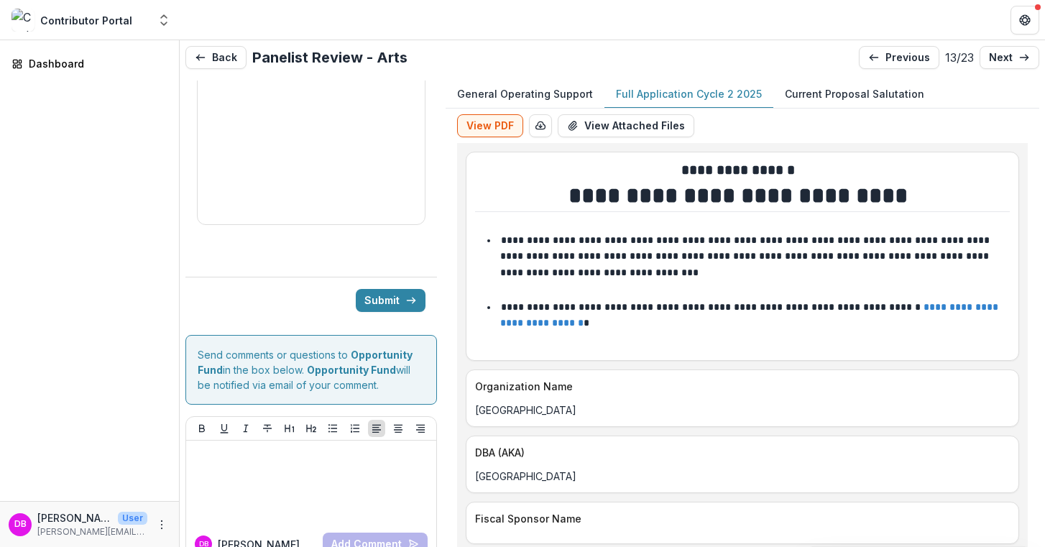
scroll to position [0, 0]
click at [1002, 54] on p "next" at bounding box center [1001, 58] width 24 height 12
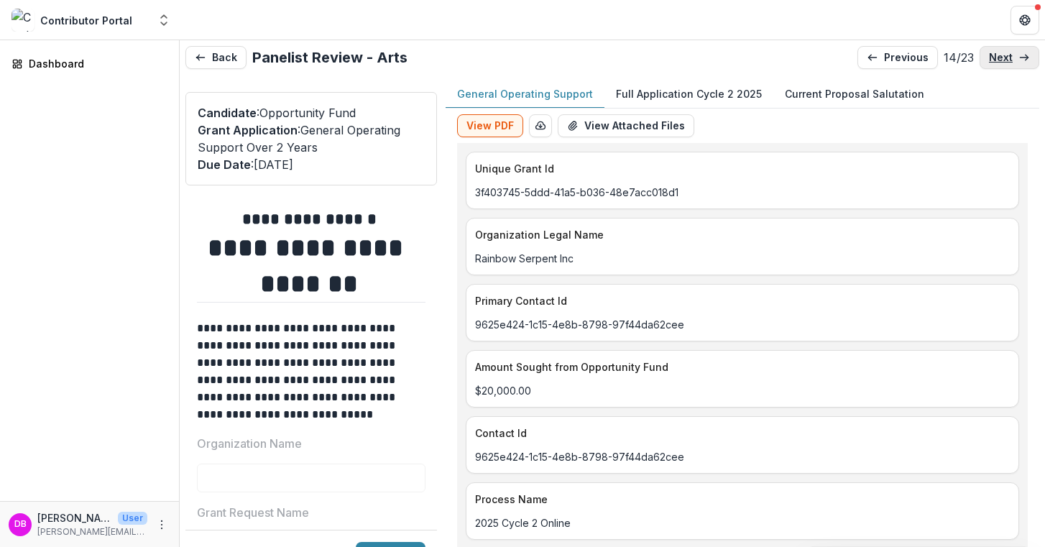
click at [1002, 55] on p "next" at bounding box center [1001, 58] width 24 height 12
click at [1001, 49] on link "next" at bounding box center [1010, 57] width 60 height 23
click at [1001, 54] on p "next" at bounding box center [1001, 58] width 24 height 12
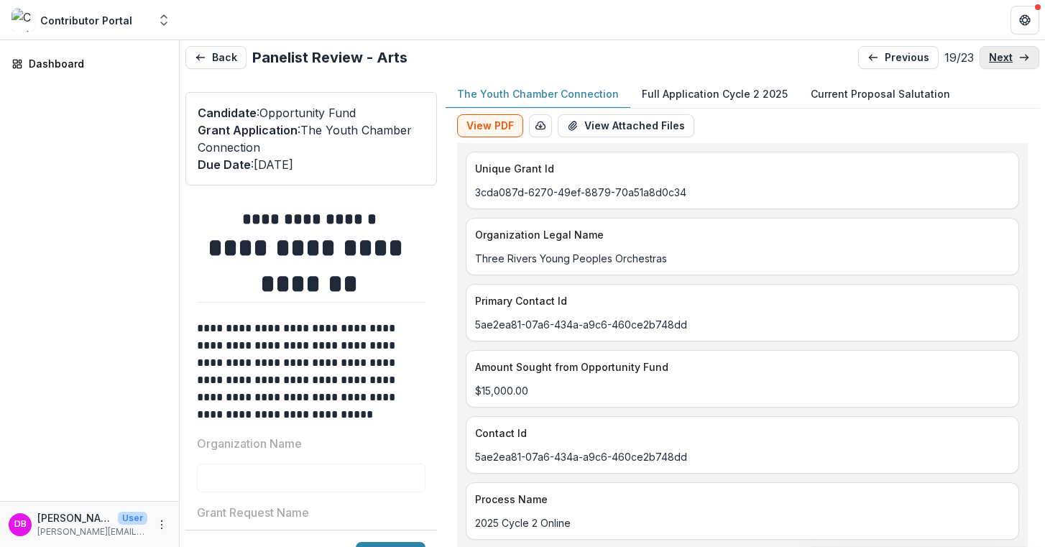
click at [1001, 57] on p "next" at bounding box center [1001, 58] width 24 height 12
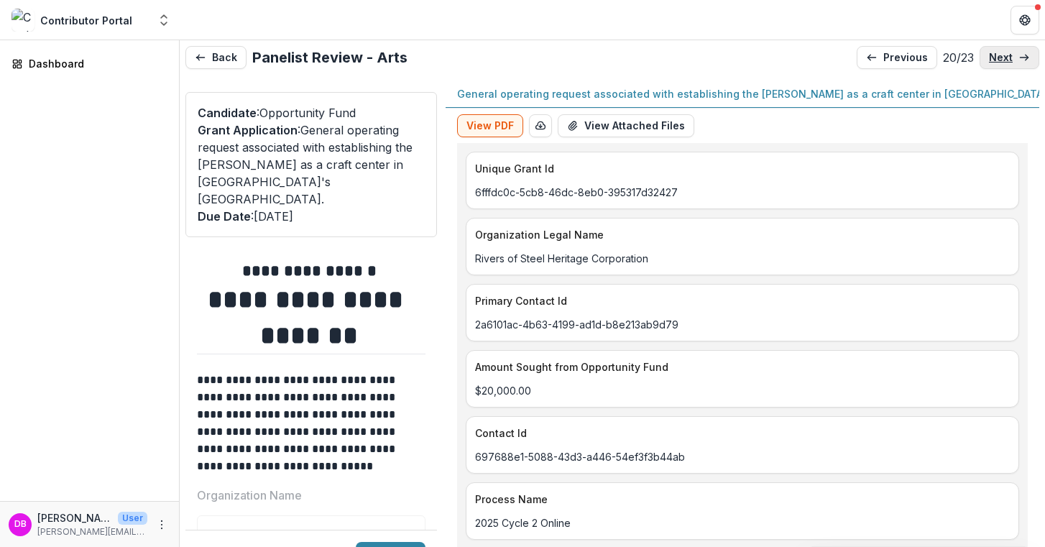
click at [1003, 65] on link "next" at bounding box center [1010, 57] width 60 height 23
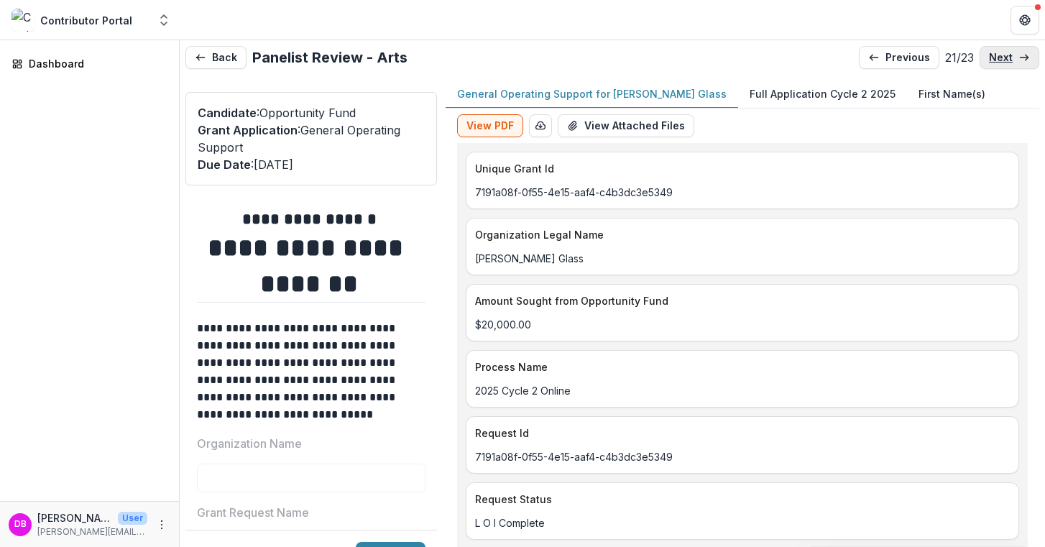
click at [1003, 65] on link "next" at bounding box center [1010, 57] width 60 height 23
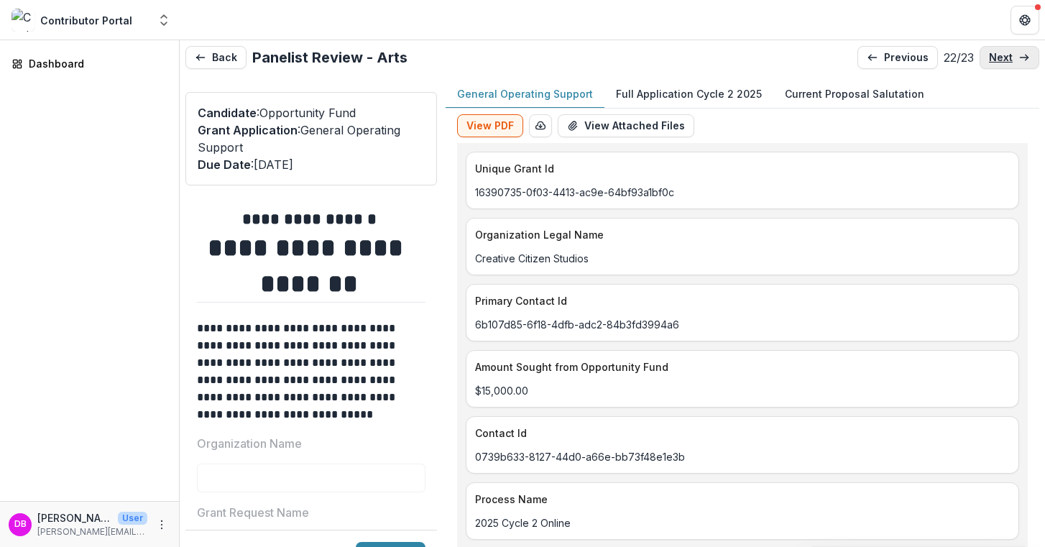
click at [1003, 65] on link "next" at bounding box center [1010, 57] width 60 height 23
click at [894, 50] on link "previous" at bounding box center [898, 57] width 81 height 23
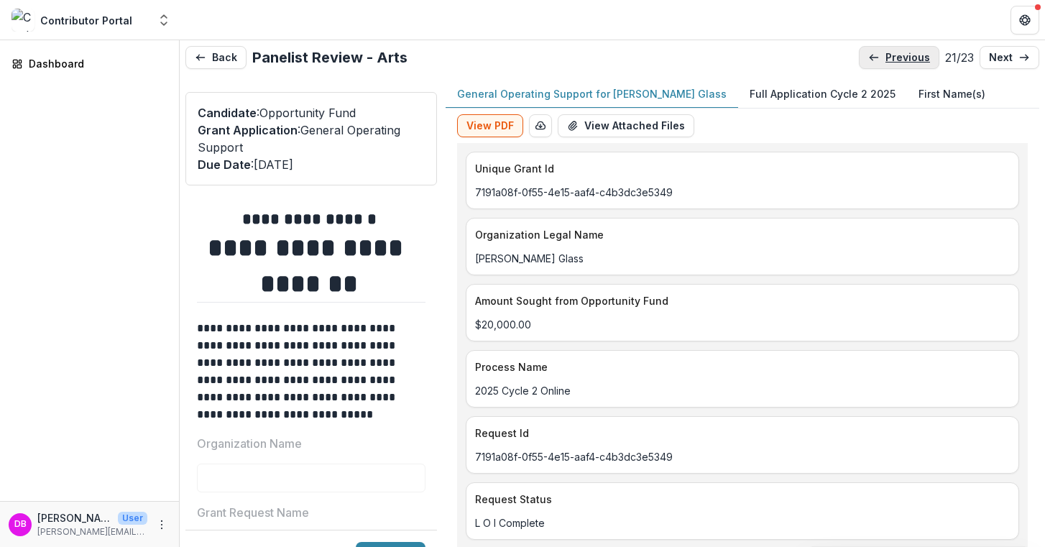
click at [894, 50] on link "previous" at bounding box center [899, 57] width 81 height 23
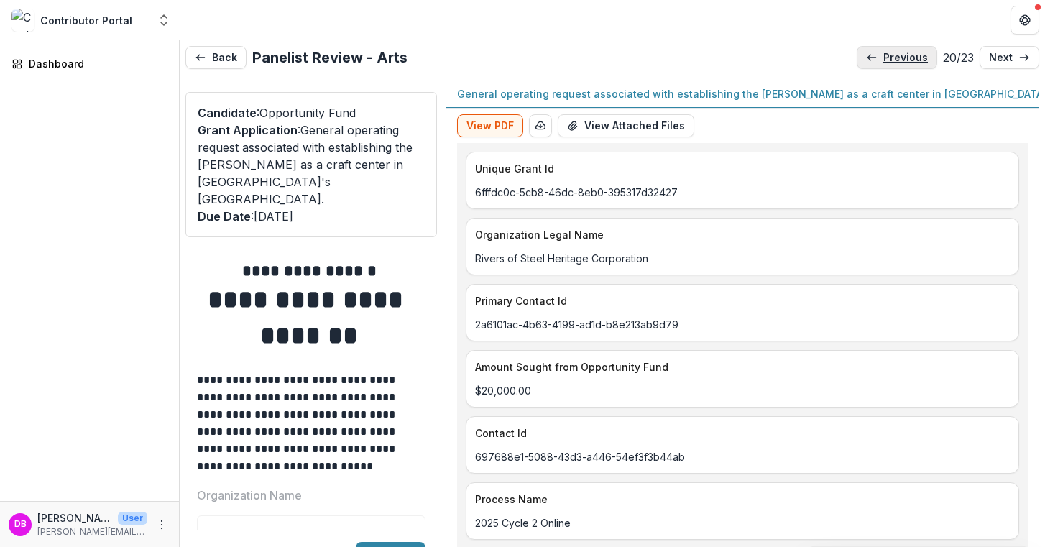
click at [894, 50] on link "previous" at bounding box center [897, 57] width 81 height 23
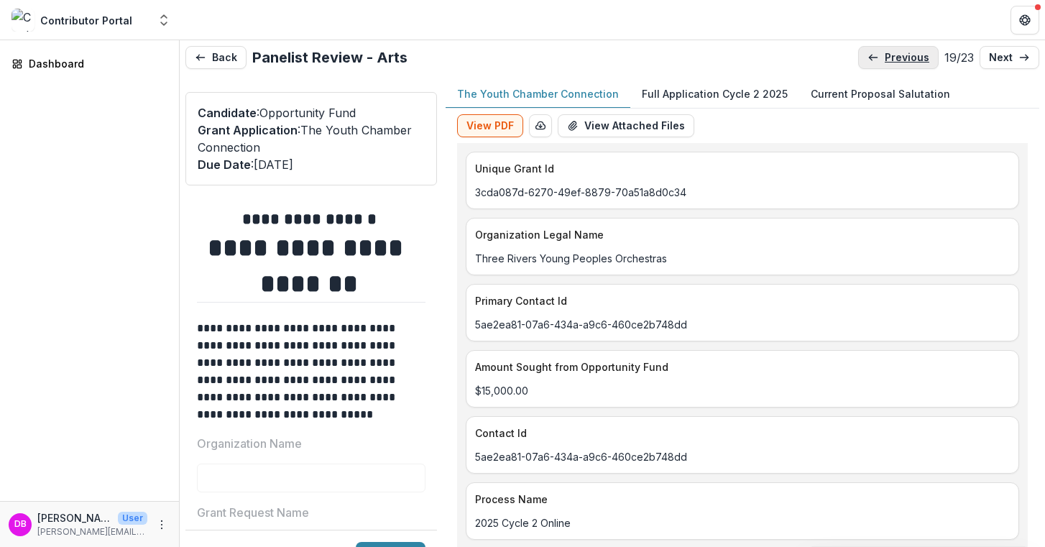
click at [894, 52] on p "previous" at bounding box center [907, 58] width 45 height 12
click at [894, 52] on p "previous" at bounding box center [908, 58] width 45 height 12
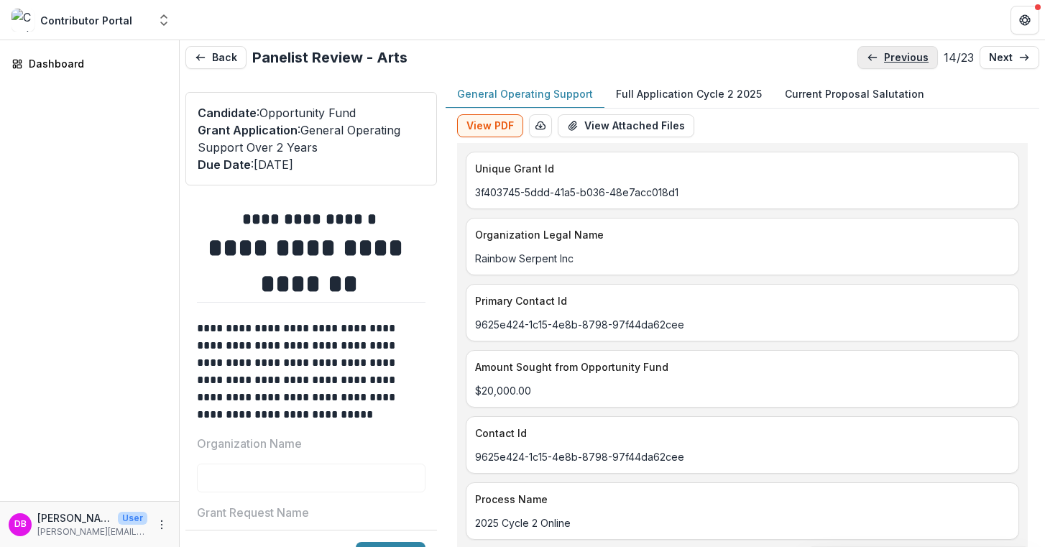
click at [894, 52] on p "previous" at bounding box center [906, 58] width 45 height 12
click at [894, 55] on p "previous" at bounding box center [908, 58] width 45 height 12
click at [905, 60] on p "previous" at bounding box center [908, 58] width 45 height 12
click at [899, 57] on p "previous" at bounding box center [909, 58] width 45 height 12
click at [899, 57] on p "previous" at bounding box center [907, 58] width 45 height 12
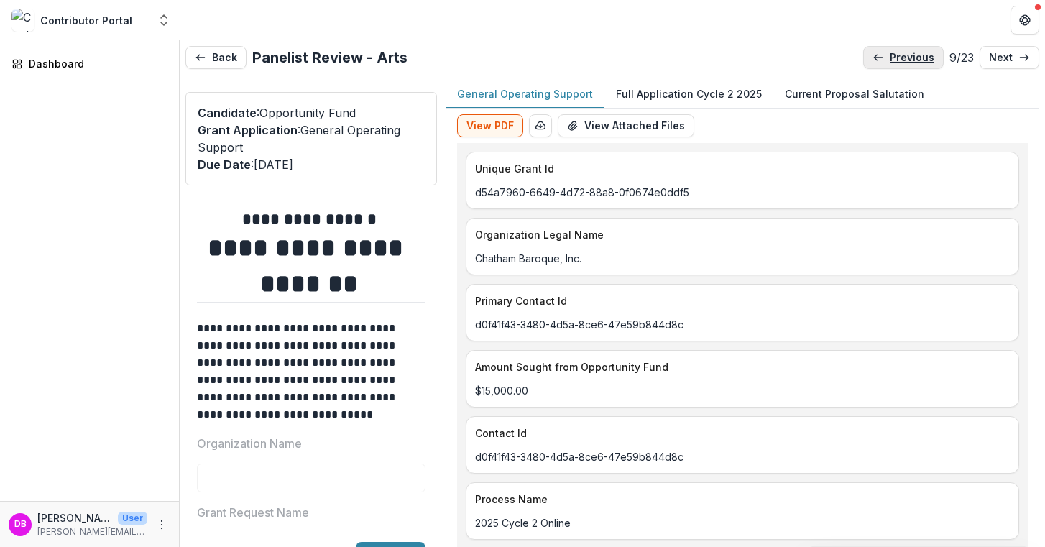
click at [900, 57] on p "previous" at bounding box center [912, 58] width 45 height 12
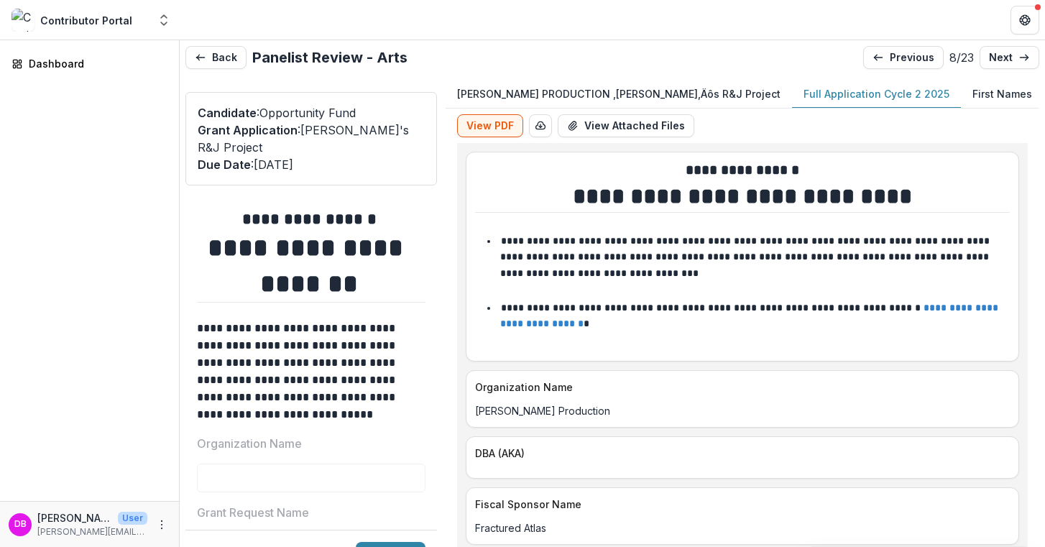
click at [804, 96] on p "Full Application Cycle 2 2025" at bounding box center [877, 93] width 146 height 15
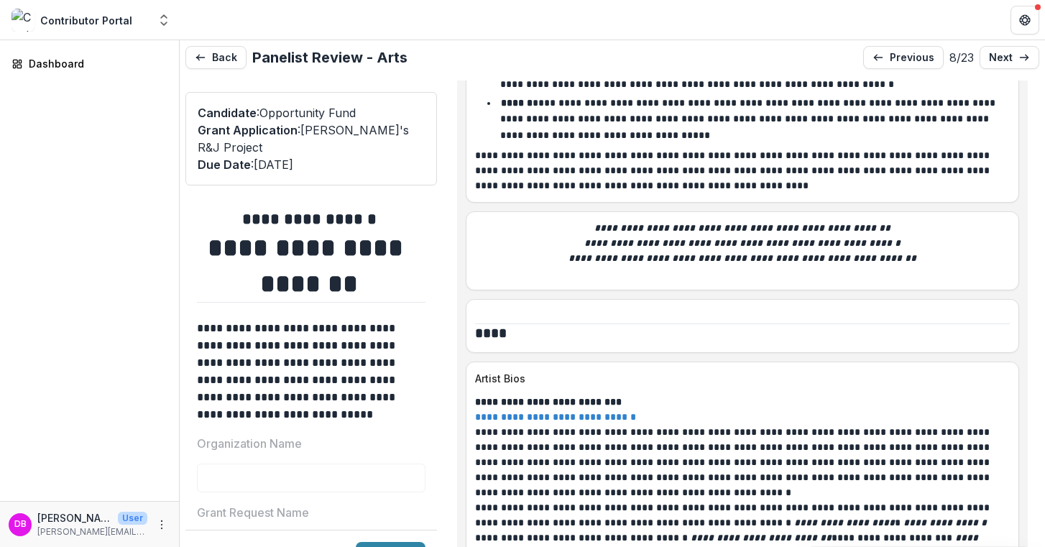
scroll to position [4844, 0]
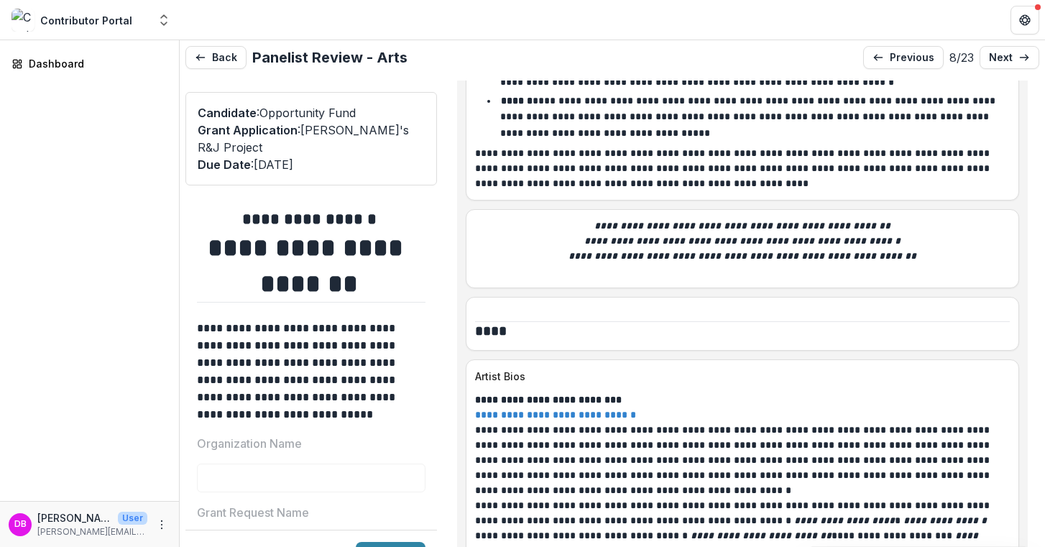
click at [571, 410] on link "**********" at bounding box center [555, 415] width 161 height 10
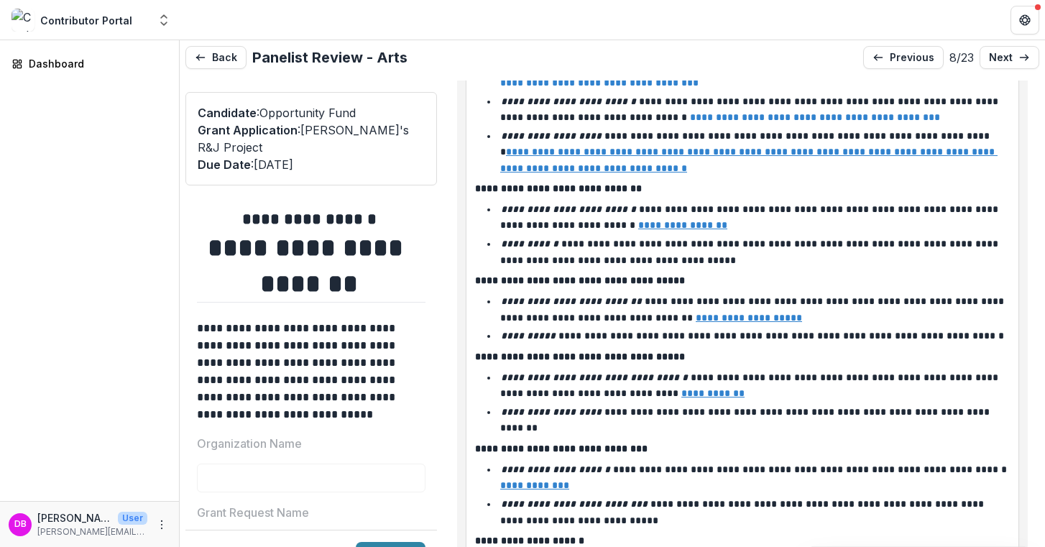
scroll to position [6236, 0]
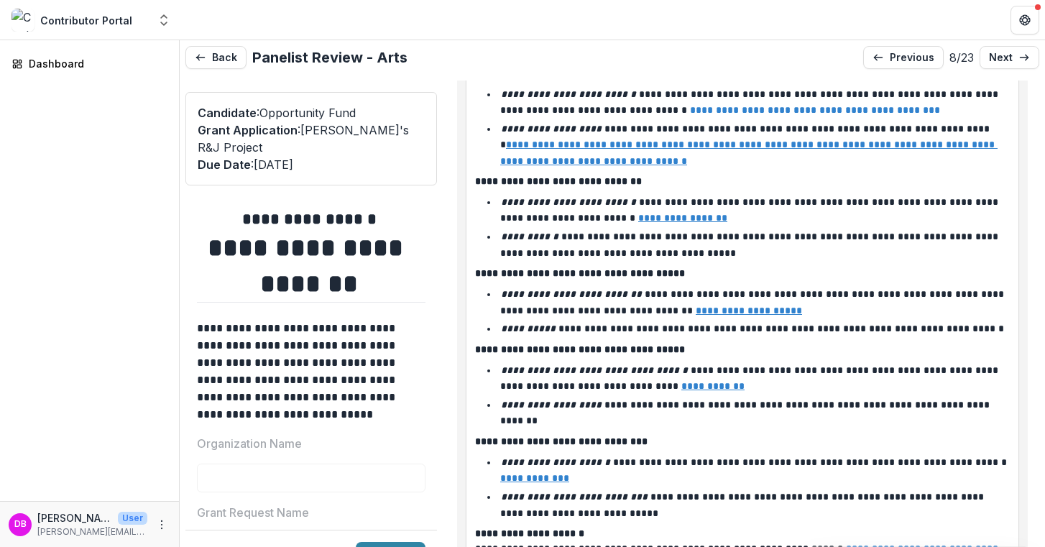
click at [902, 526] on p "**********" at bounding box center [738, 541] width 526 height 30
click at [894, 544] on u "**********" at bounding box center [738, 556] width 526 height 25
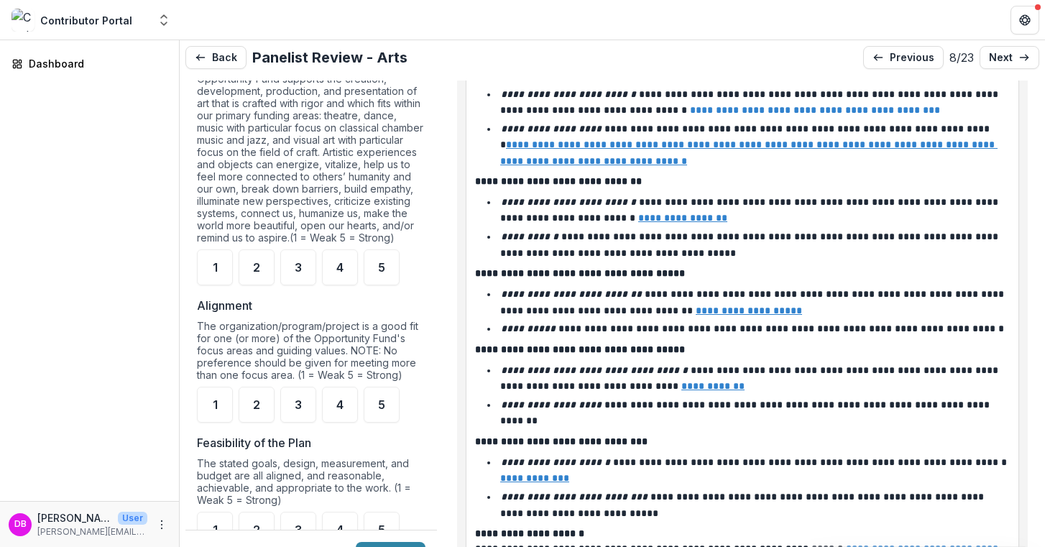
scroll to position [1035, 0]
drag, startPoint x: 262, startPoint y: 371, endPoint x: 324, endPoint y: 374, distance: 62.6
click at [324, 374] on div "The organization/program/project is a good fit for one (or more) of the Opportu…" at bounding box center [311, 352] width 229 height 67
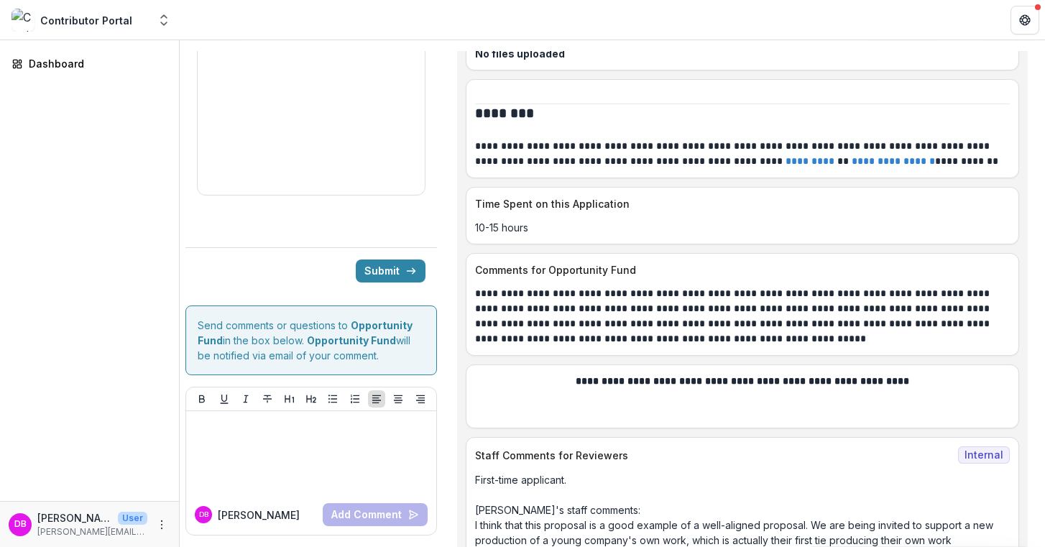
scroll to position [10369, 0]
drag, startPoint x: 577, startPoint y: 487, endPoint x: 586, endPoint y: 409, distance: 78.2
drag, startPoint x: 574, startPoint y: 446, endPoint x: 594, endPoint y: 485, distance: 44.0
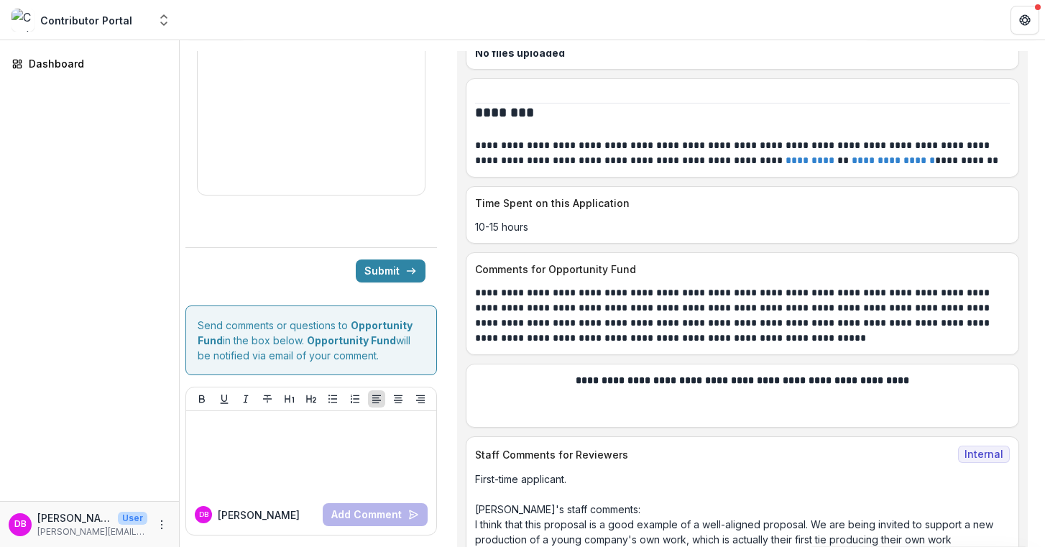
scroll to position [10369, 0]
drag, startPoint x: 634, startPoint y: 512, endPoint x: 537, endPoint y: 434, distance: 124.7
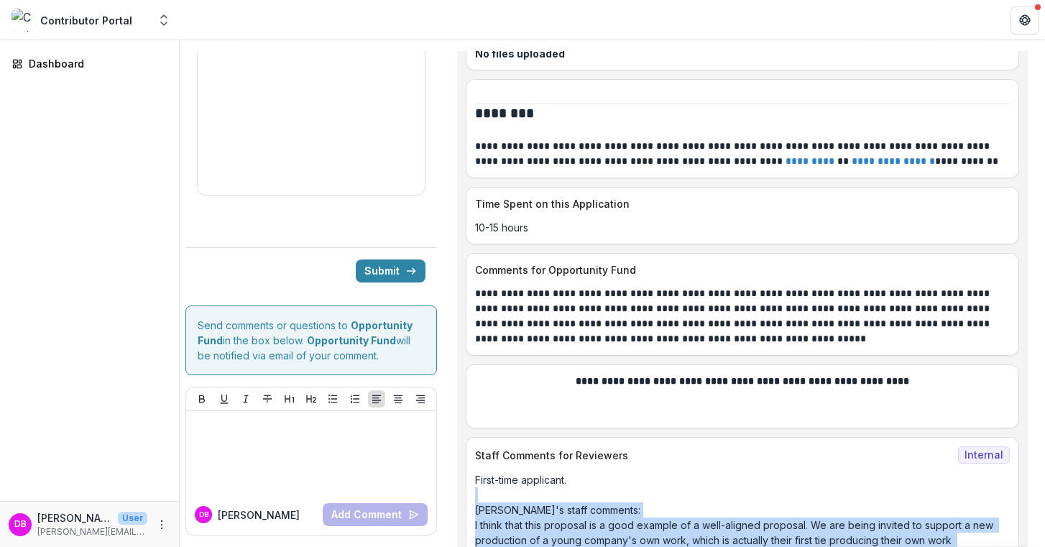
drag, startPoint x: 541, startPoint y: 490, endPoint x: 539, endPoint y: 365, distance: 125.1
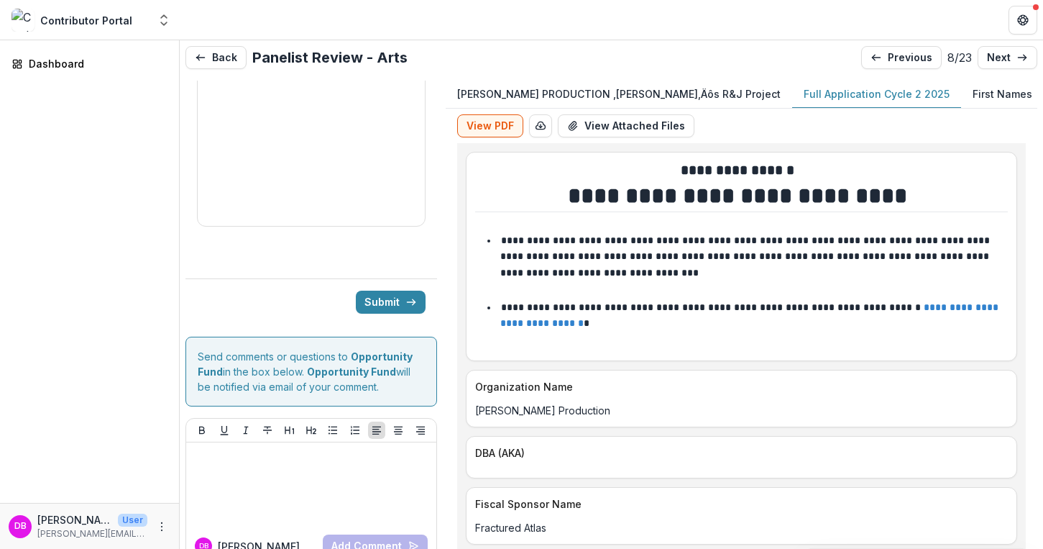
scroll to position [0, 0]
click at [889, 58] on p "previous" at bounding box center [910, 58] width 45 height 12
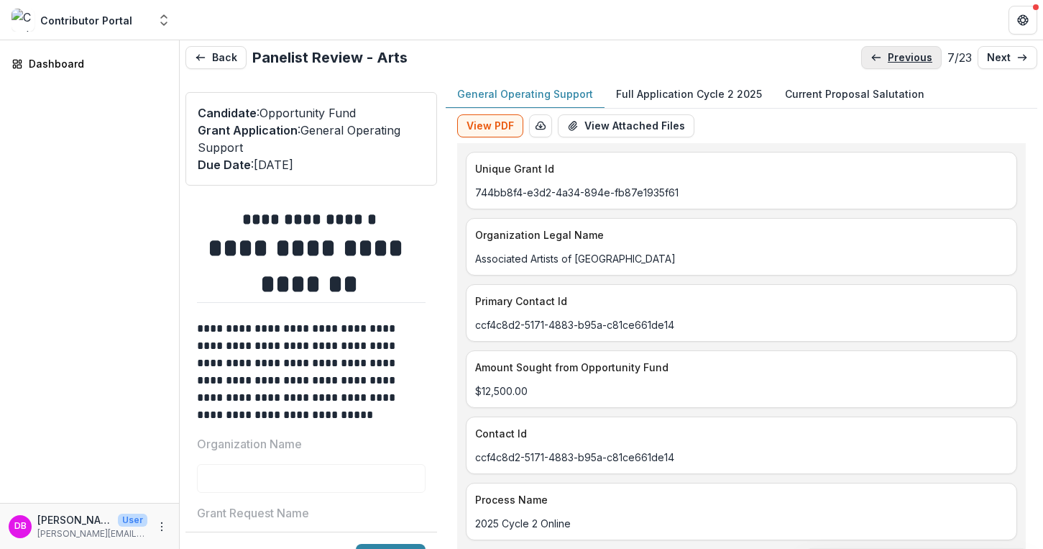
click at [889, 58] on p "previous" at bounding box center [910, 58] width 45 height 12
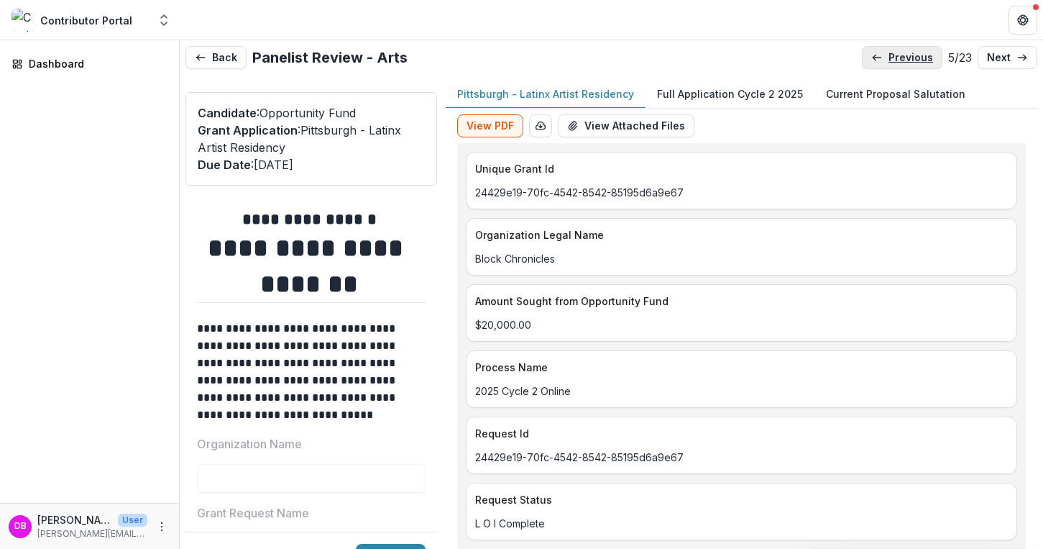
click at [889, 58] on p "previous" at bounding box center [911, 58] width 45 height 12
click at [889, 58] on p "previous" at bounding box center [909, 58] width 45 height 12
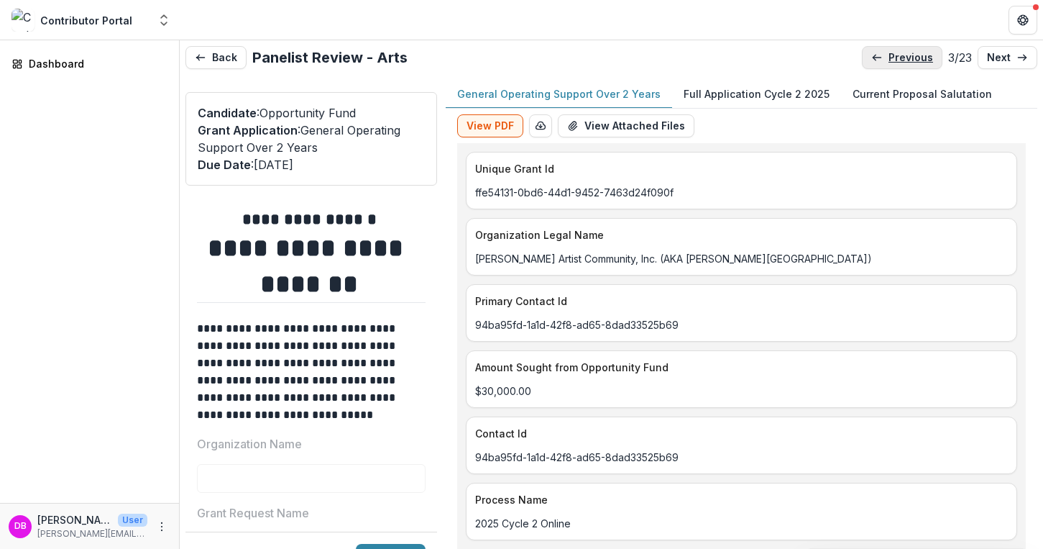
click at [889, 58] on p "previous" at bounding box center [911, 58] width 45 height 12
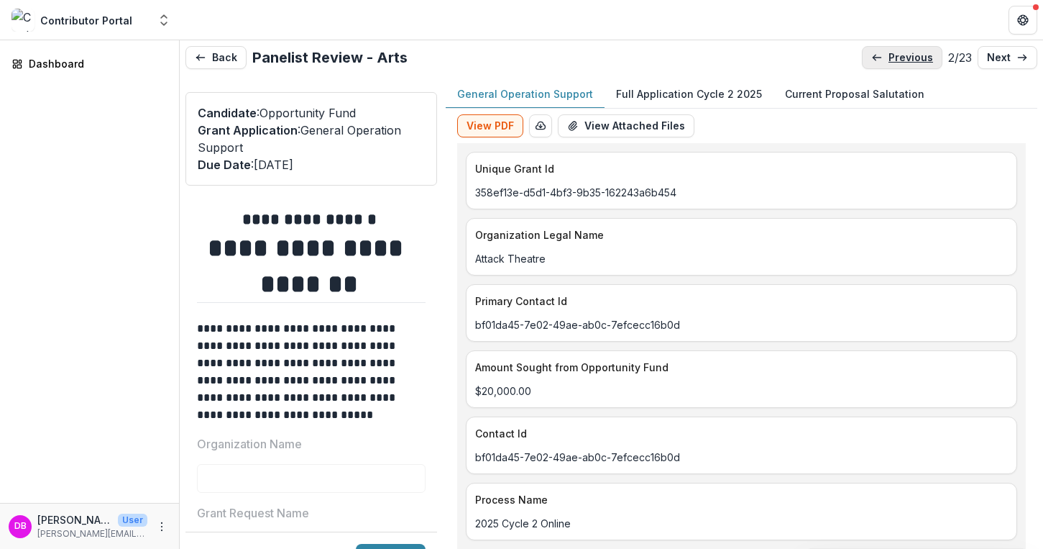
click at [889, 58] on p "previous" at bounding box center [911, 58] width 45 height 12
click at [1002, 60] on p "next" at bounding box center [999, 58] width 24 height 12
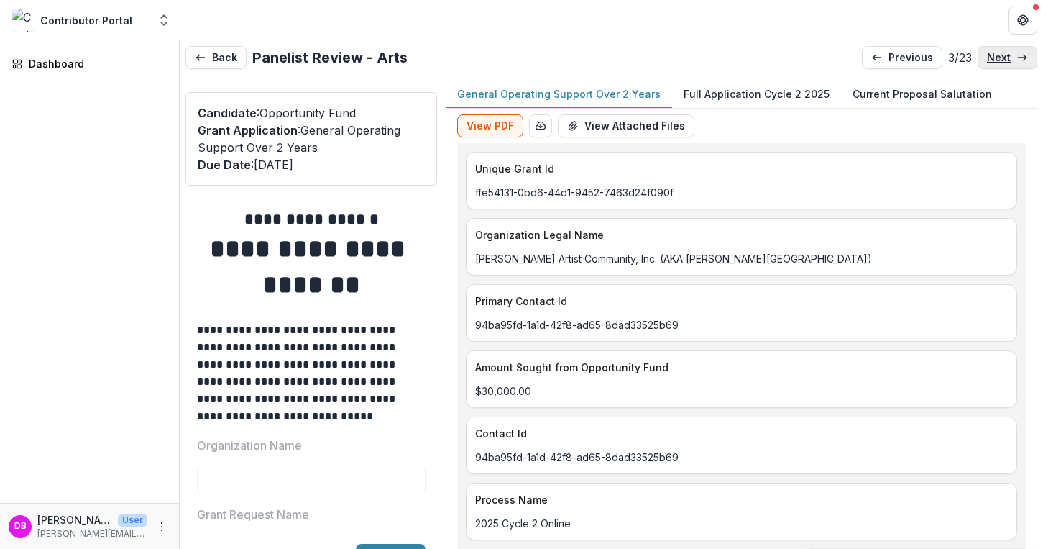
click at [1002, 60] on p "next" at bounding box center [999, 58] width 24 height 12
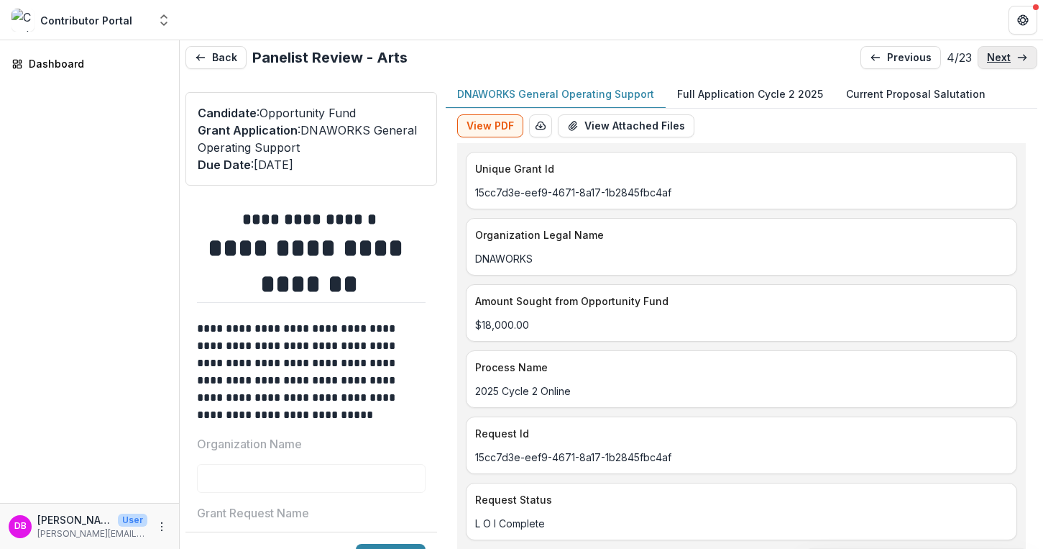
click at [1002, 60] on p "next" at bounding box center [999, 58] width 24 height 12
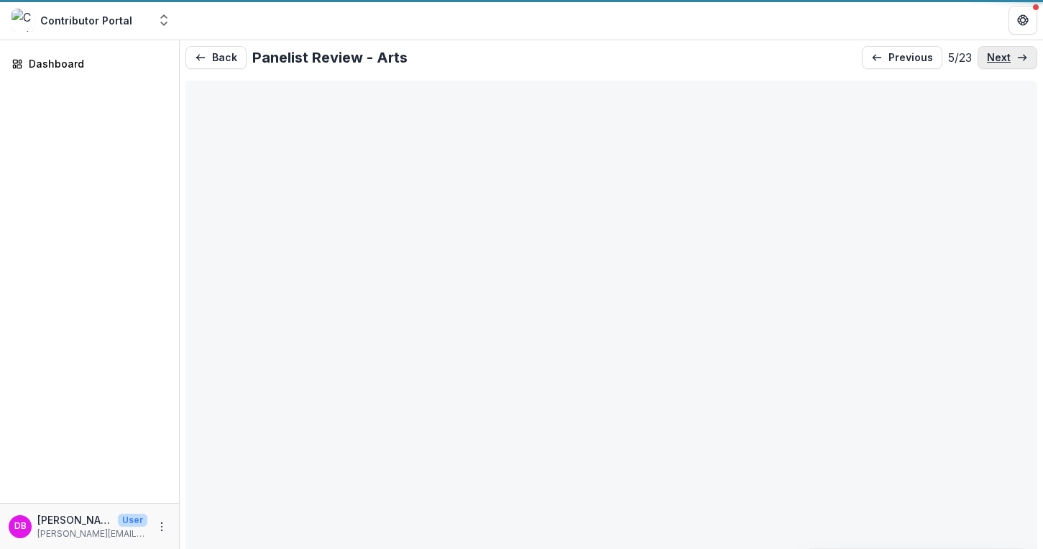
click at [1002, 60] on p "next" at bounding box center [999, 58] width 24 height 12
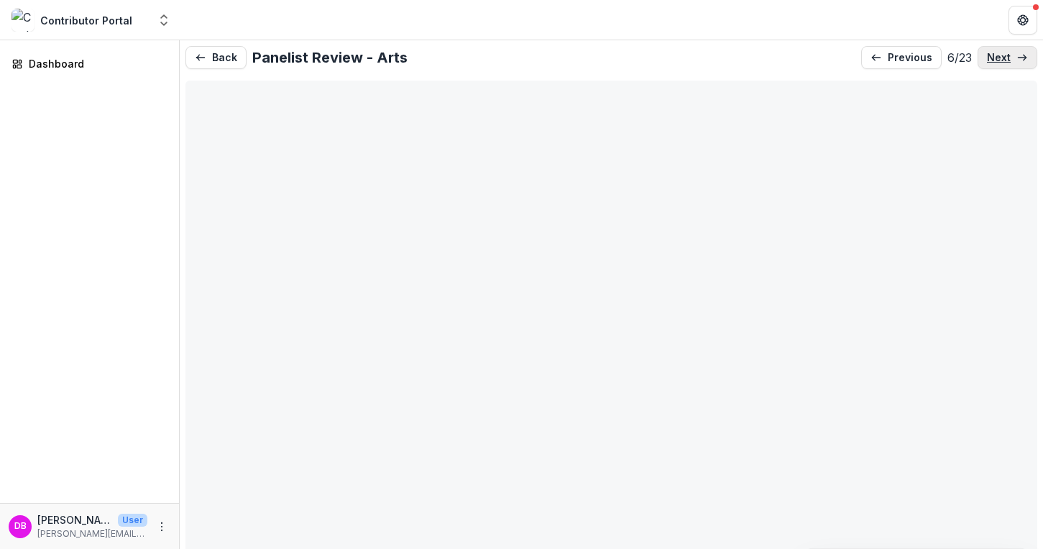
click at [1002, 60] on p "next" at bounding box center [999, 58] width 24 height 12
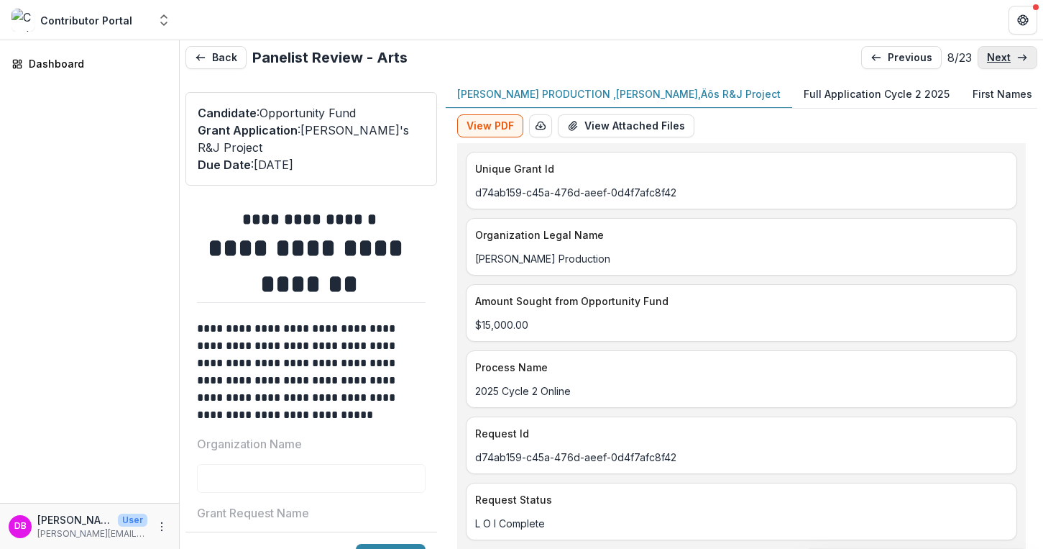
click at [1003, 60] on p "next" at bounding box center [999, 58] width 24 height 12
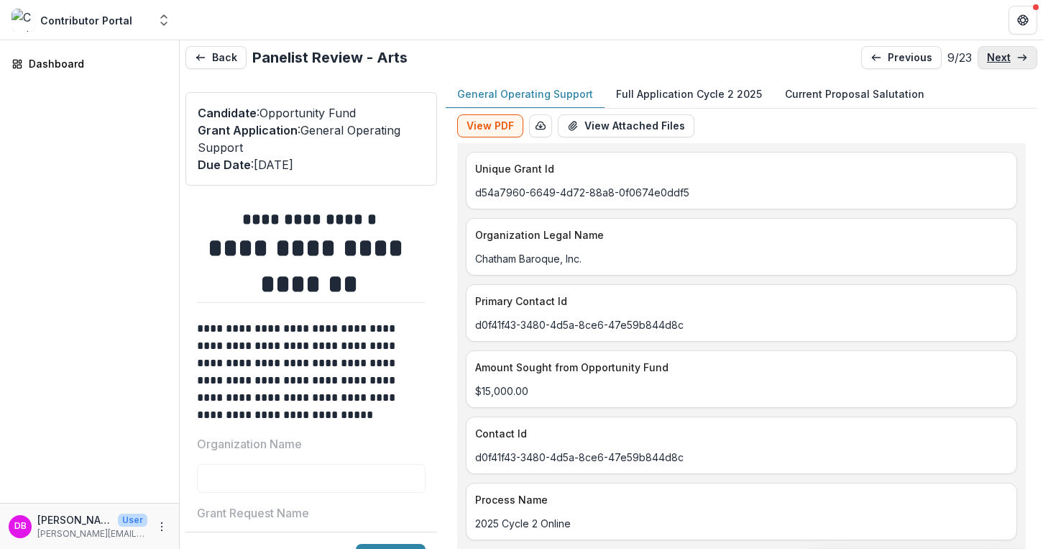
click at [1003, 61] on p "next" at bounding box center [999, 58] width 24 height 12
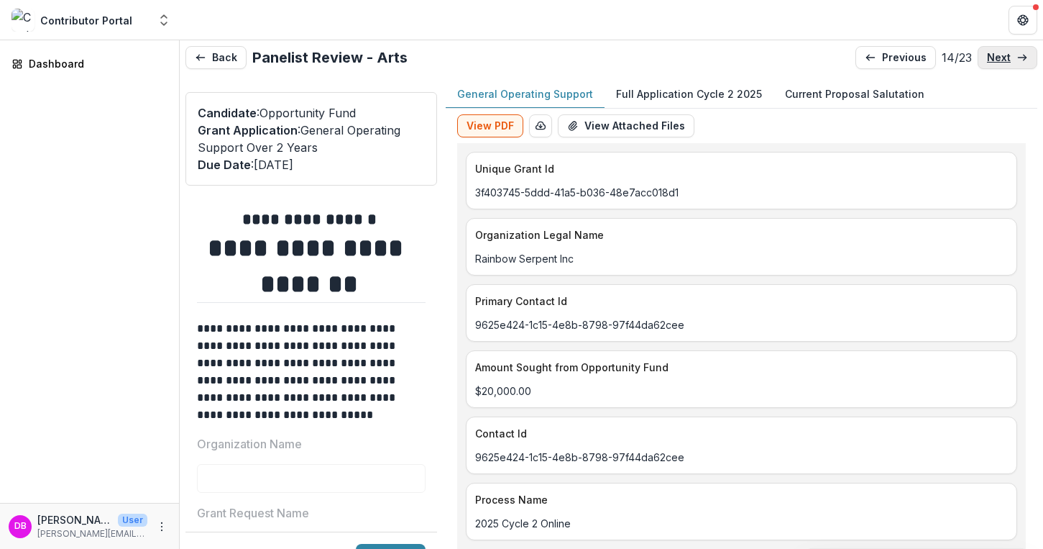
click at [1003, 61] on p "next" at bounding box center [999, 58] width 24 height 12
click at [907, 56] on p "previous" at bounding box center [906, 58] width 45 height 12
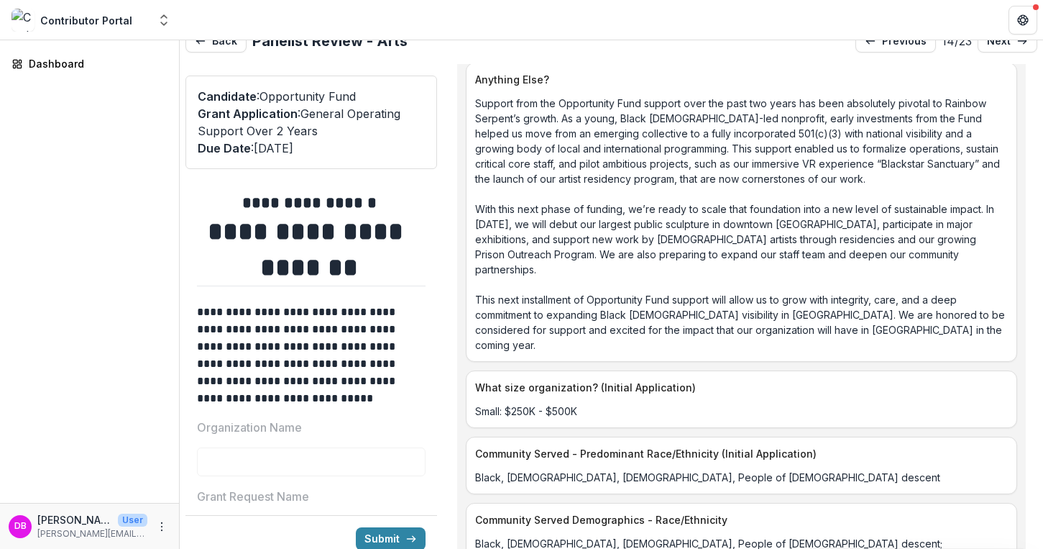
scroll to position [4657, 0]
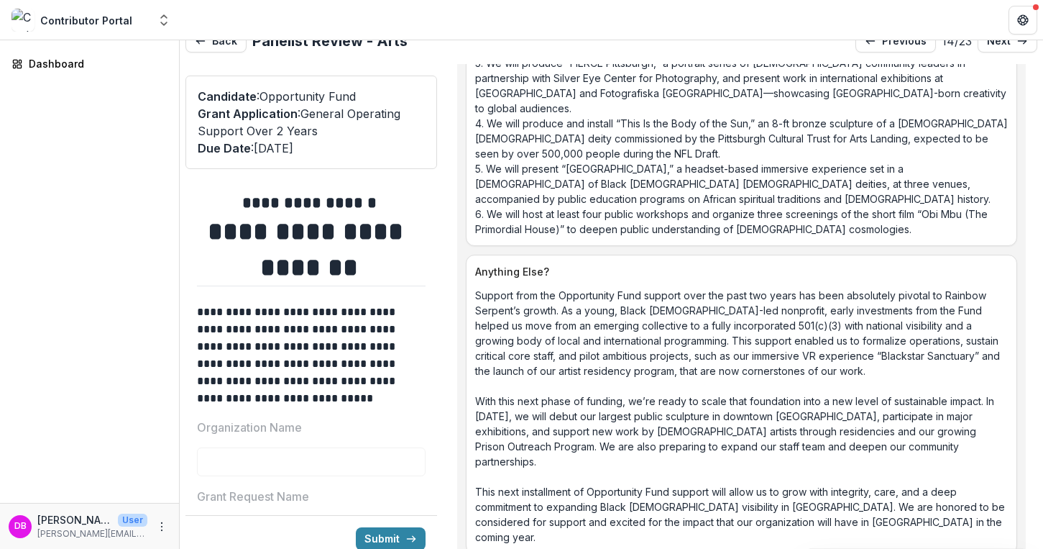
drag, startPoint x: 625, startPoint y: 443, endPoint x: 543, endPoint y: 444, distance: 82.0
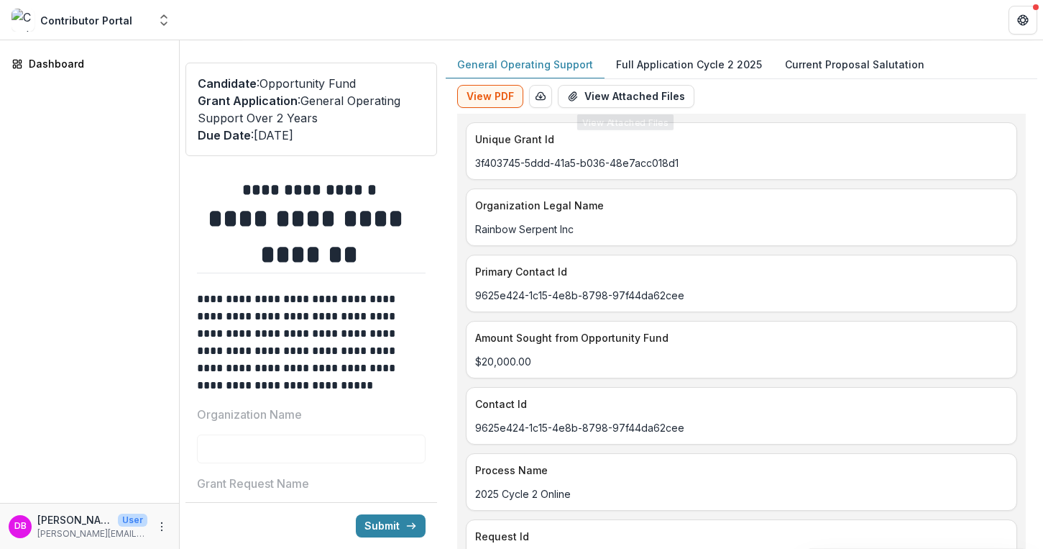
scroll to position [0, 0]
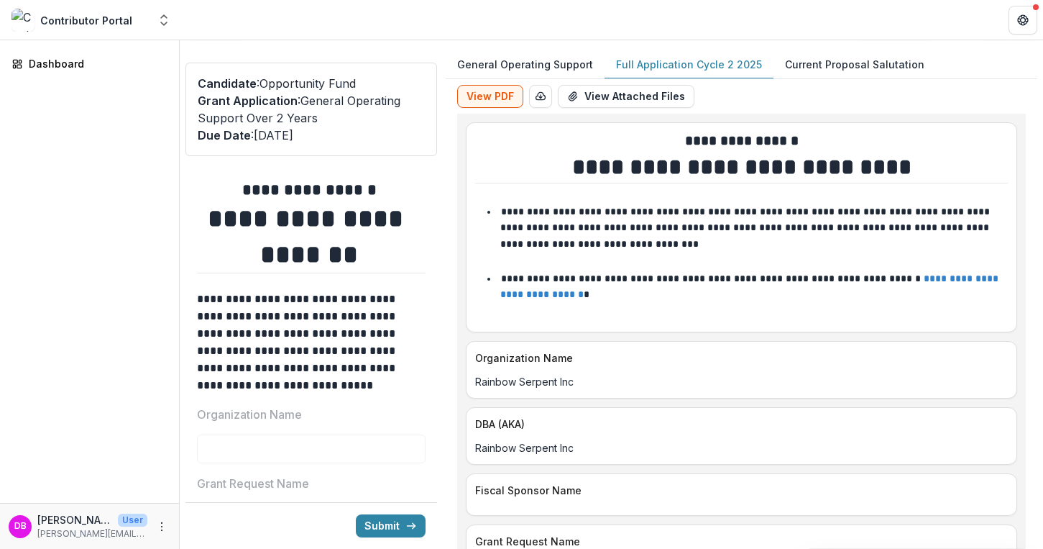
click at [679, 63] on p "Full Application Cycle 2 2025" at bounding box center [689, 64] width 146 height 15
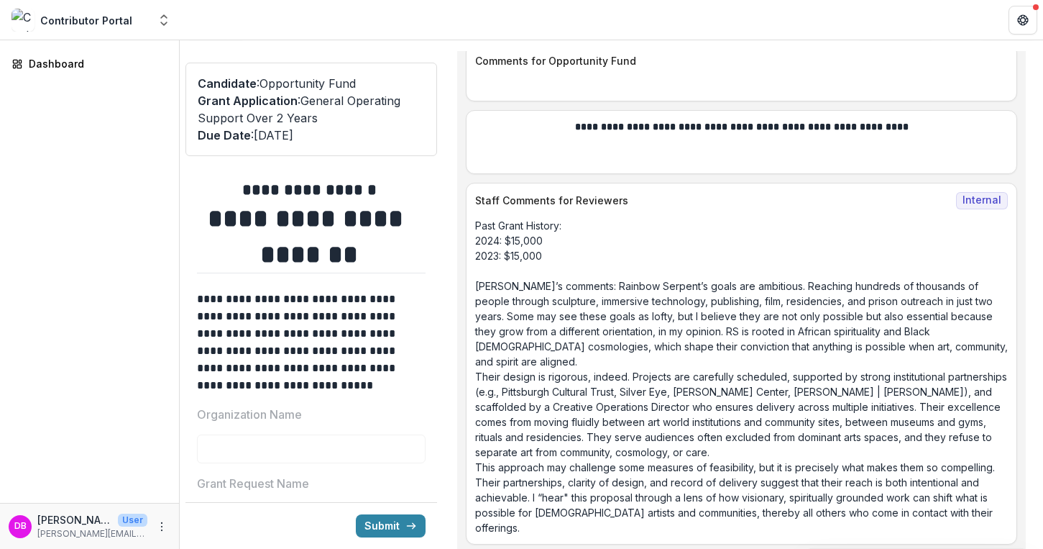
scroll to position [7760, 0]
drag, startPoint x: 546, startPoint y: 252, endPoint x: 502, endPoint y: 240, distance: 46.0
click at [502, 240] on p "Past Grant History: 2024: $15,000 2023: $15,000 [PERSON_NAME]’s comments: Rainb…" at bounding box center [741, 376] width 533 height 317
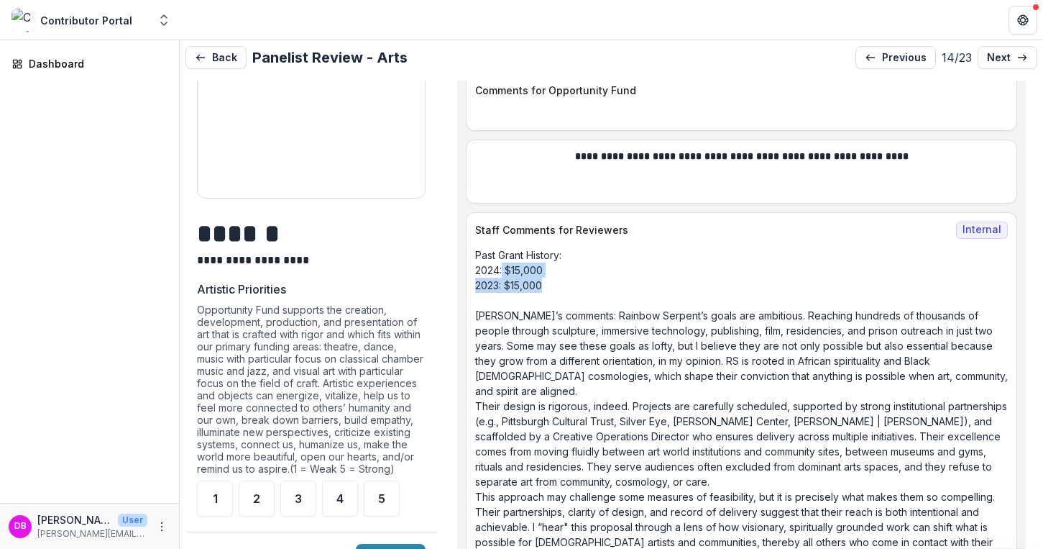
scroll to position [1047, 0]
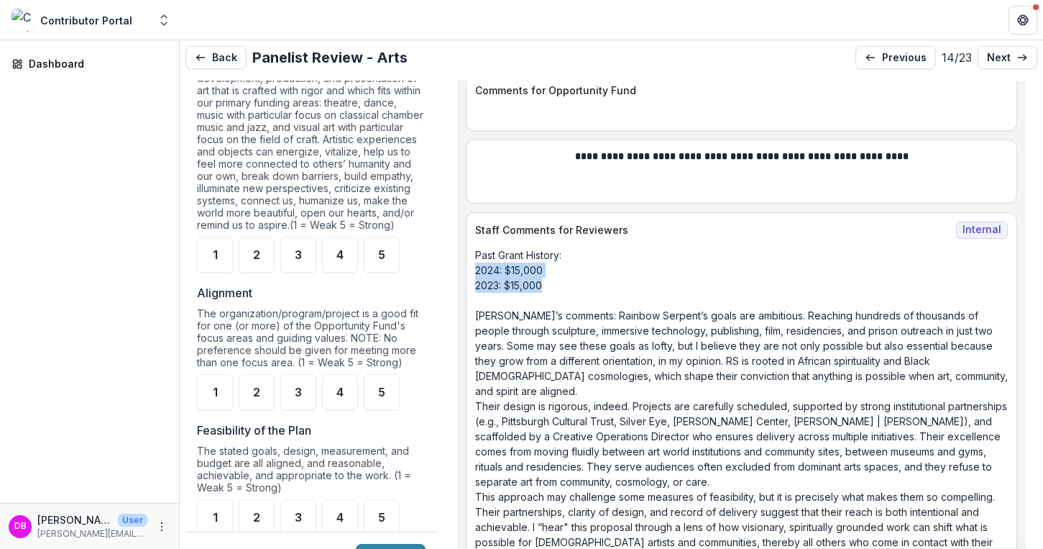
drag, startPoint x: 547, startPoint y: 277, endPoint x: 467, endPoint y: 260, distance: 82.2
click at [467, 260] on div "Past Grant History: 2024: $15,000 2023: $15,000 [PERSON_NAME]’s comments: Rainb…" at bounding box center [742, 405] width 550 height 317
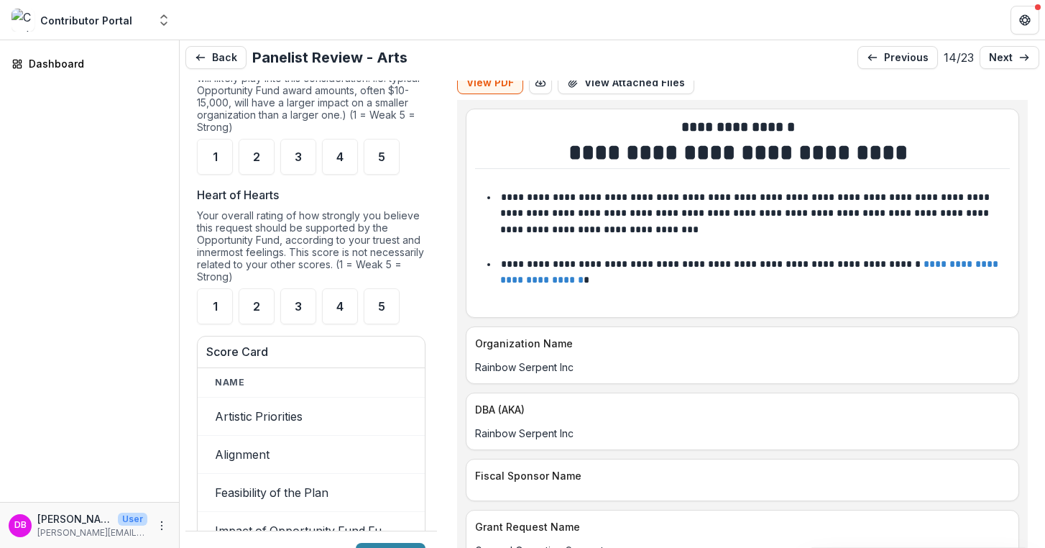
scroll to position [44, 0]
click at [1001, 60] on p "next" at bounding box center [1001, 58] width 24 height 12
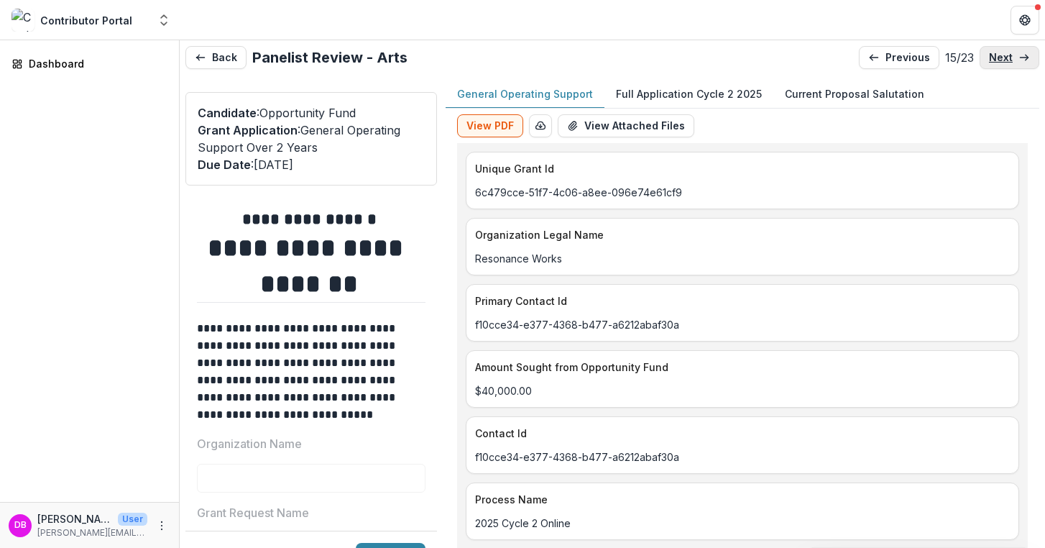
click at [1001, 60] on p "next" at bounding box center [1001, 58] width 24 height 12
click at [1001, 61] on p "next" at bounding box center [1001, 58] width 24 height 12
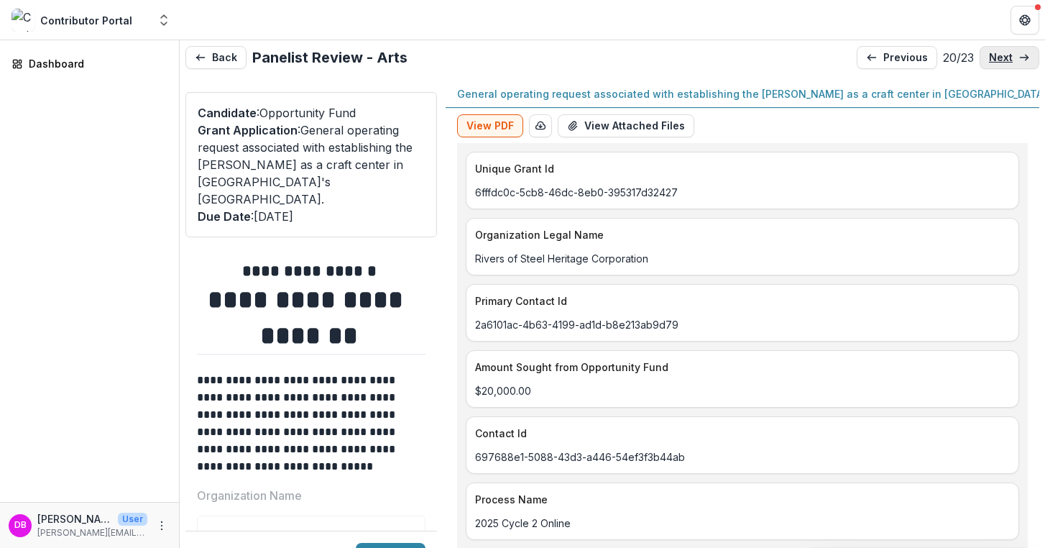
click at [1001, 61] on p "next" at bounding box center [1001, 58] width 24 height 12
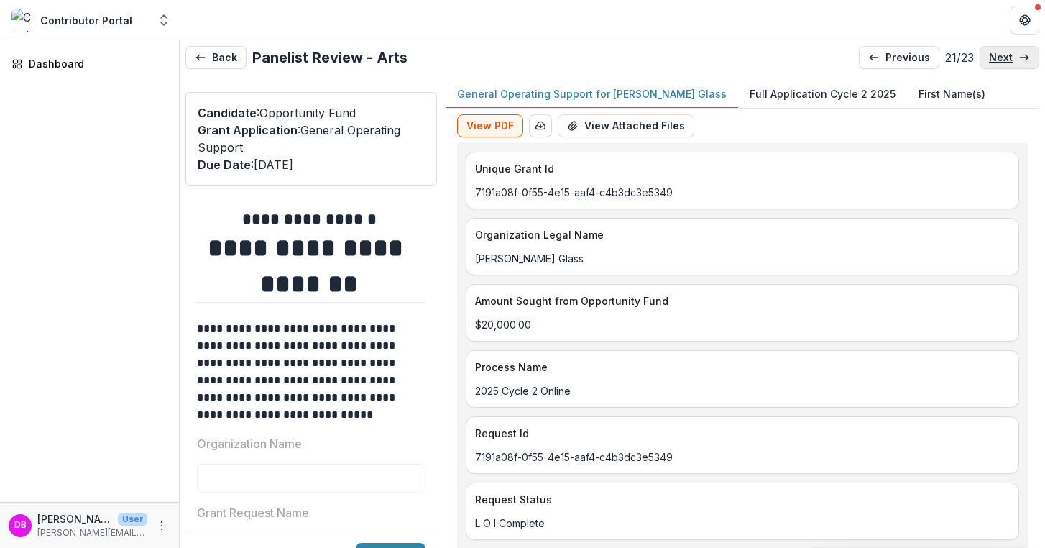
click at [1001, 61] on p "next" at bounding box center [1001, 58] width 24 height 12
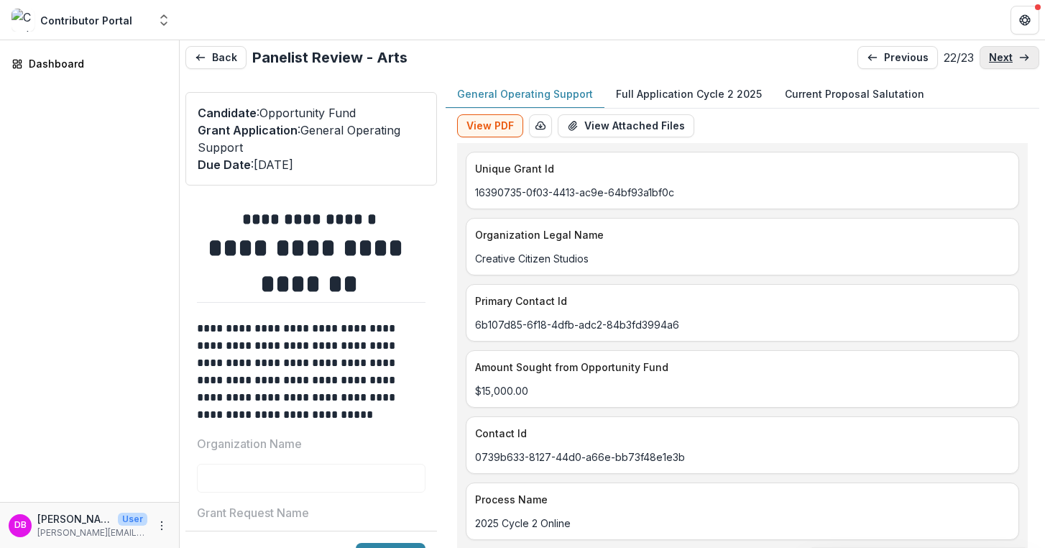
click at [1001, 61] on p "next" at bounding box center [1001, 58] width 24 height 12
click at [884, 63] on p "previous" at bounding box center [906, 58] width 45 height 12
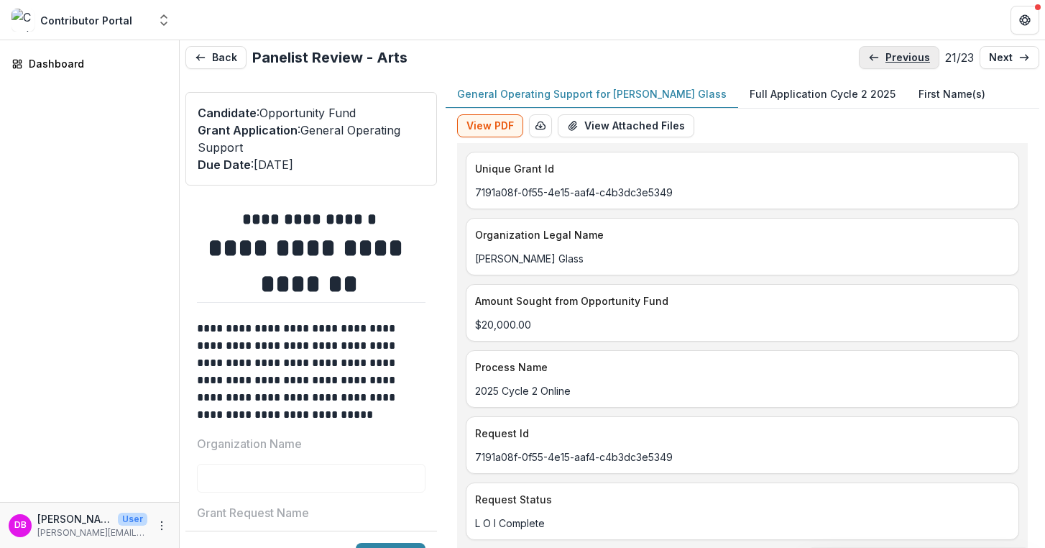
click at [886, 63] on p "previous" at bounding box center [908, 58] width 45 height 12
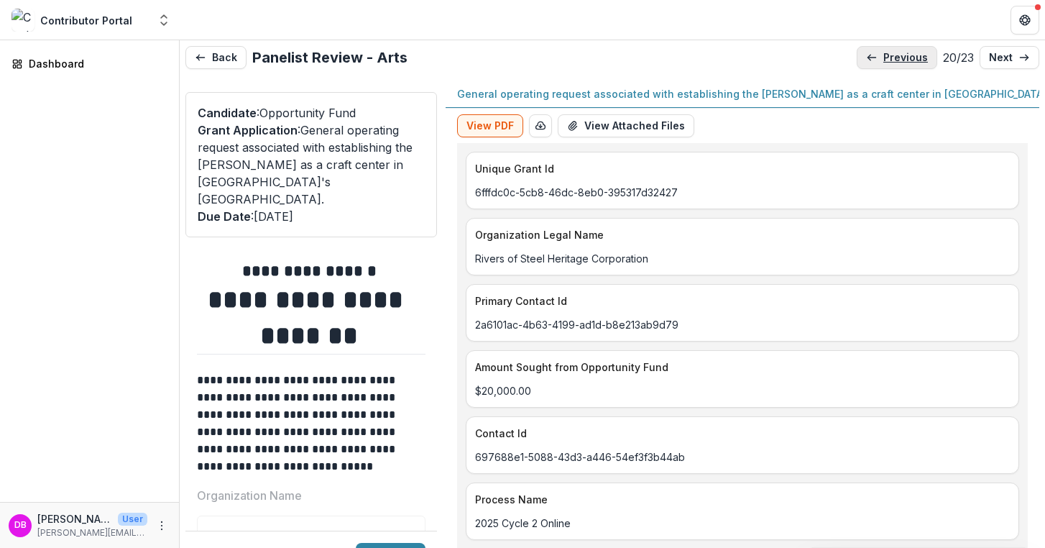
click at [882, 63] on link "previous" at bounding box center [897, 57] width 81 height 23
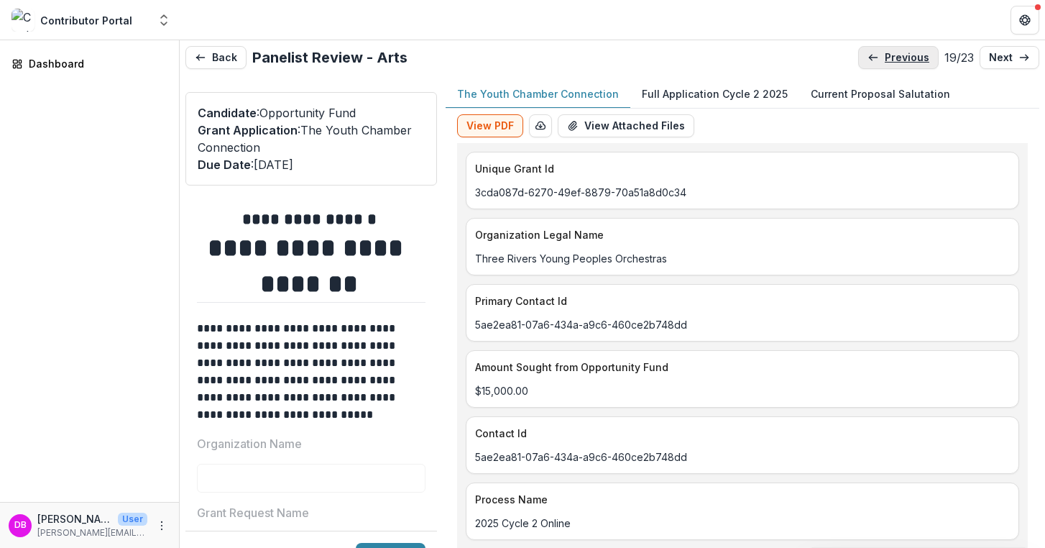
click at [882, 63] on link "previous" at bounding box center [898, 57] width 81 height 23
click at [886, 60] on p "previous" at bounding box center [907, 58] width 45 height 12
click at [889, 64] on link "previous" at bounding box center [899, 57] width 81 height 23
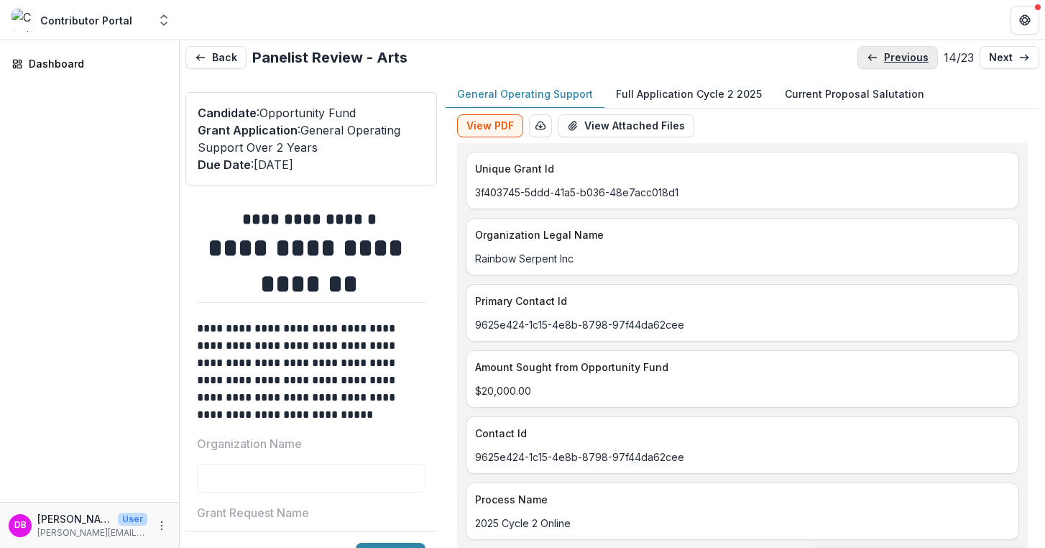
click at [889, 64] on link "previous" at bounding box center [898, 57] width 81 height 23
click at [889, 64] on link "previous" at bounding box center [899, 57] width 81 height 23
click at [889, 65] on link "previous" at bounding box center [901, 57] width 81 height 23
click at [889, 65] on link "previous" at bounding box center [898, 57] width 81 height 23
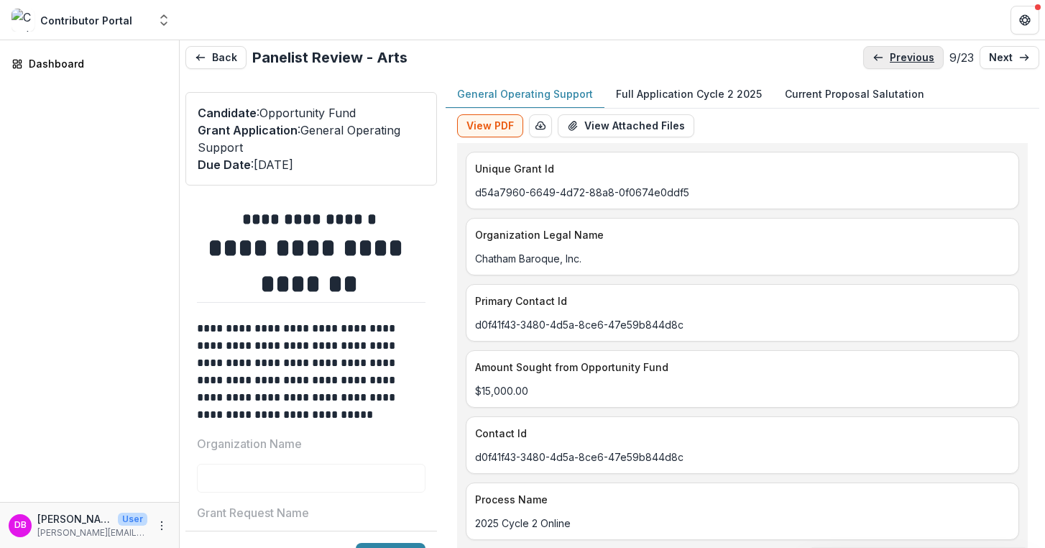
click at [888, 64] on link "previous" at bounding box center [903, 57] width 81 height 23
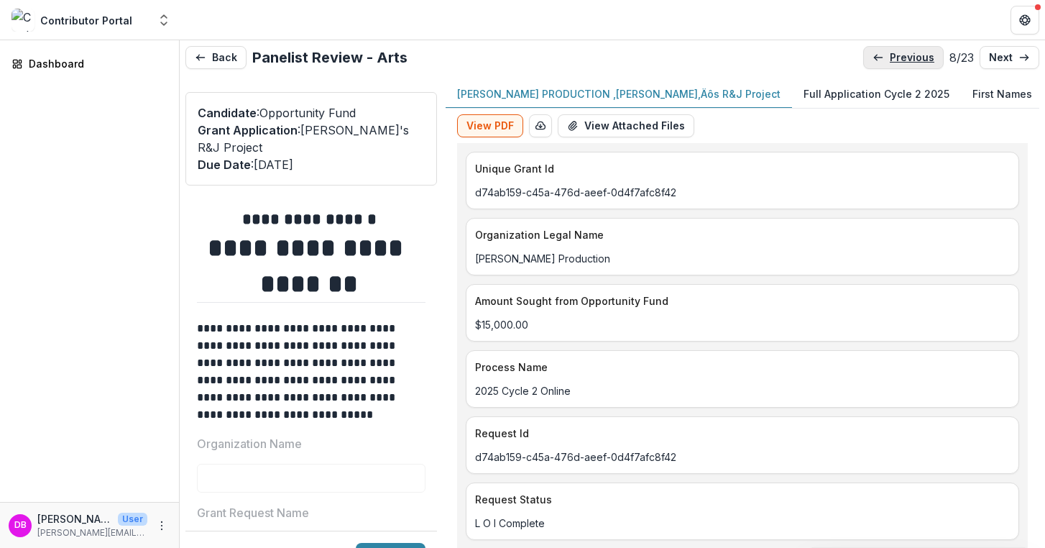
click at [888, 64] on link "previous" at bounding box center [903, 57] width 81 height 23
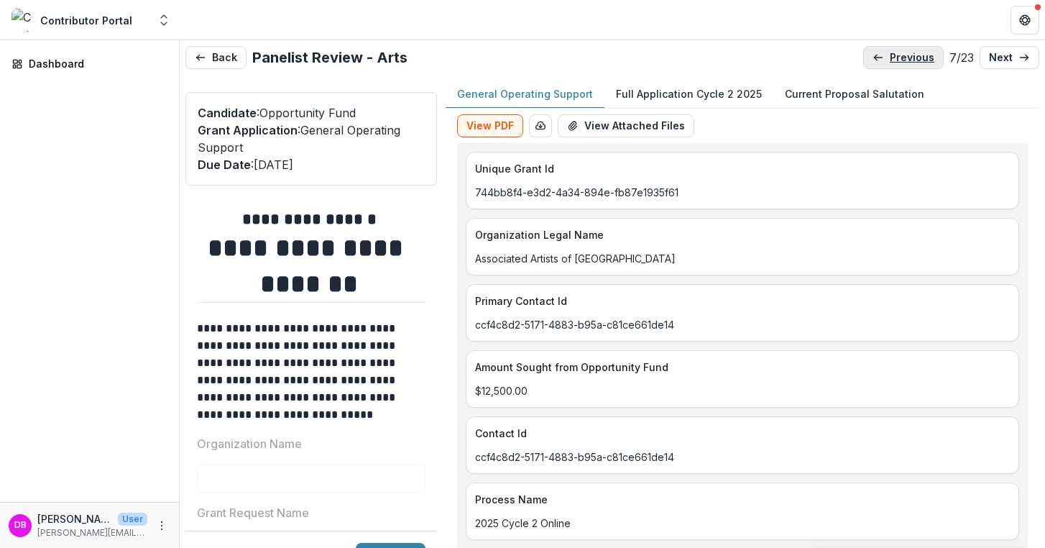
click at [888, 64] on link "previous" at bounding box center [903, 57] width 81 height 23
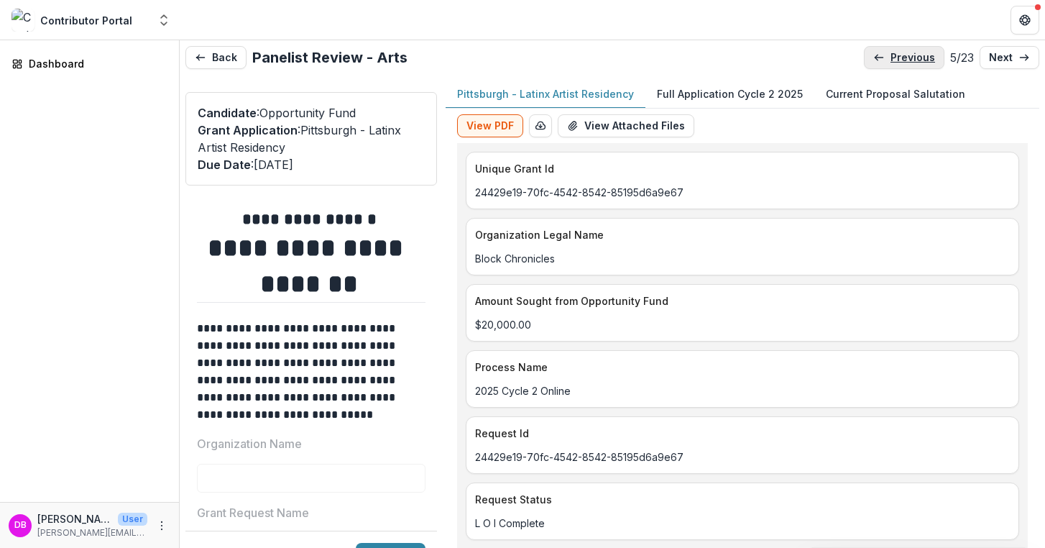
click at [888, 64] on link "previous" at bounding box center [904, 57] width 81 height 23
click at [889, 62] on p "previous" at bounding box center [911, 58] width 45 height 12
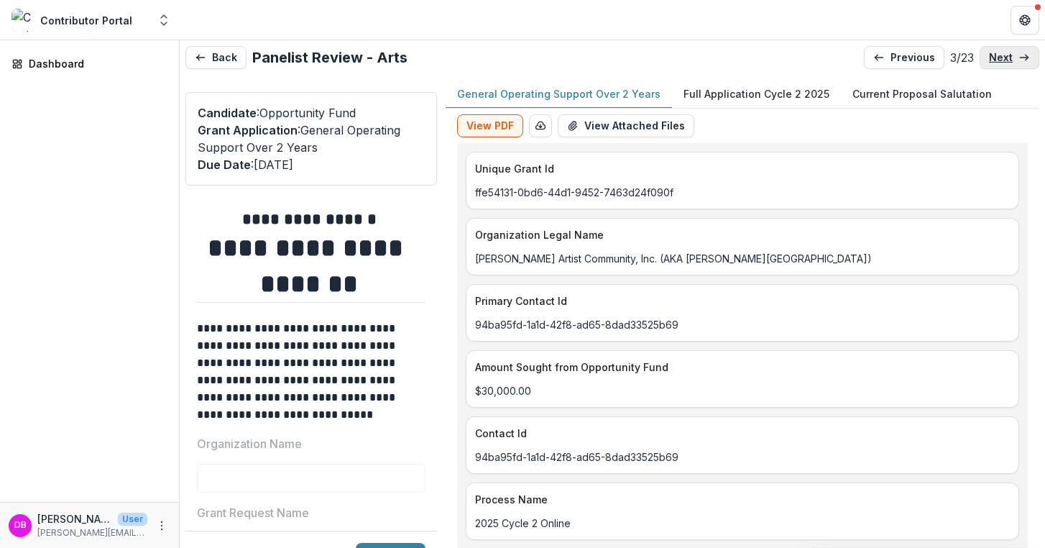
click at [1002, 58] on p "next" at bounding box center [1001, 58] width 24 height 12
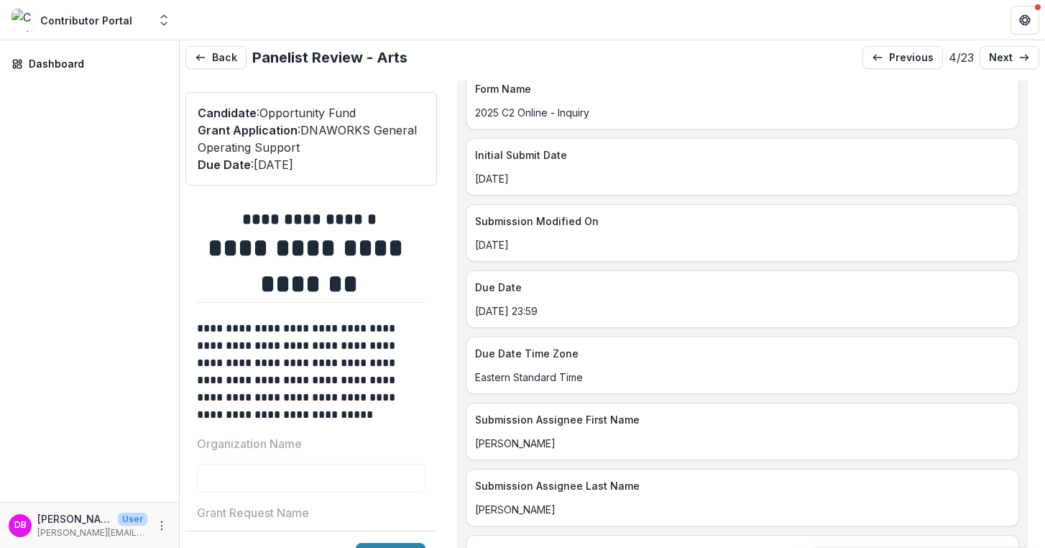
scroll to position [1079, 0]
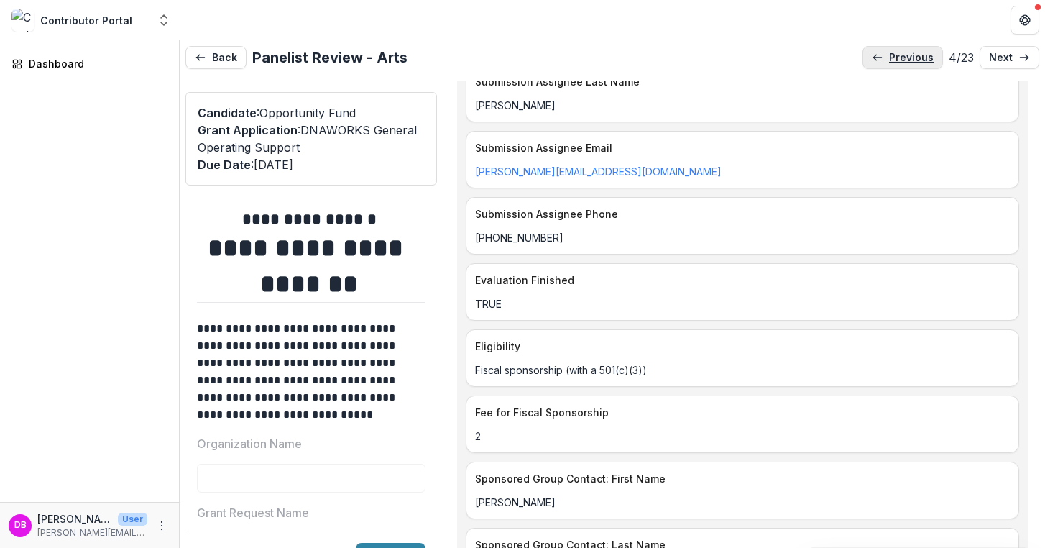
click at [905, 61] on p "previous" at bounding box center [911, 58] width 45 height 12
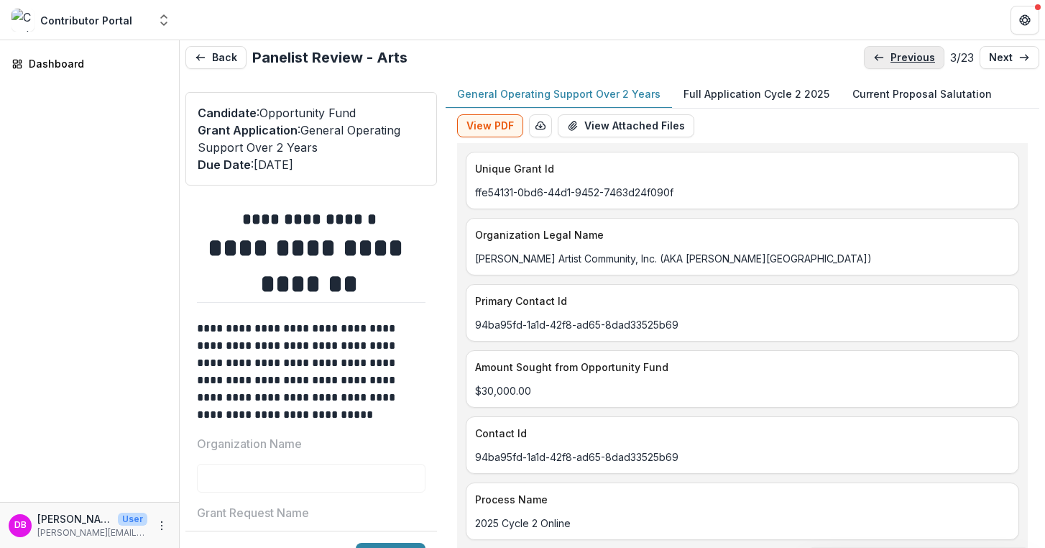
click at [894, 57] on p "previous" at bounding box center [913, 58] width 45 height 12
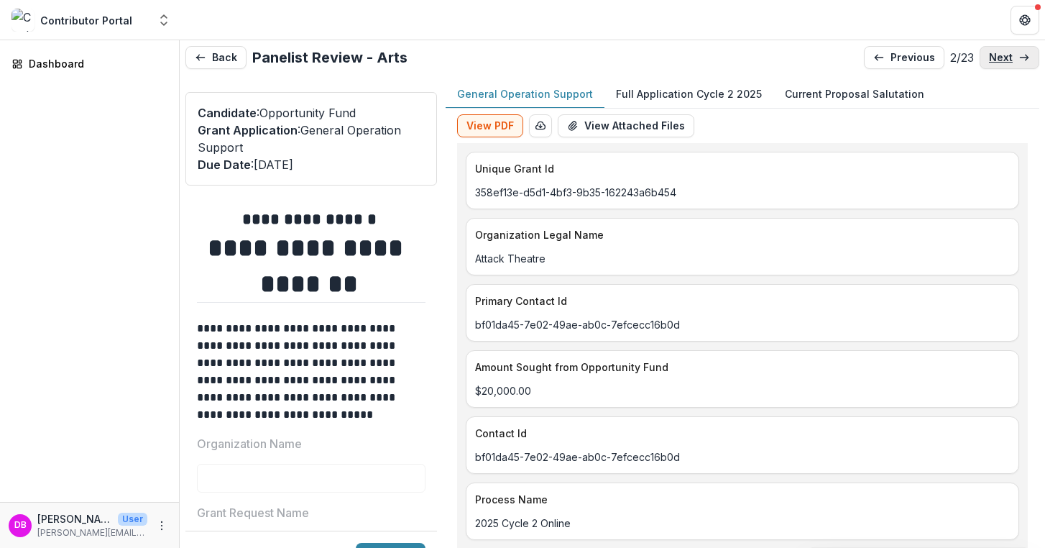
click at [1019, 55] on icon at bounding box center [1025, 58] width 12 height 12
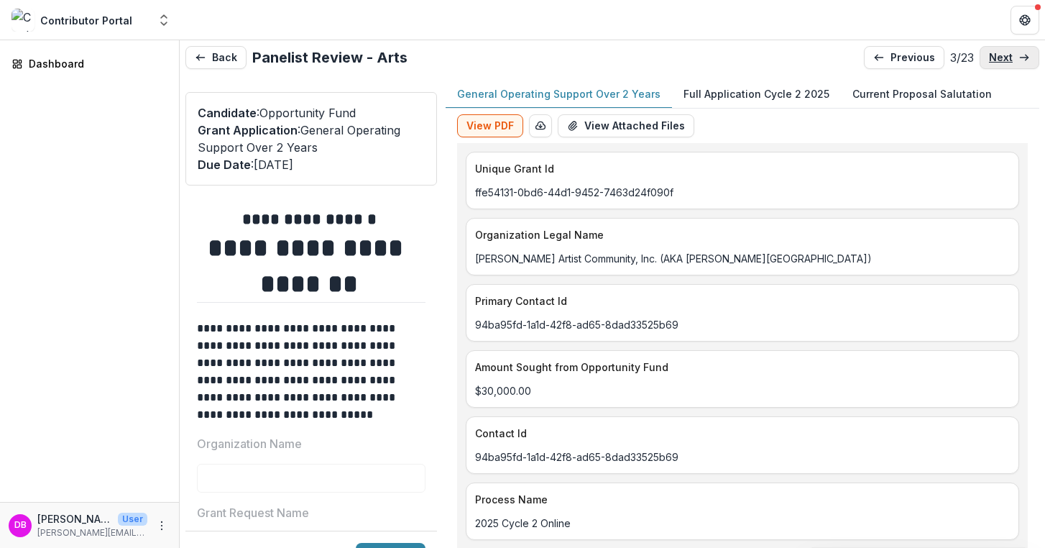
click at [998, 57] on p "next" at bounding box center [1001, 58] width 24 height 12
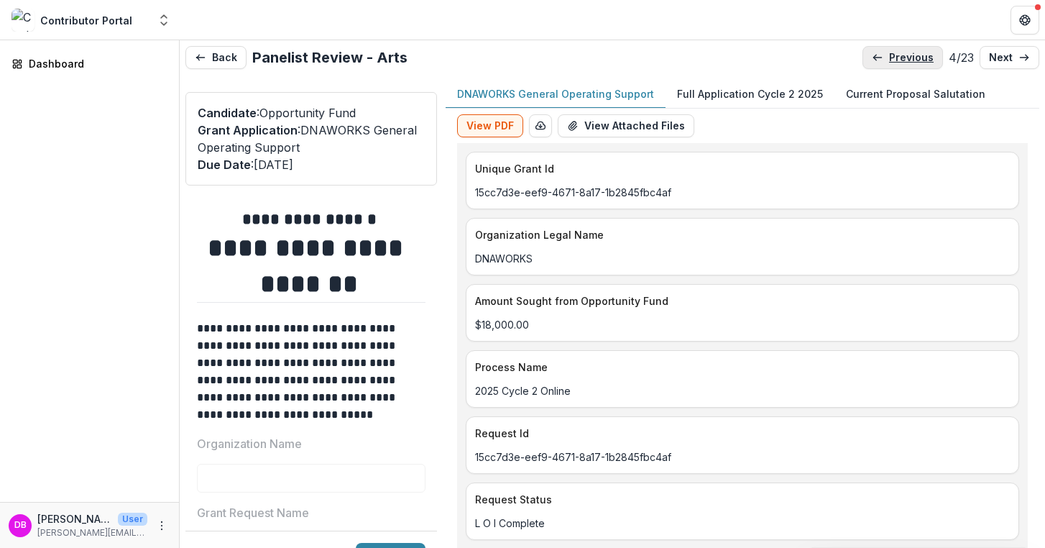
click at [889, 60] on p "previous" at bounding box center [911, 58] width 45 height 12
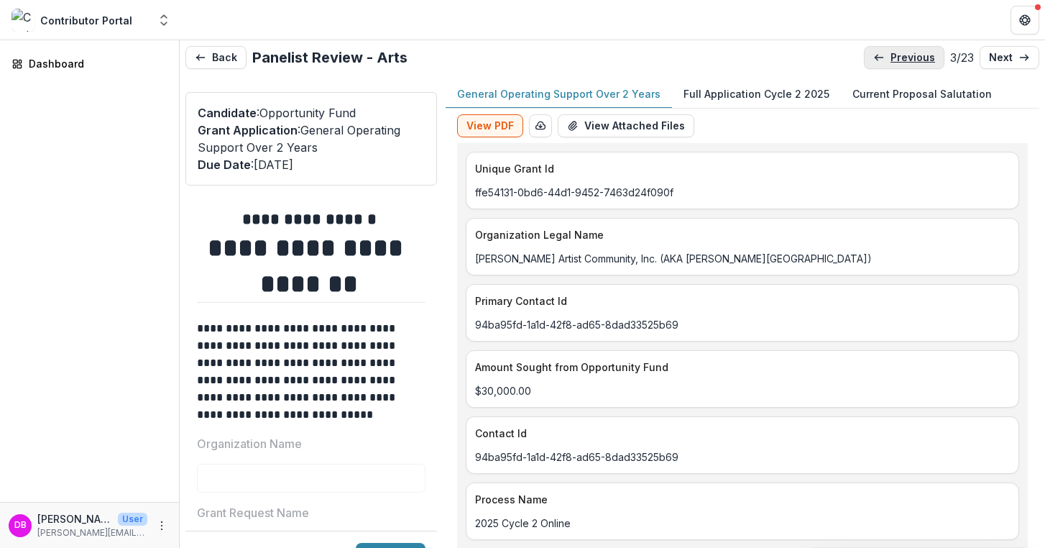
click at [891, 60] on p "previous" at bounding box center [913, 58] width 45 height 12
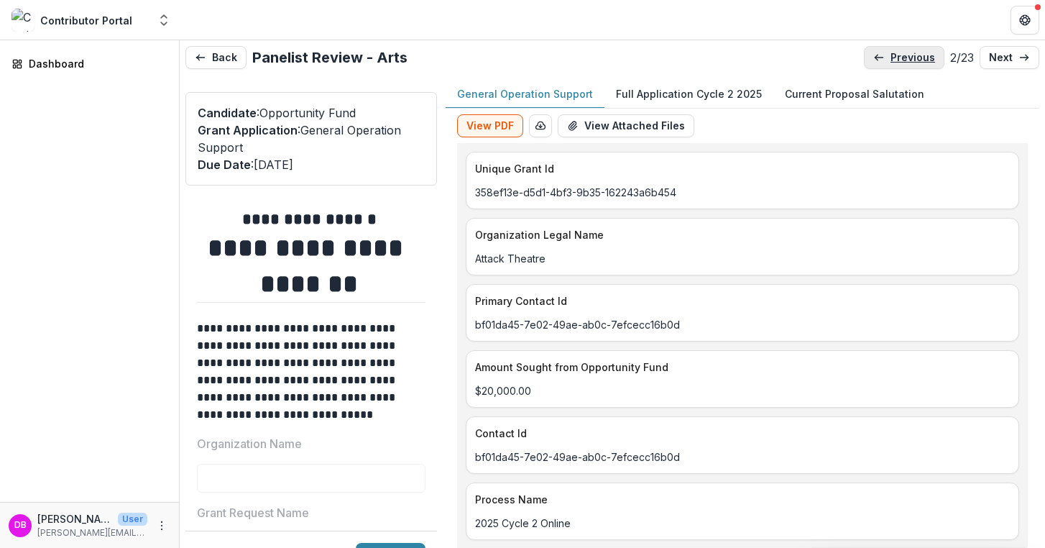
click at [891, 60] on p "previous" at bounding box center [913, 58] width 45 height 12
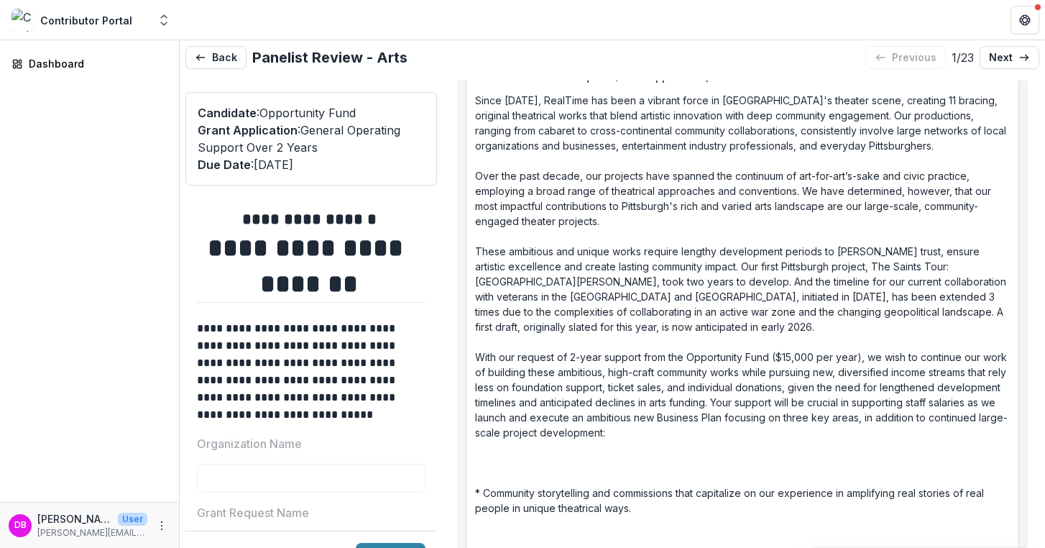
scroll to position [2029, 0]
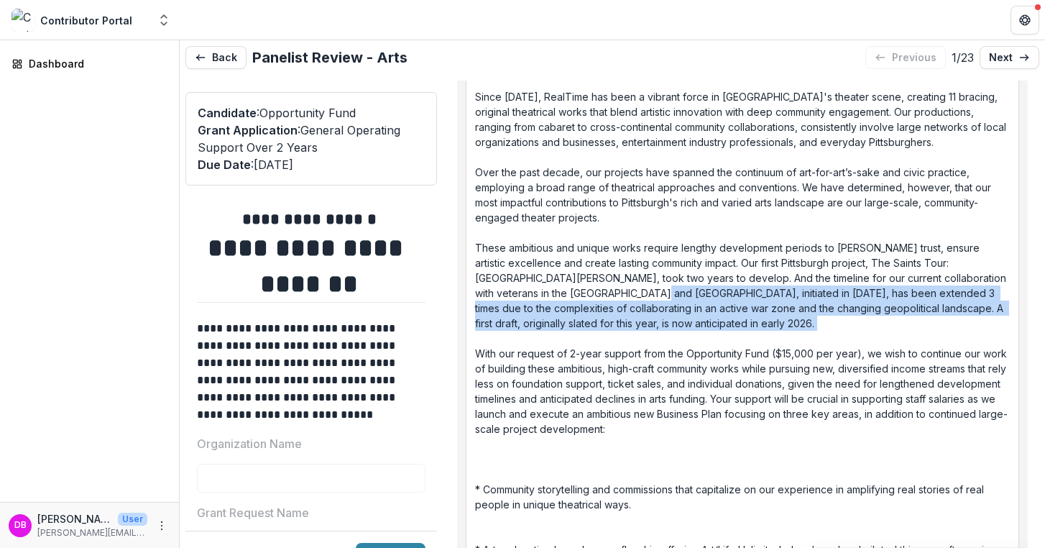
drag, startPoint x: 666, startPoint y: 337, endPoint x: 636, endPoint y: 293, distance: 53.8
click at [636, 291] on p "Since [DATE], RealTime has been a vibrant force in [GEOGRAPHIC_DATA]'s theater …" at bounding box center [742, 413] width 535 height 649
click at [636, 293] on p "Since [DATE], RealTime has been a vibrant force in [GEOGRAPHIC_DATA]'s theater …" at bounding box center [742, 413] width 535 height 649
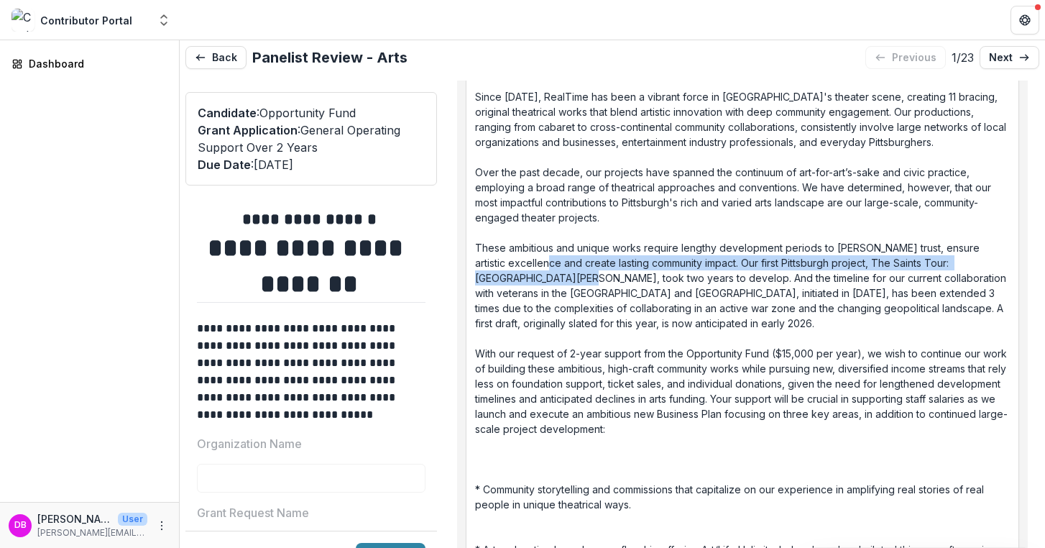
drag, startPoint x: 551, startPoint y: 262, endPoint x: 578, endPoint y: 283, distance: 34.2
click at [578, 283] on p "Since [DATE], RealTime has been a vibrant force in [GEOGRAPHIC_DATA]'s theater …" at bounding box center [742, 413] width 535 height 649
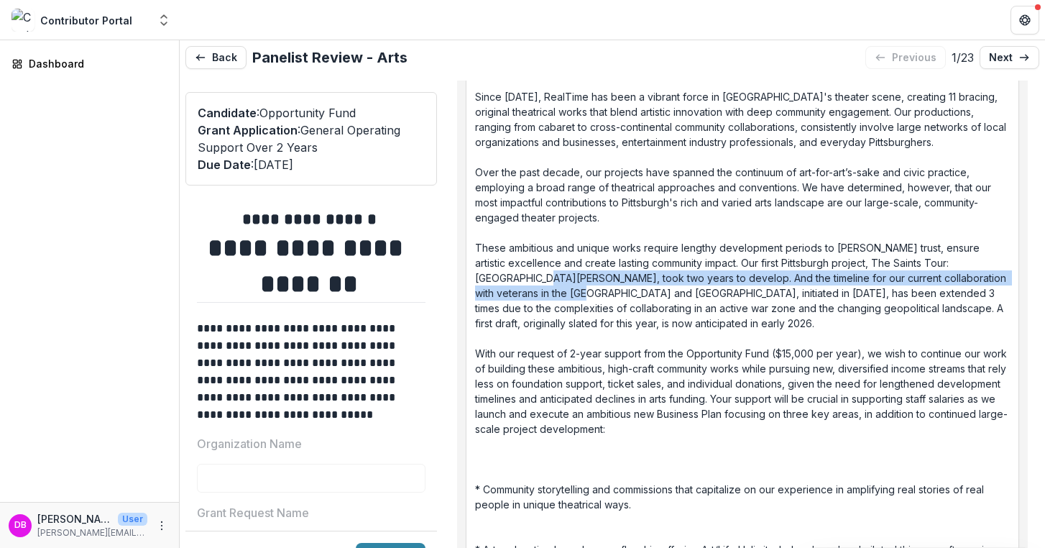
drag, startPoint x: 571, startPoint y: 297, endPoint x: 534, endPoint y: 279, distance: 40.8
click at [534, 279] on p "Since [DATE], RealTime has been a vibrant force in [GEOGRAPHIC_DATA]'s theater …" at bounding box center [742, 413] width 535 height 649
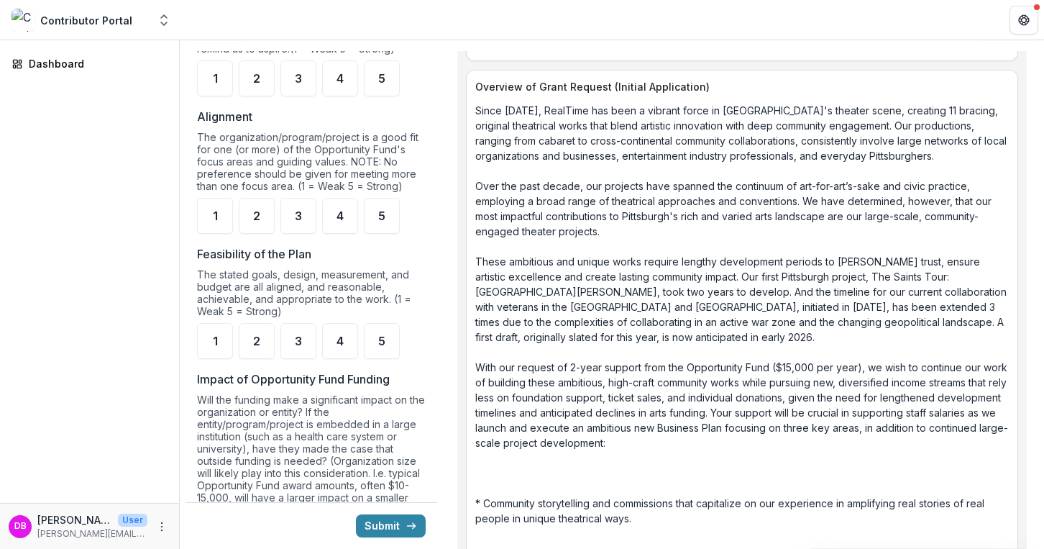
scroll to position [1193, 0]
click at [343, 85] on span "4" at bounding box center [339, 79] width 7 height 12
click at [301, 222] on span "3" at bounding box center [298, 217] width 7 height 12
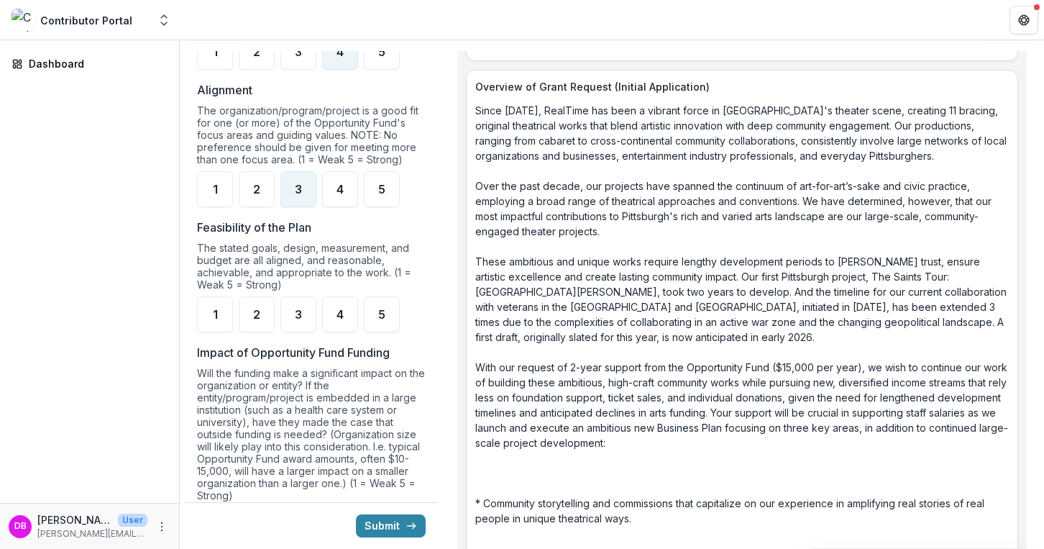
scroll to position [1224, 0]
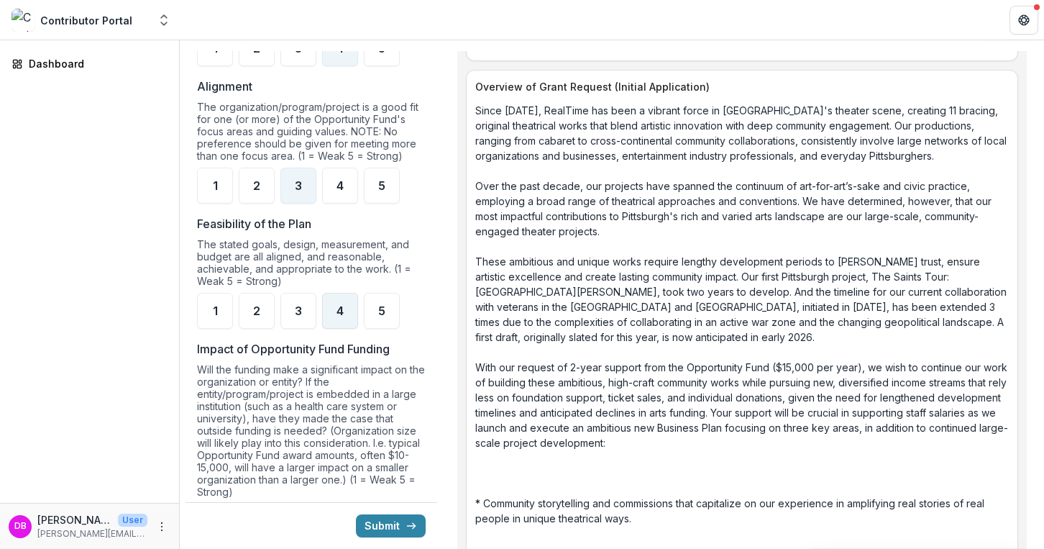
click at [341, 316] on span "4" at bounding box center [339, 311] width 7 height 12
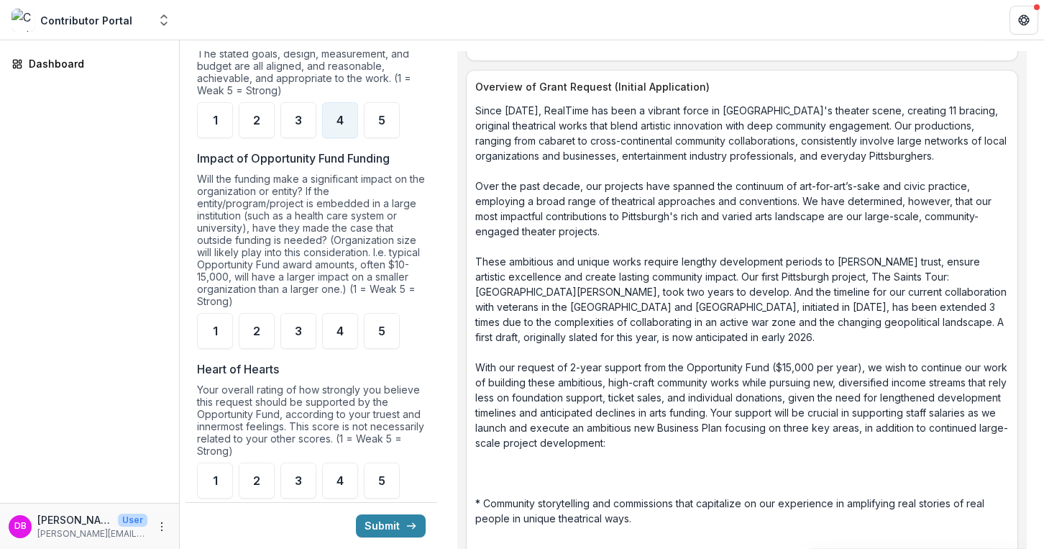
scroll to position [1416, 0]
click at [343, 335] on span "4" at bounding box center [339, 330] width 7 height 12
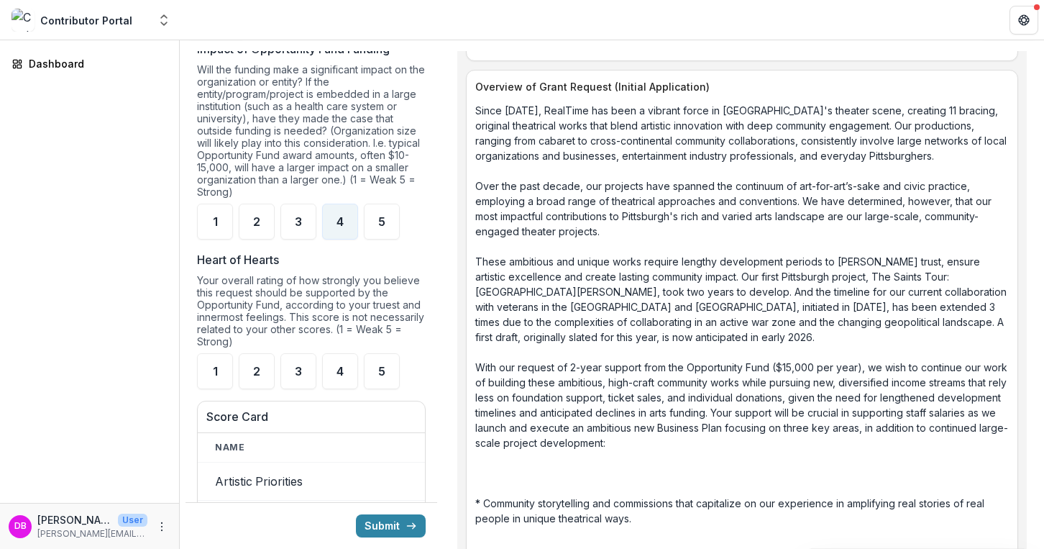
scroll to position [1525, 0]
click at [388, 386] on div "5" at bounding box center [382, 370] width 36 height 36
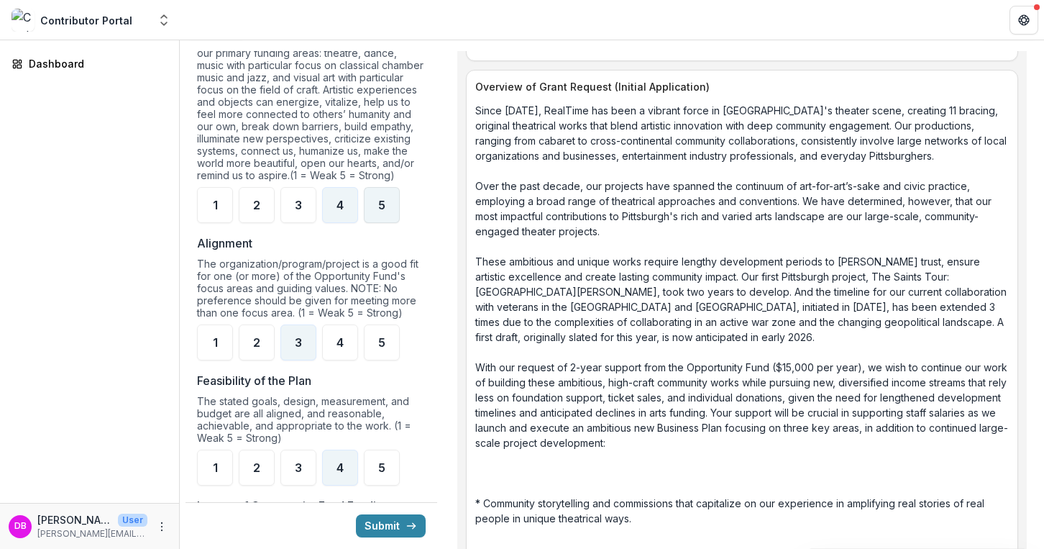
scroll to position [1093, 0]
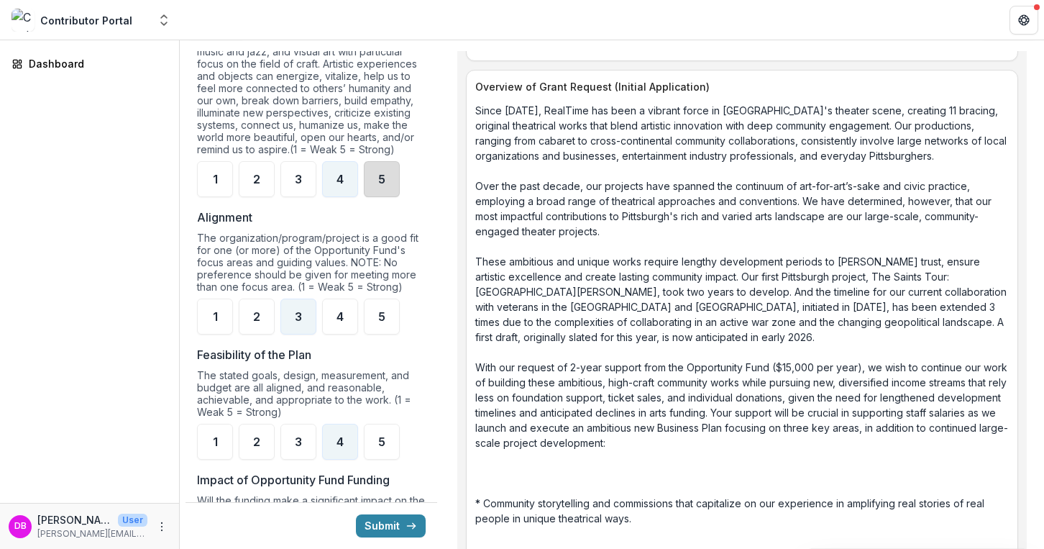
click at [379, 185] on span "5" at bounding box center [381, 179] width 7 height 12
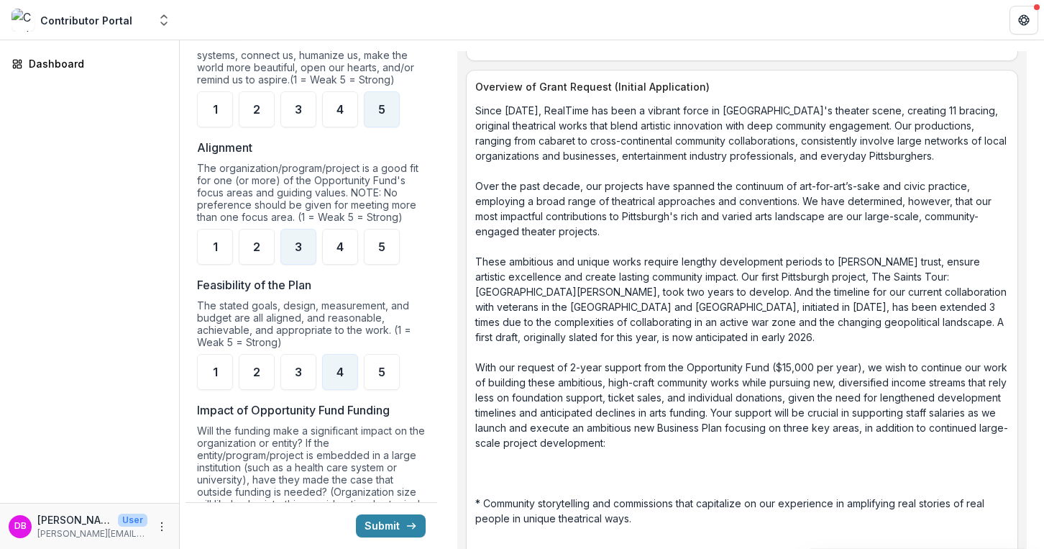
scroll to position [1162, 0]
click at [343, 128] on div "4" at bounding box center [340, 110] width 36 height 36
click at [377, 262] on div "5" at bounding box center [382, 247] width 36 height 36
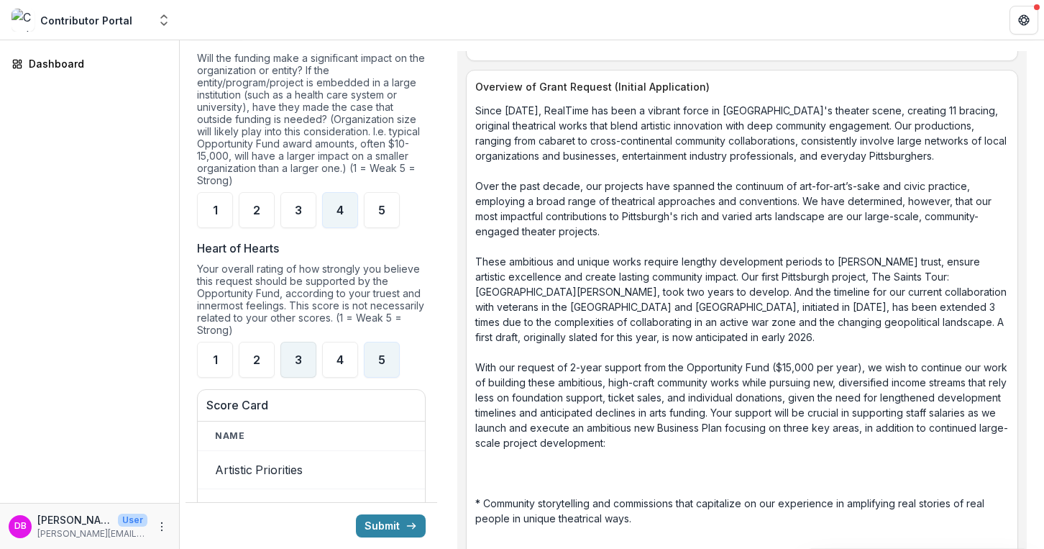
scroll to position [1546, 0]
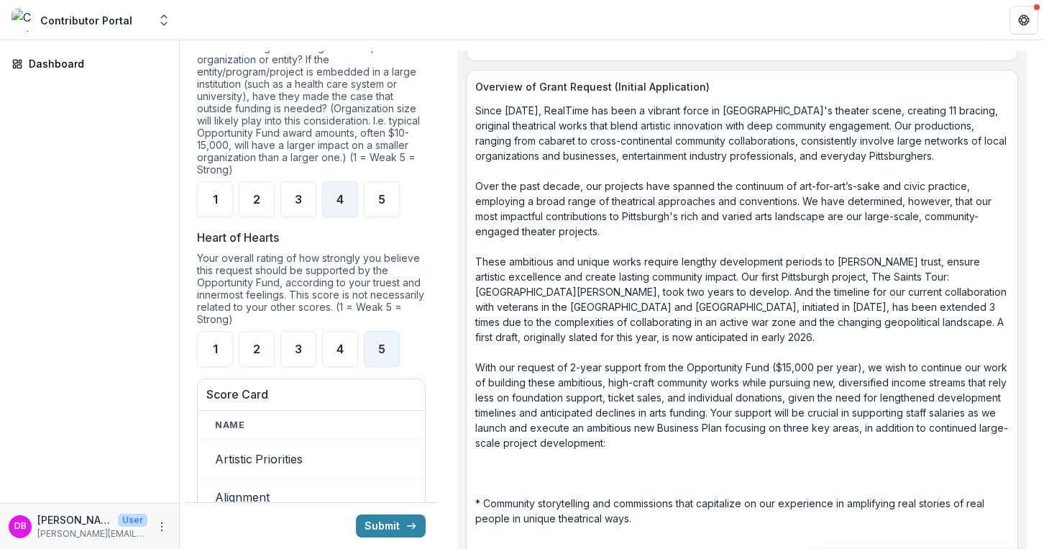
click at [385, 359] on div "5" at bounding box center [382, 349] width 36 height 36
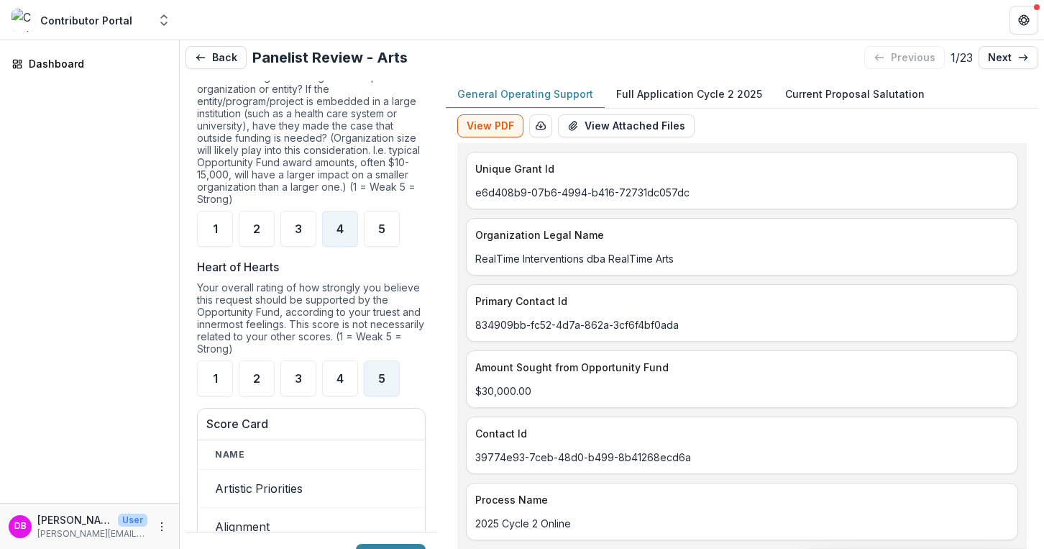
scroll to position [0, 0]
click at [996, 50] on link "next" at bounding box center [1008, 57] width 60 height 23
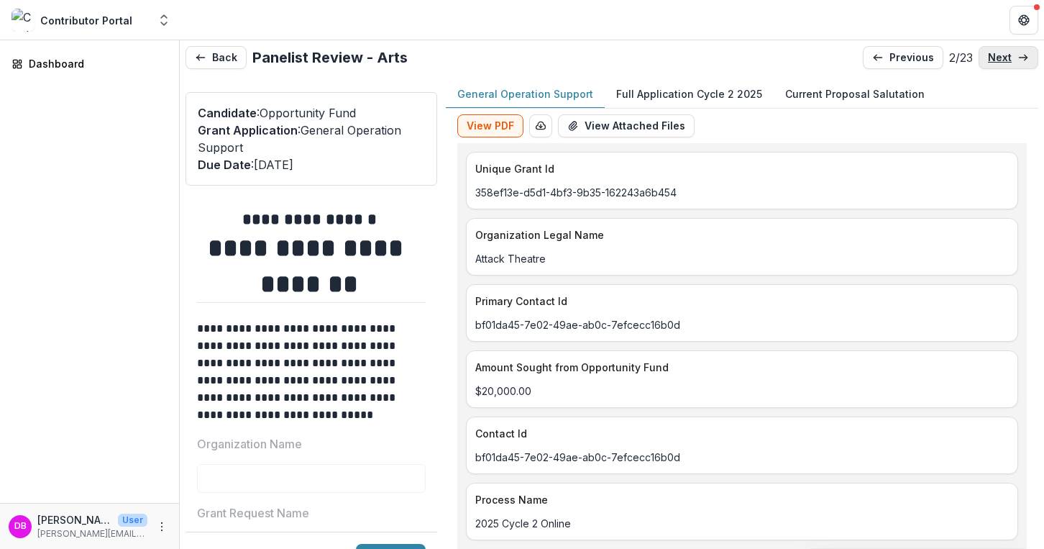
click at [997, 59] on p "next" at bounding box center [1000, 58] width 24 height 12
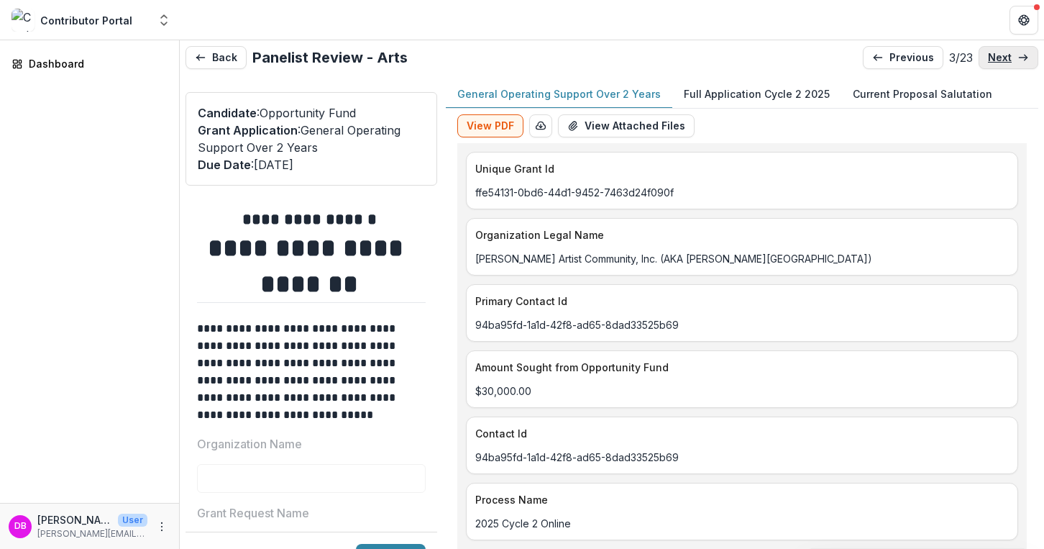
click at [997, 60] on p "next" at bounding box center [1000, 58] width 24 height 12
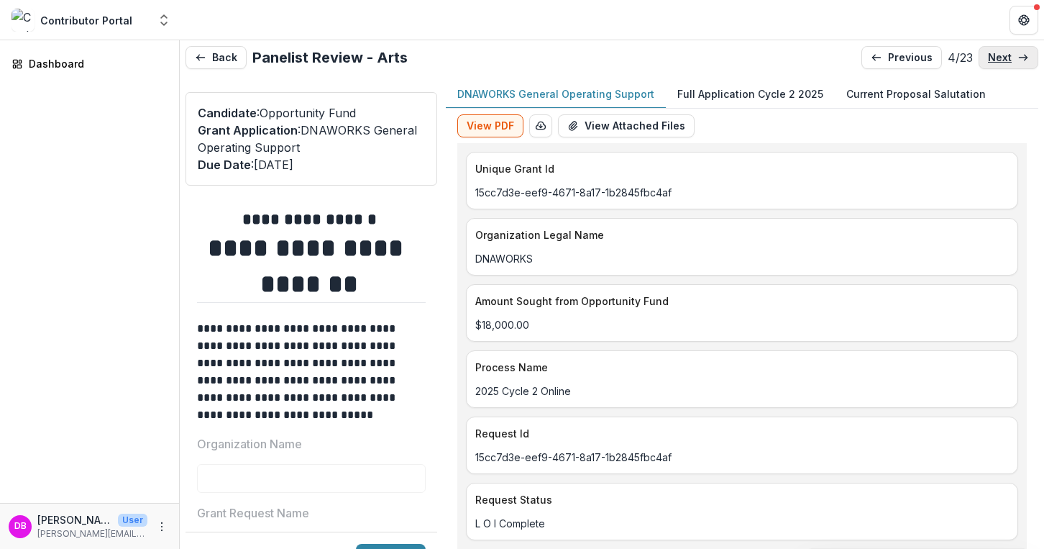
click at [1002, 53] on p "next" at bounding box center [1000, 58] width 24 height 12
click at [1002, 60] on p "next" at bounding box center [1000, 58] width 24 height 12
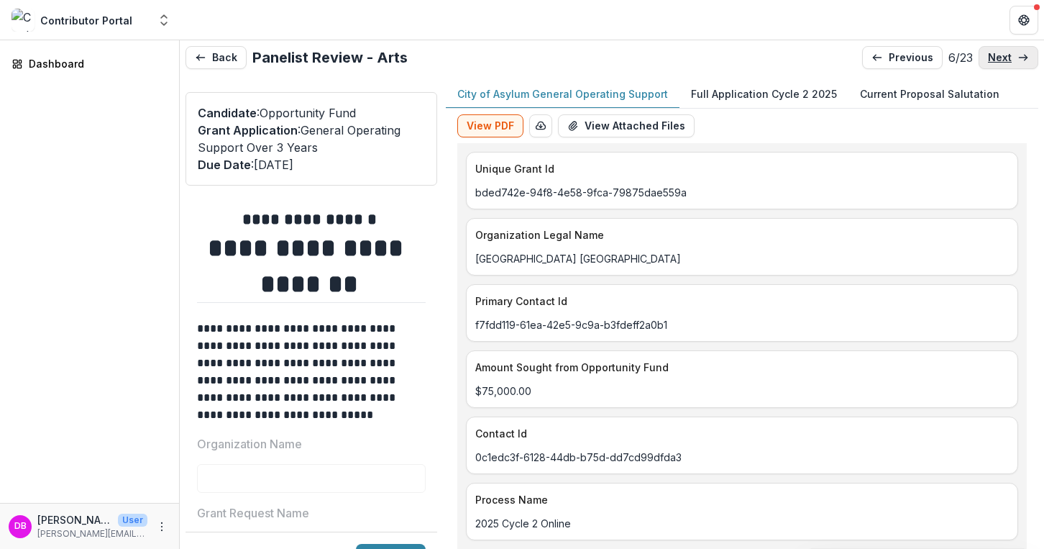
click at [1002, 60] on p "next" at bounding box center [1000, 58] width 24 height 12
click at [1002, 61] on p "next" at bounding box center [1000, 58] width 24 height 12
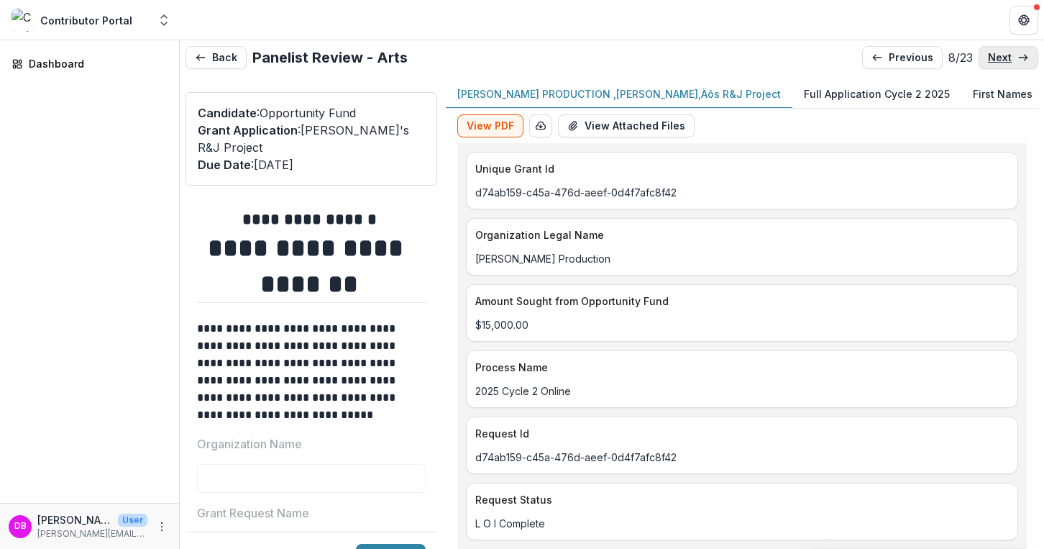
click at [1002, 62] on p "next" at bounding box center [1000, 58] width 24 height 12
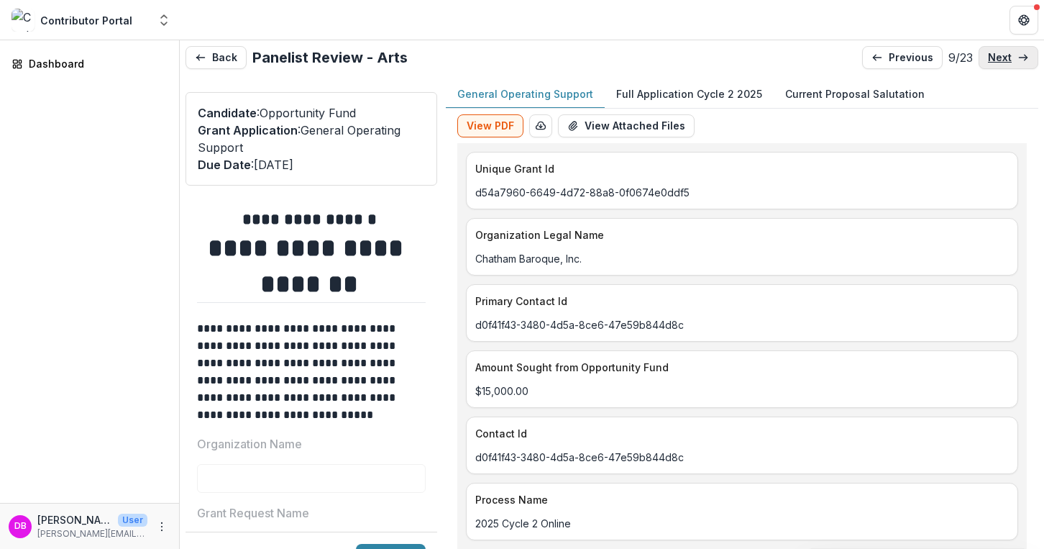
click at [1002, 62] on p "next" at bounding box center [1000, 58] width 24 height 12
click at [1002, 63] on p "next" at bounding box center [1000, 58] width 24 height 12
click at [1002, 63] on link "next" at bounding box center [1008, 57] width 60 height 23
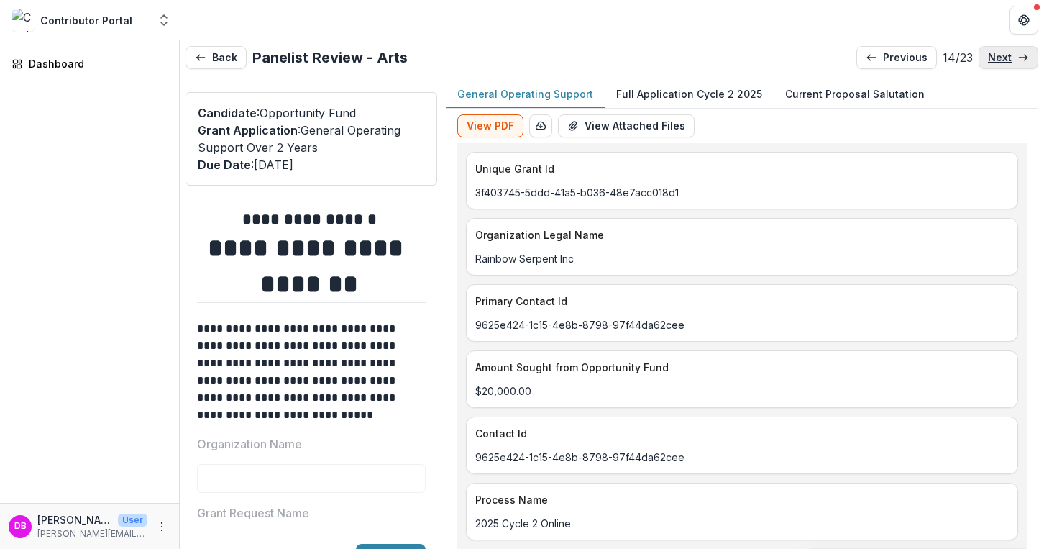
click at [1002, 64] on link "next" at bounding box center [1008, 57] width 60 height 23
click at [1002, 65] on link "next" at bounding box center [1008, 57] width 60 height 23
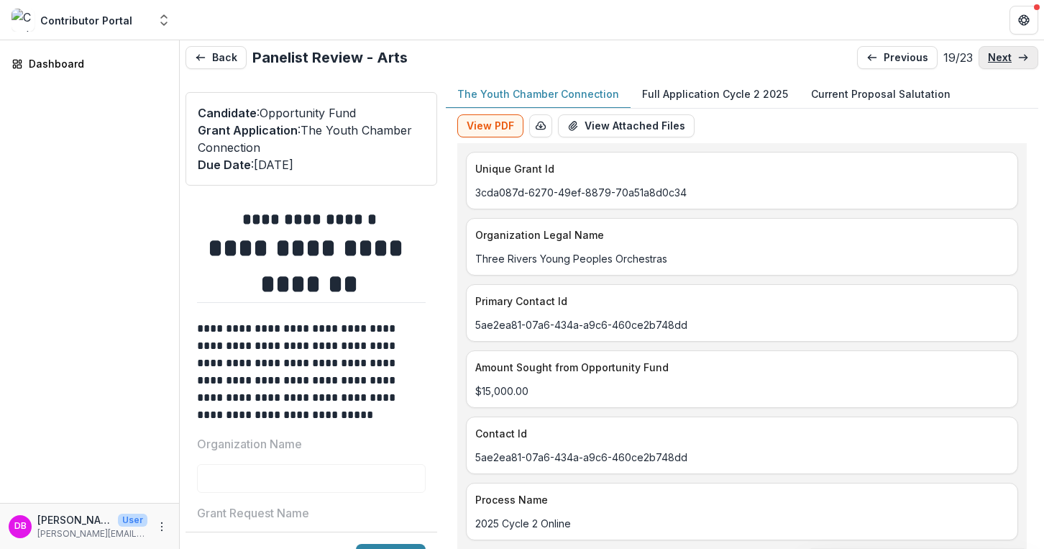
click at [1002, 65] on link "next" at bounding box center [1008, 57] width 60 height 23
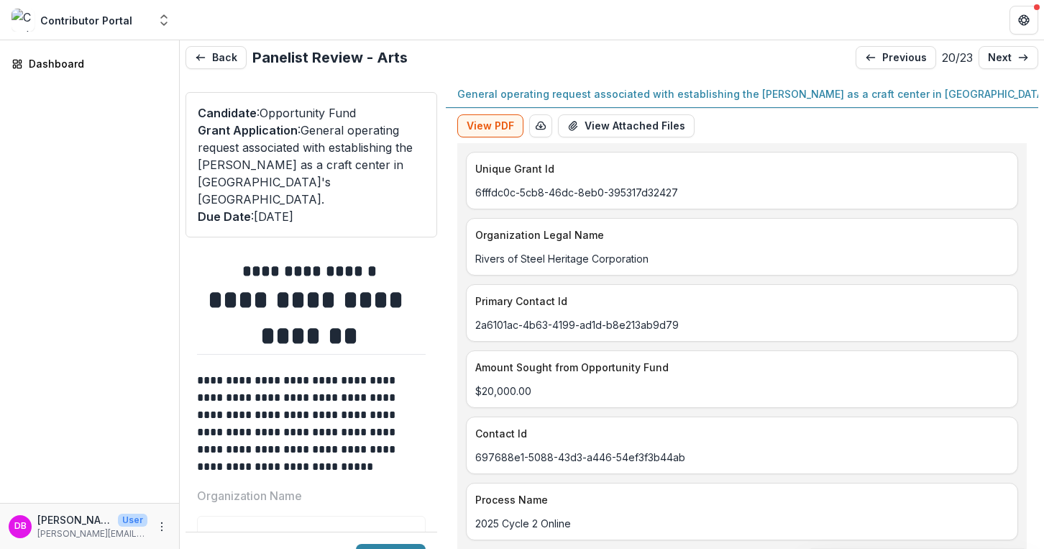
click at [730, 91] on p "General operating request associated with establishing the [PERSON_NAME] as a c…" at bounding box center [810, 93] width 706 height 15
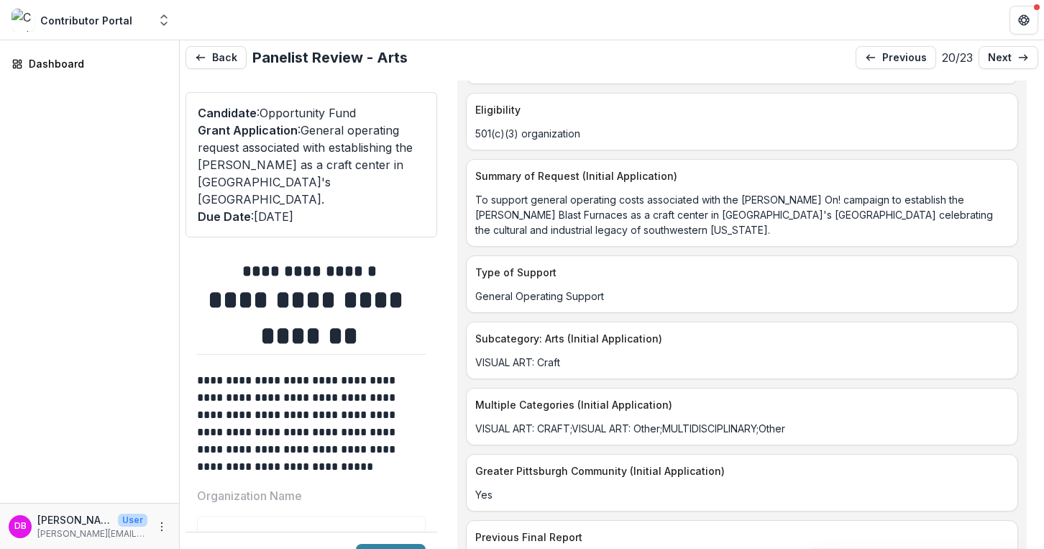
scroll to position [1479, 0]
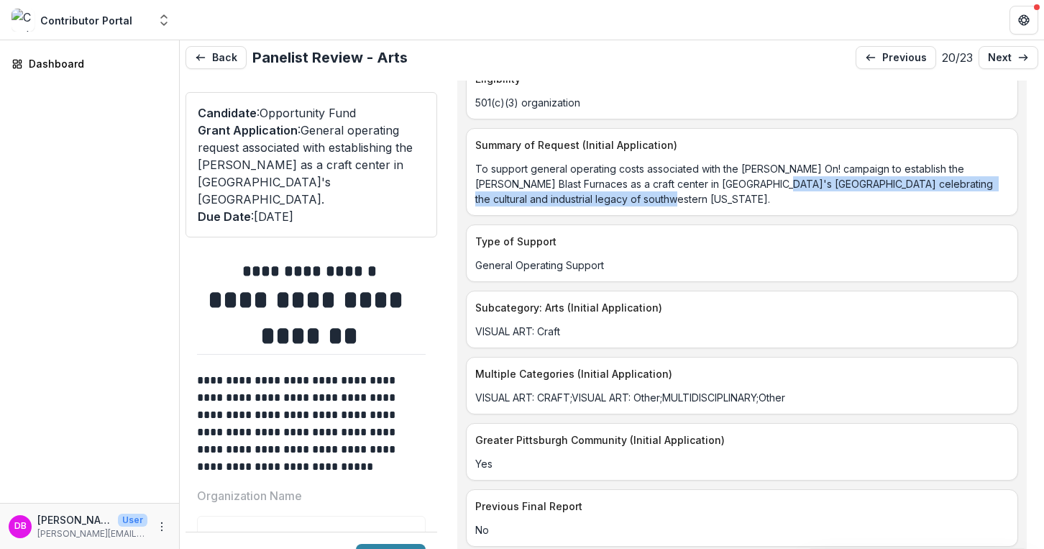
drag, startPoint x: 744, startPoint y: 181, endPoint x: 725, endPoint y: 194, distance: 23.3
click at [725, 194] on p "To support general operating costs associated with the [PERSON_NAME] On! campai…" at bounding box center [741, 183] width 533 height 45
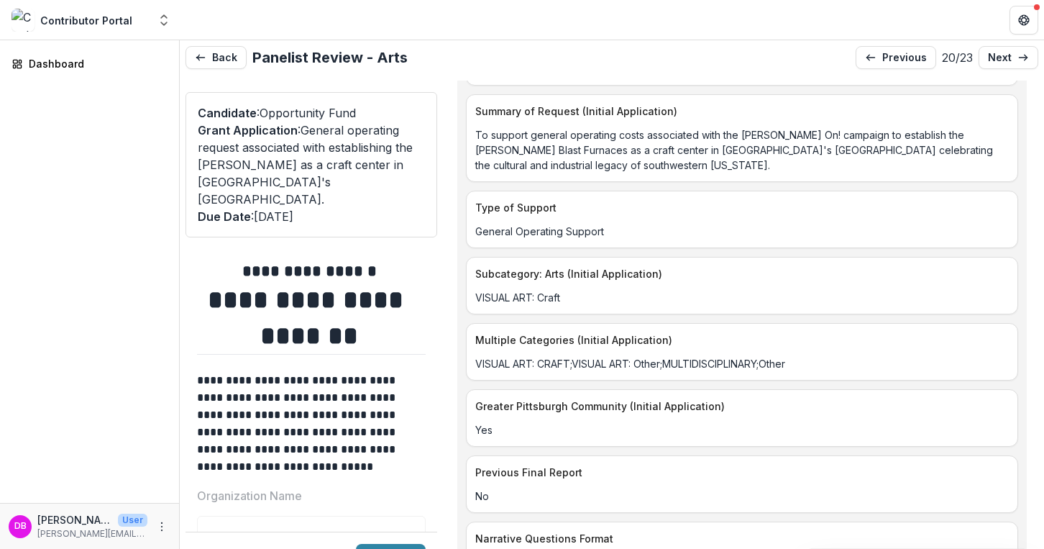
scroll to position [1531, 0]
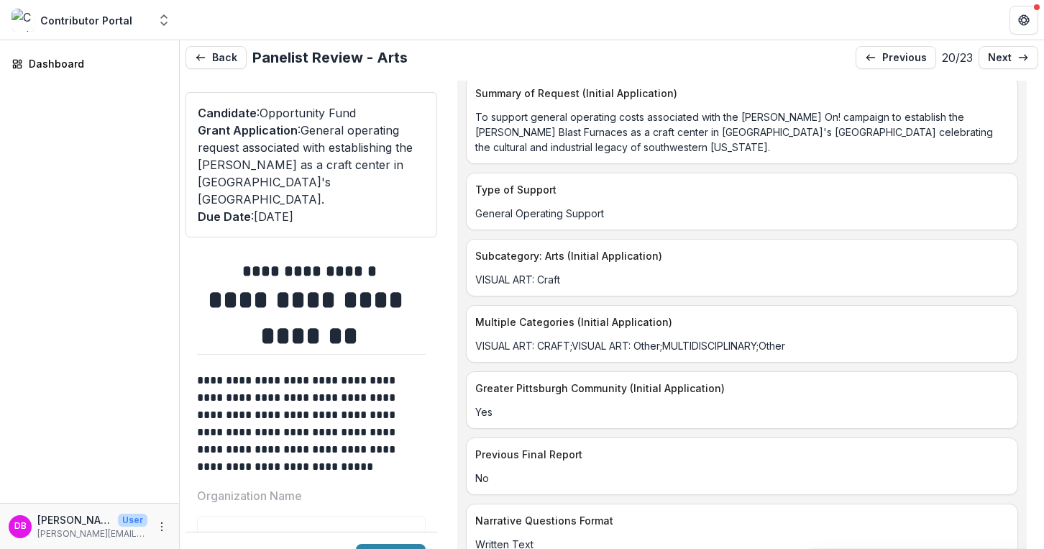
drag, startPoint x: 677, startPoint y: 145, endPoint x: 663, endPoint y: 141, distance: 14.1
click at [663, 141] on p "To support general operating costs associated with the [PERSON_NAME] On! campai…" at bounding box center [741, 131] width 533 height 45
drag, startPoint x: 674, startPoint y: 151, endPoint x: 661, endPoint y: 139, distance: 17.8
click at [661, 139] on p "To support general operating costs associated with the [PERSON_NAME] On! campai…" at bounding box center [741, 131] width 533 height 45
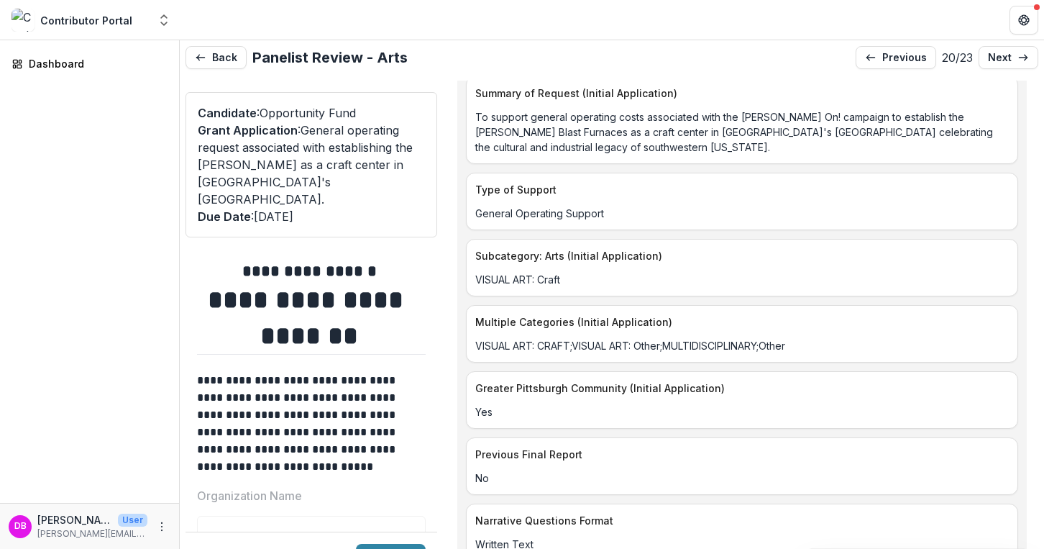
click at [661, 139] on p "To support general operating costs associated with the [PERSON_NAME] On! campai…" at bounding box center [741, 131] width 533 height 45
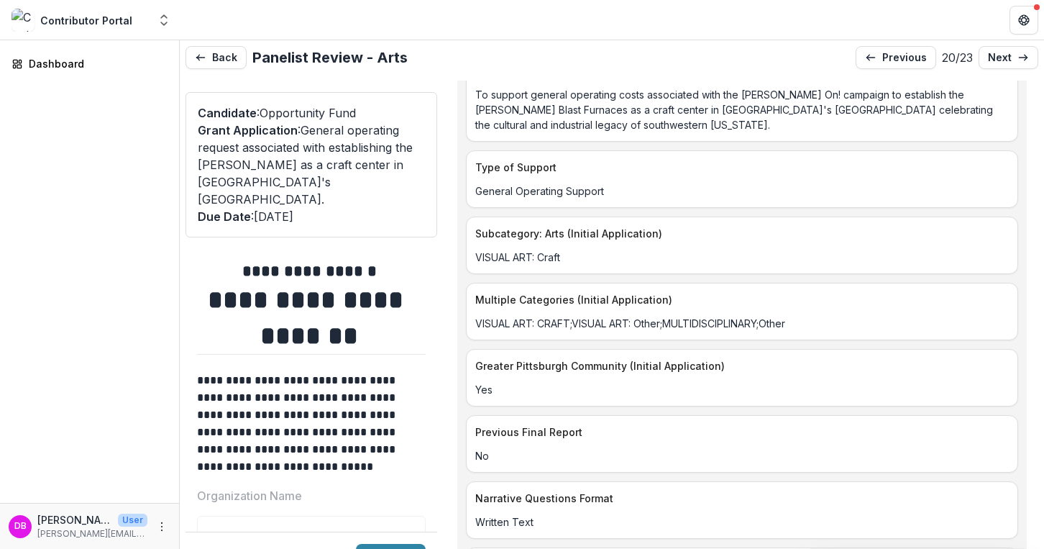
scroll to position [1557, 0]
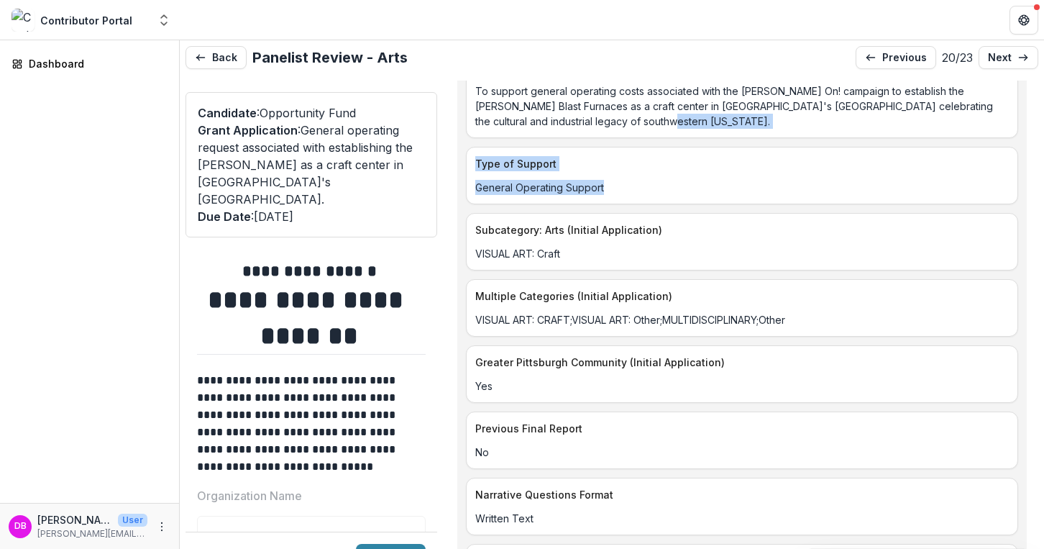
drag, startPoint x: 715, startPoint y: 112, endPoint x: 706, endPoint y: 182, distance: 70.4
click at [706, 182] on div "Unique Grant Id 6fffdc0c-5cb8-46dc-8eb0-395317d32427 Organization Legal Name Ri…" at bounding box center [741, 228] width 569 height 3283
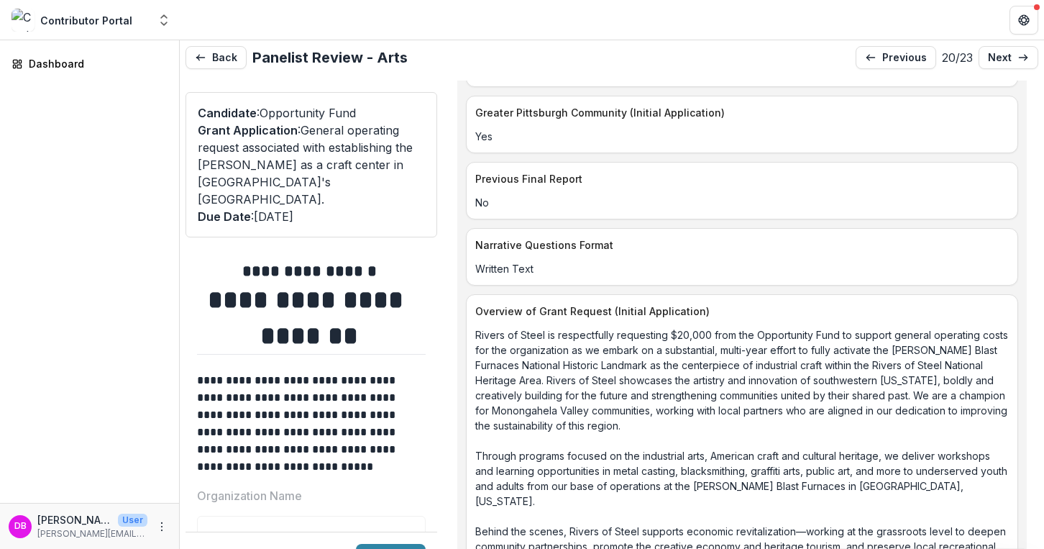
scroll to position [1807, 0]
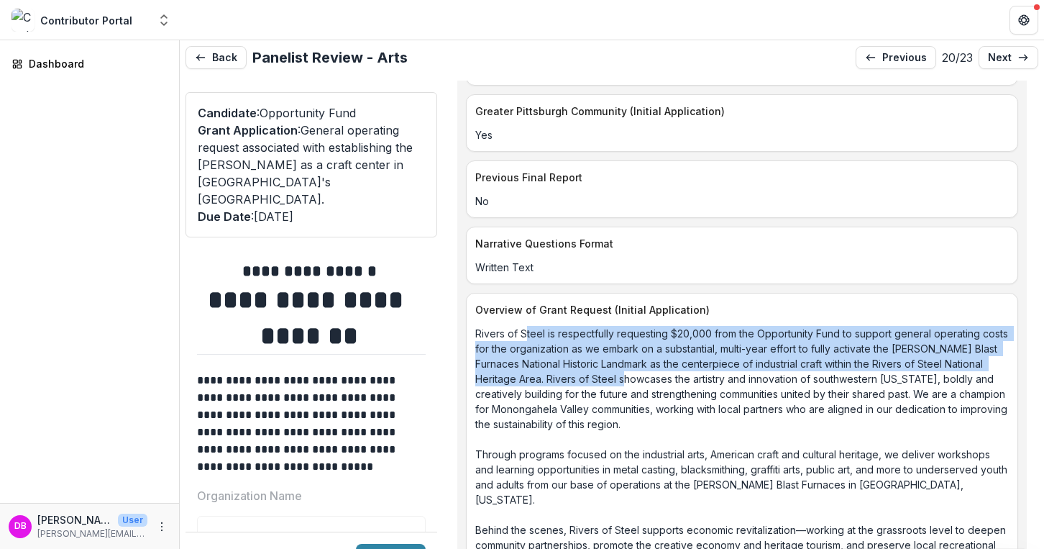
drag, startPoint x: 523, startPoint y: 331, endPoint x: 668, endPoint y: 384, distance: 153.7
click at [668, 384] on p "Rivers of Steel is respectfully requesting $20,000 from the Opportunity Fund to…" at bounding box center [741, 447] width 533 height 242
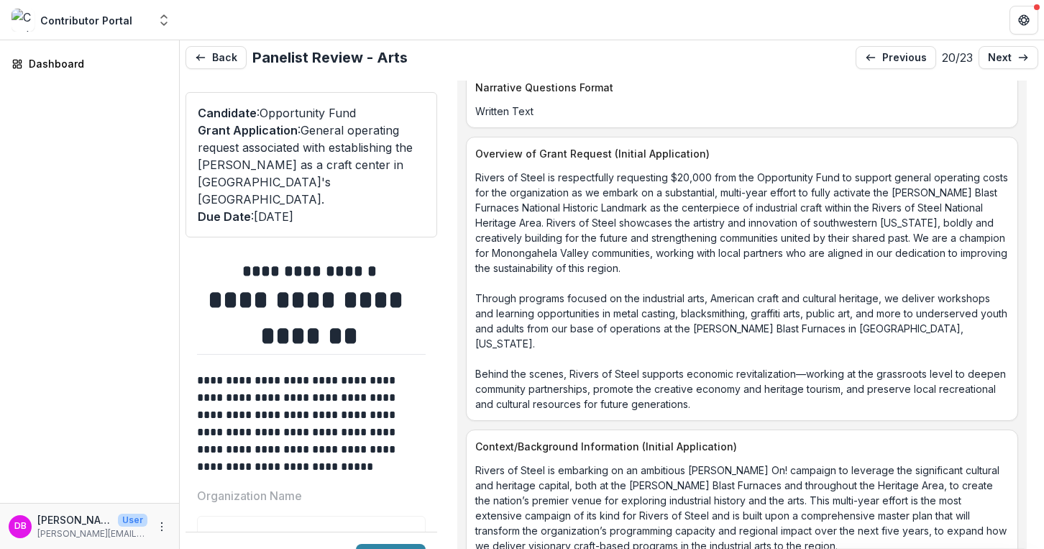
scroll to position [1965, 0]
drag, startPoint x: 654, startPoint y: 202, endPoint x: 676, endPoint y: 211, distance: 23.9
click at [676, 211] on p "Rivers of Steel is respectfully requesting $20,000 from the Opportunity Fund to…" at bounding box center [741, 289] width 533 height 242
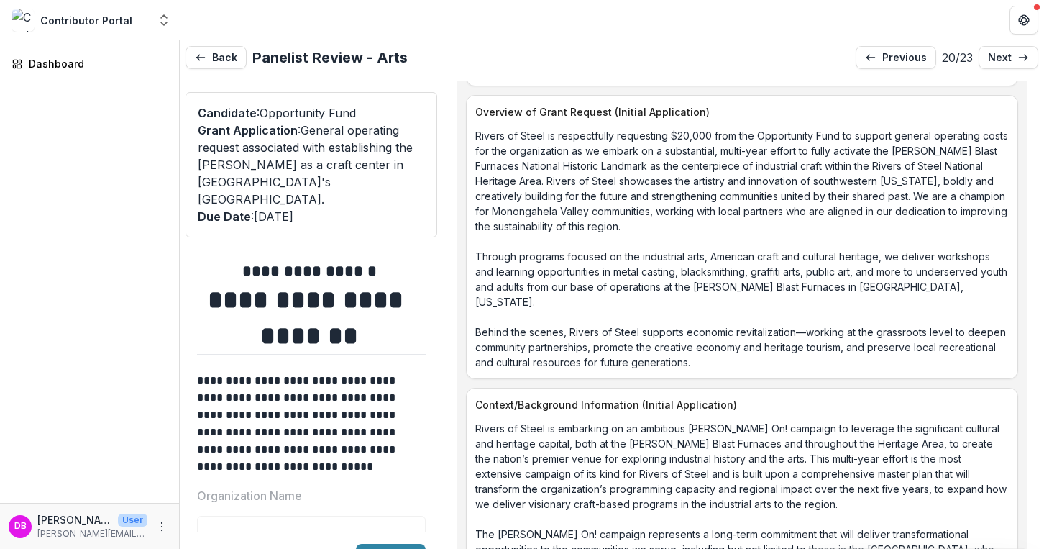
scroll to position [2007, 0]
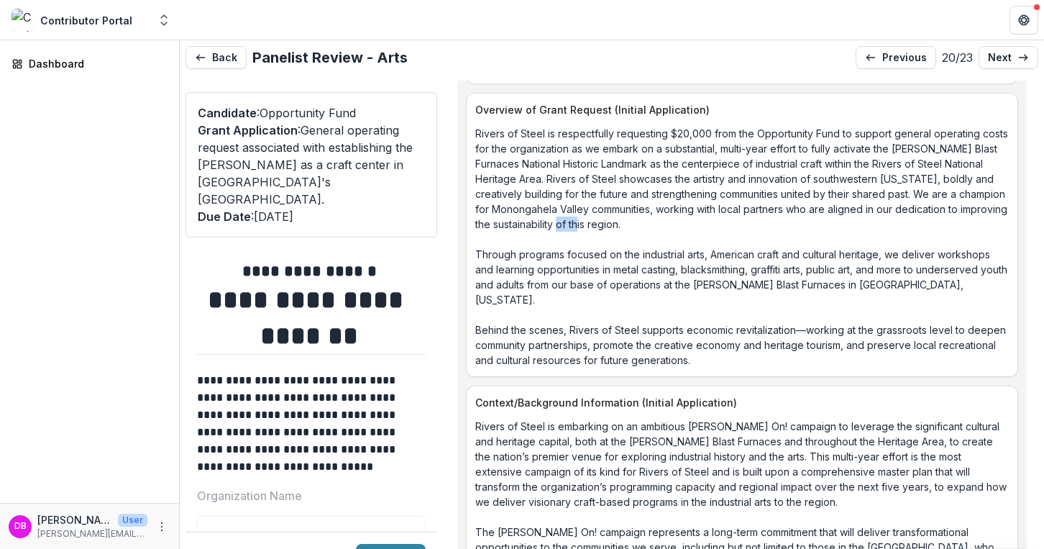
drag, startPoint x: 662, startPoint y: 216, endPoint x: 641, endPoint y: 227, distance: 23.5
click at [641, 227] on p "Rivers of Steel is respectfully requesting $20,000 from the Opportunity Fund to…" at bounding box center [741, 247] width 533 height 242
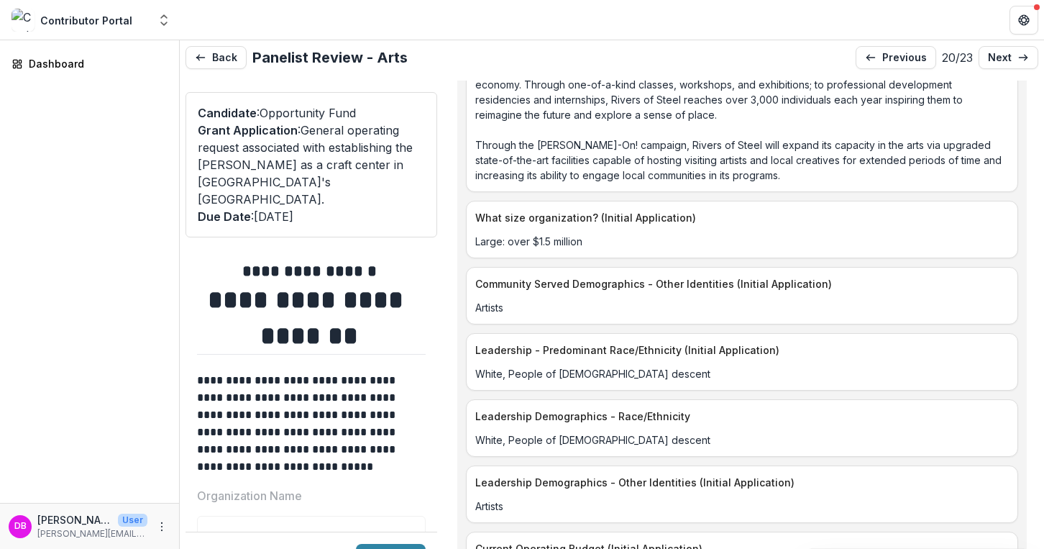
scroll to position [2754, 0]
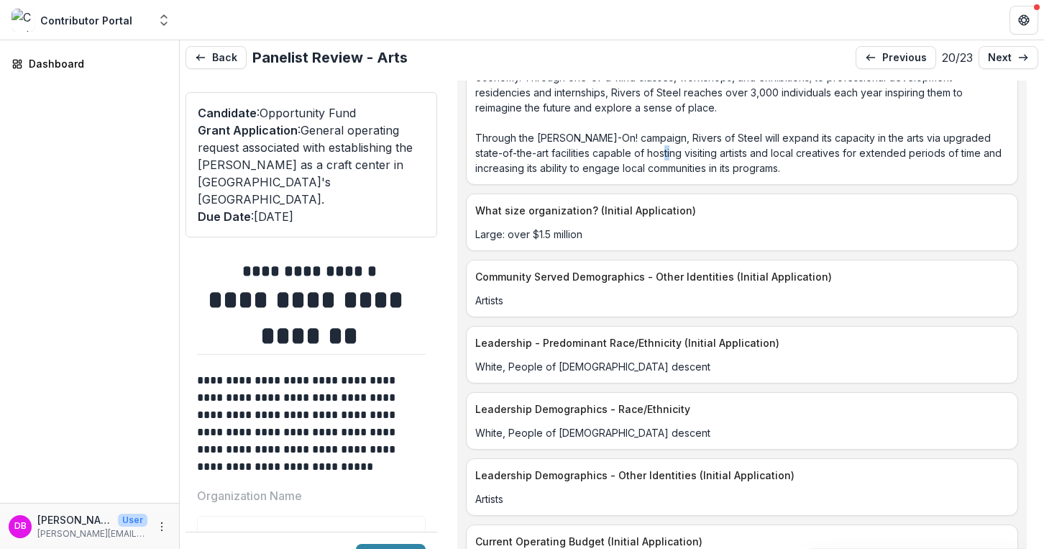
drag, startPoint x: 652, startPoint y: 129, endPoint x: 660, endPoint y: 129, distance: 7.9
click at [660, 129] on p "Over the next several years, Rivers of steel will successfully launch and compl…" at bounding box center [741, 40] width 533 height 272
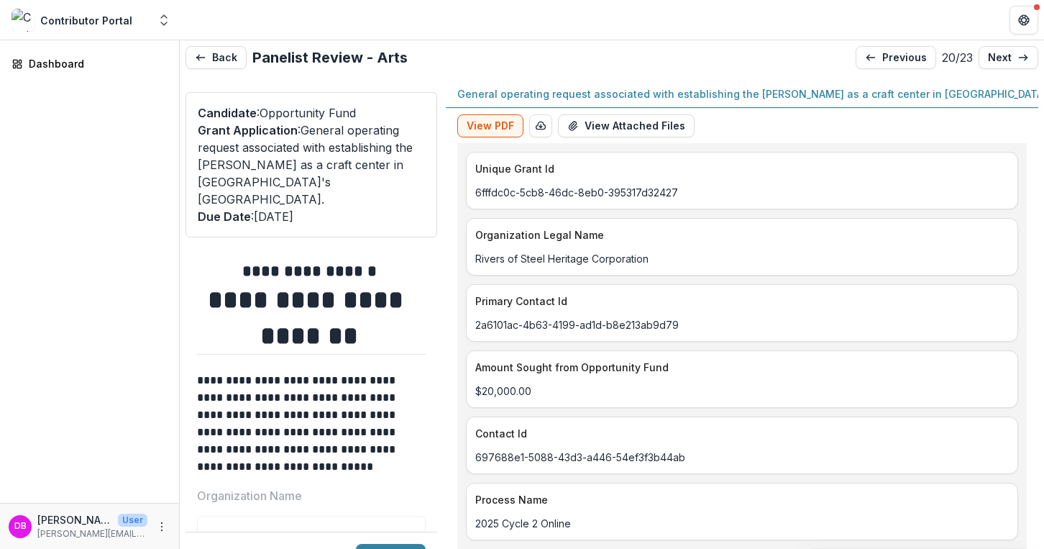
scroll to position [0, 0]
click at [872, 98] on p "General operating request associated with establishing the [PERSON_NAME] as a c…" at bounding box center [810, 93] width 706 height 15
click at [479, 106] on button "General operating request associated with establishing the [PERSON_NAME] as a c…" at bounding box center [810, 95] width 729 height 28
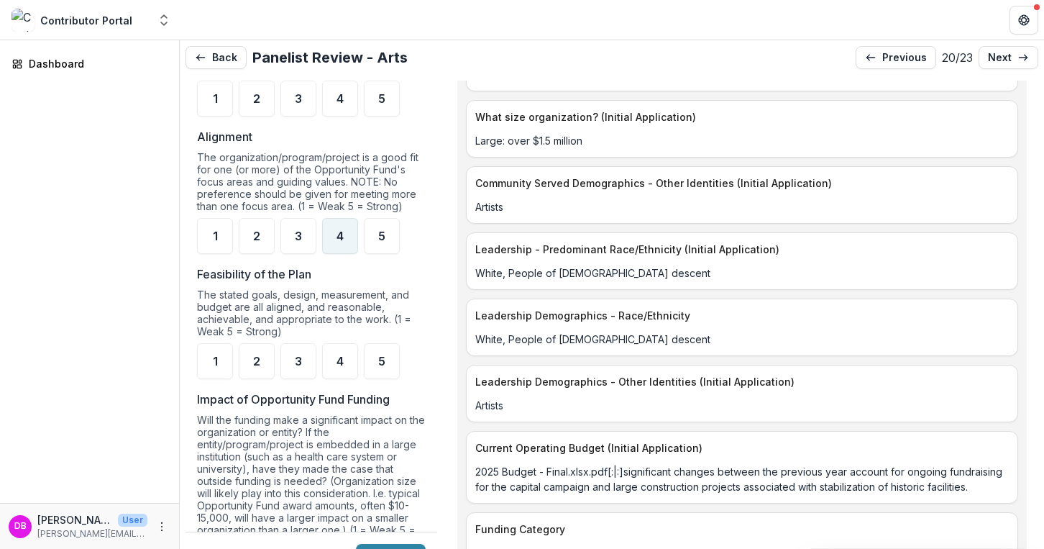
scroll to position [1255, 0]
click at [382, 93] on span "5" at bounding box center [381, 98] width 7 height 12
click at [380, 232] on span "5" at bounding box center [381, 235] width 7 height 12
click at [295, 365] on div "3" at bounding box center [298, 360] width 36 height 36
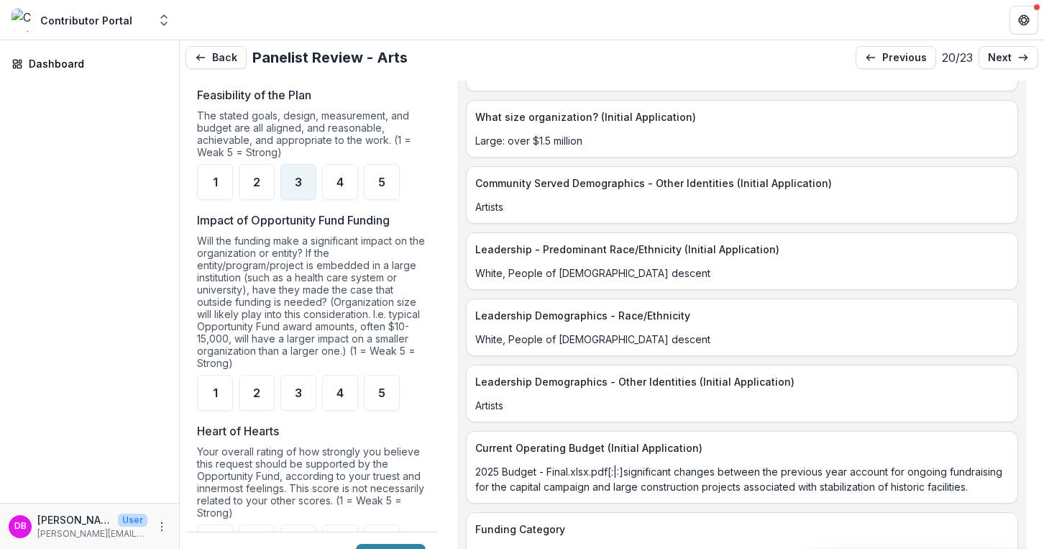
scroll to position [1458, 0]
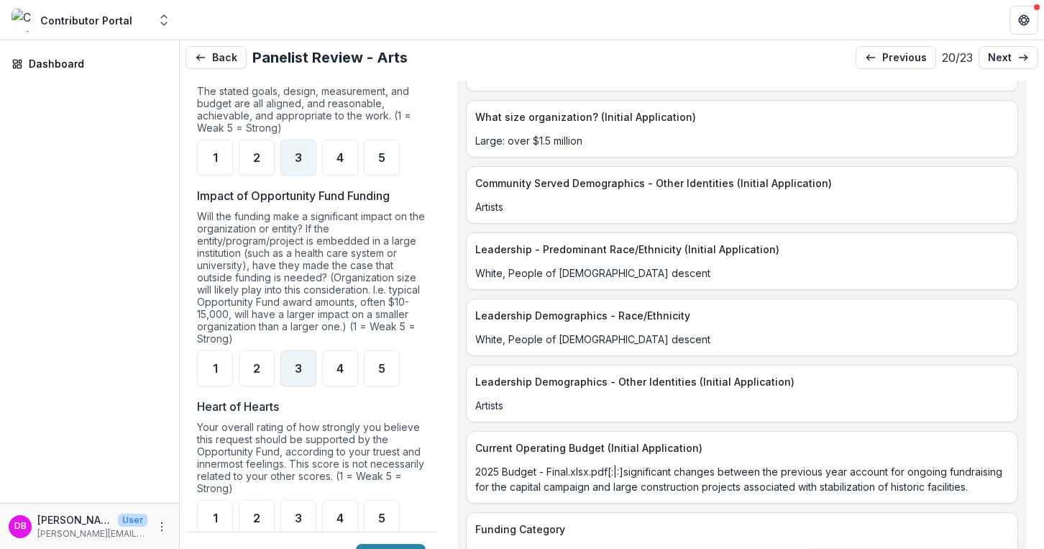
click at [295, 368] on span "3" at bounding box center [298, 368] width 7 height 12
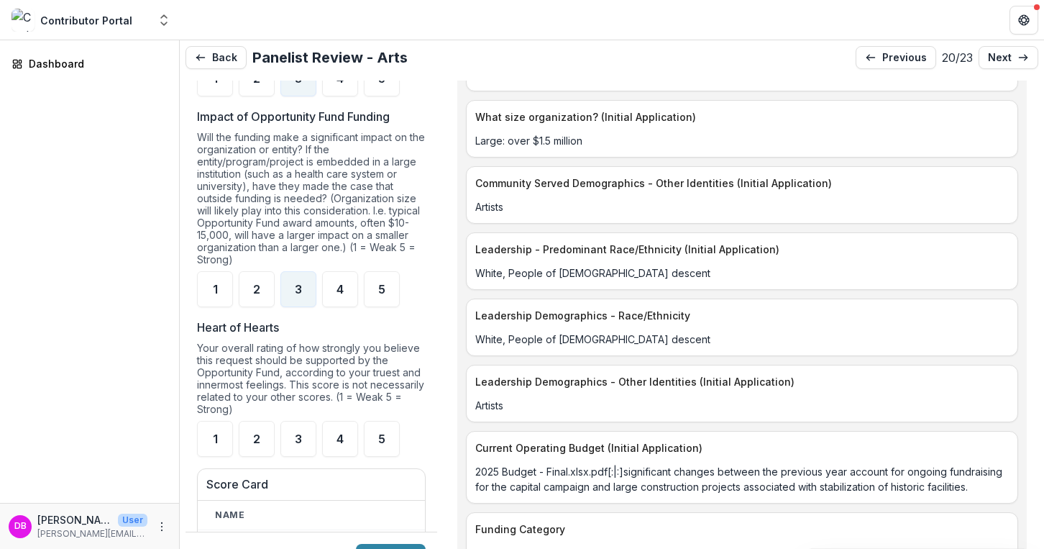
scroll to position [1549, 0]
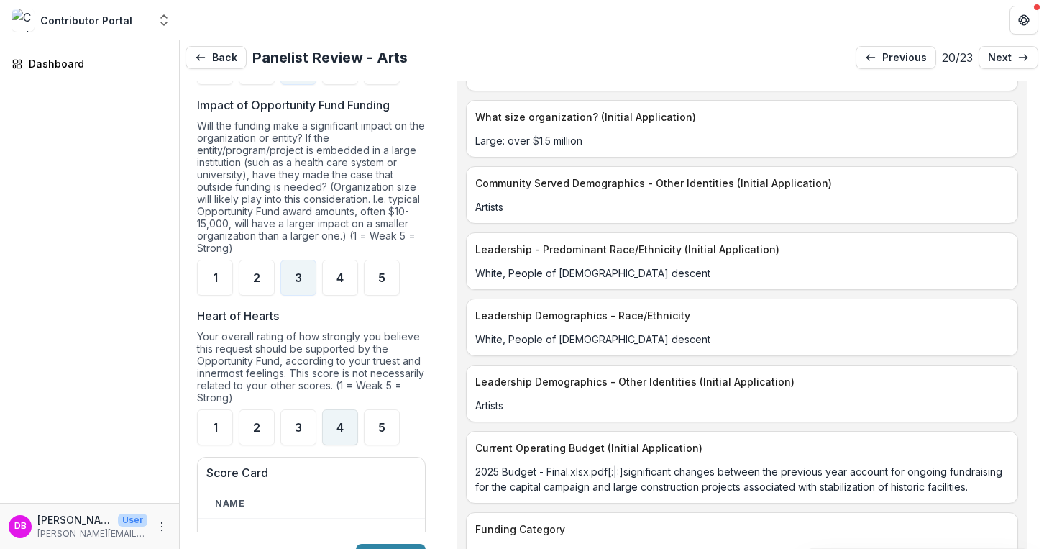
click at [338, 425] on span "4" at bounding box center [339, 427] width 7 height 12
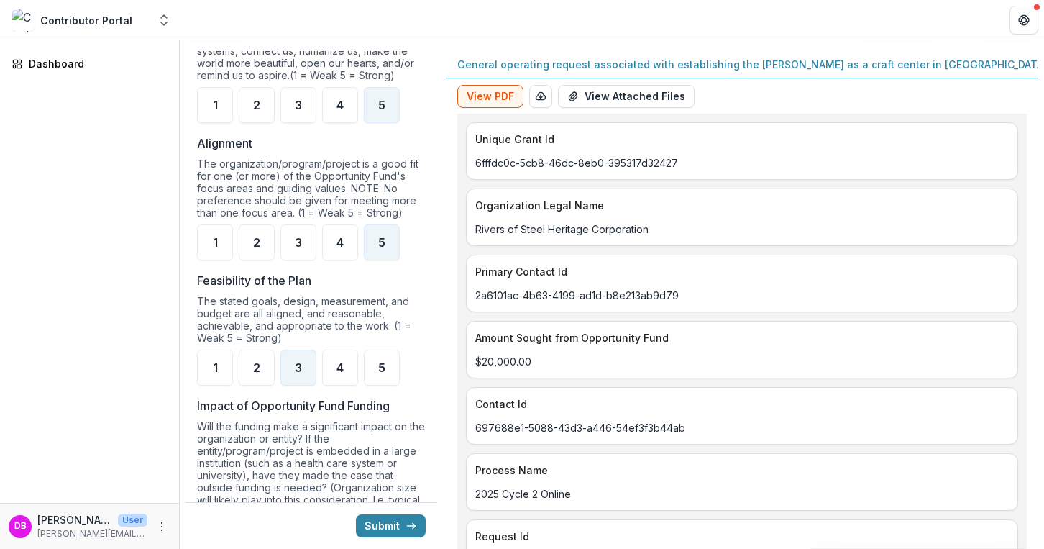
scroll to position [1239, 0]
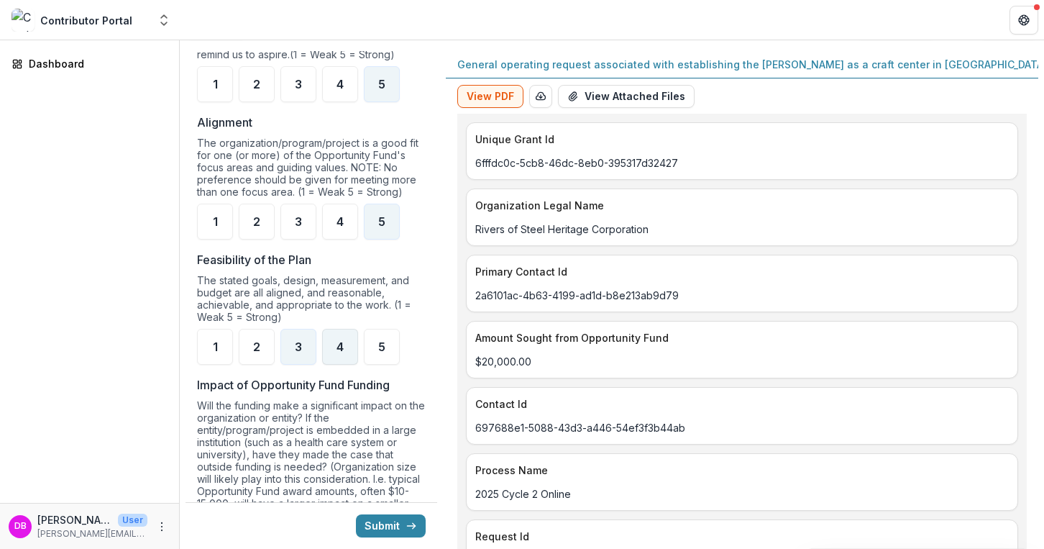
click at [342, 341] on span "4" at bounding box center [339, 347] width 7 height 12
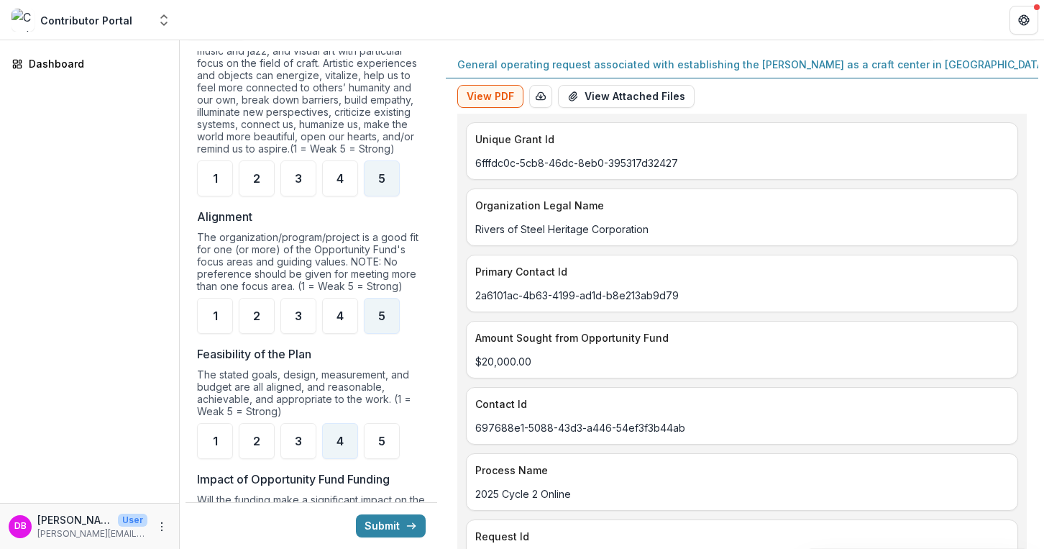
scroll to position [1090, 0]
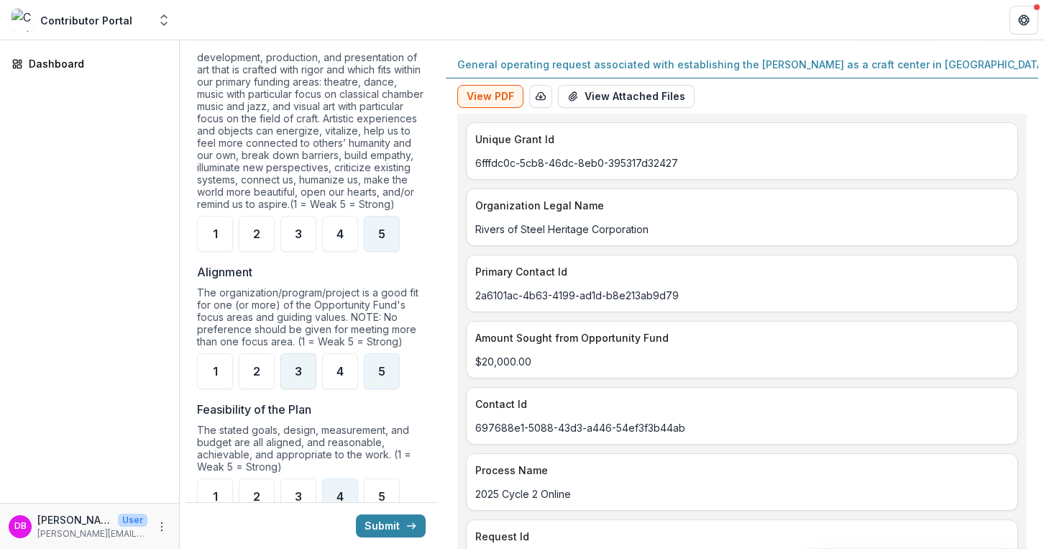
click at [301, 353] on div "3" at bounding box center [298, 371] width 36 height 36
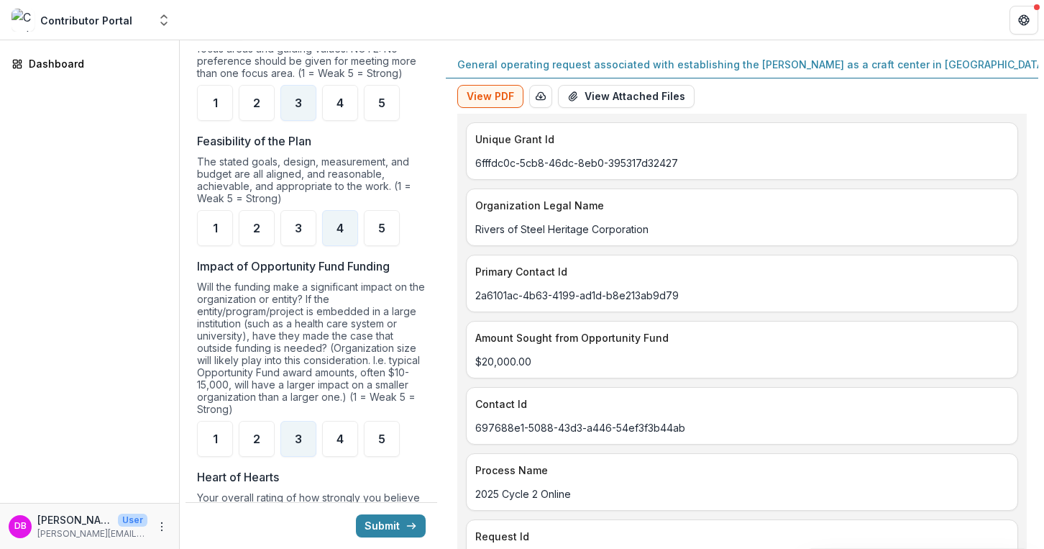
scroll to position [1364, 0]
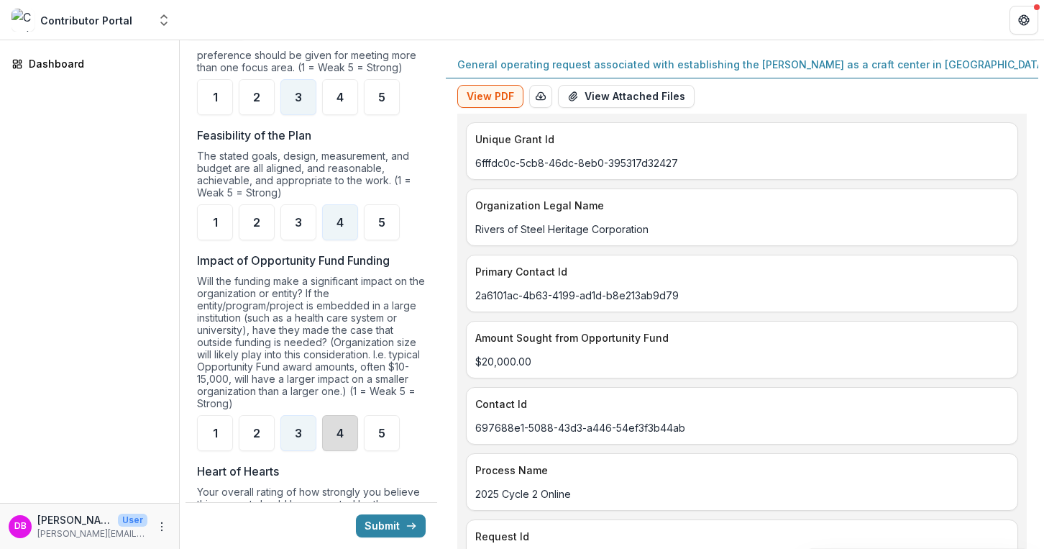
click at [341, 441] on div "4" at bounding box center [340, 433] width 36 height 36
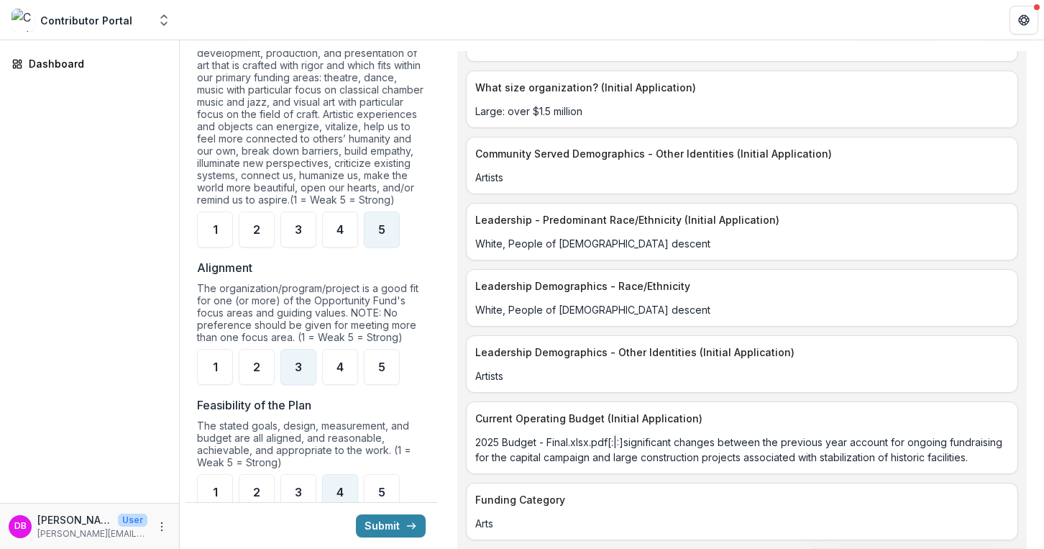
scroll to position [1096, 0]
click at [390, 355] on div "5" at bounding box center [382, 365] width 36 height 36
click at [387, 356] on div "5" at bounding box center [382, 365] width 36 height 36
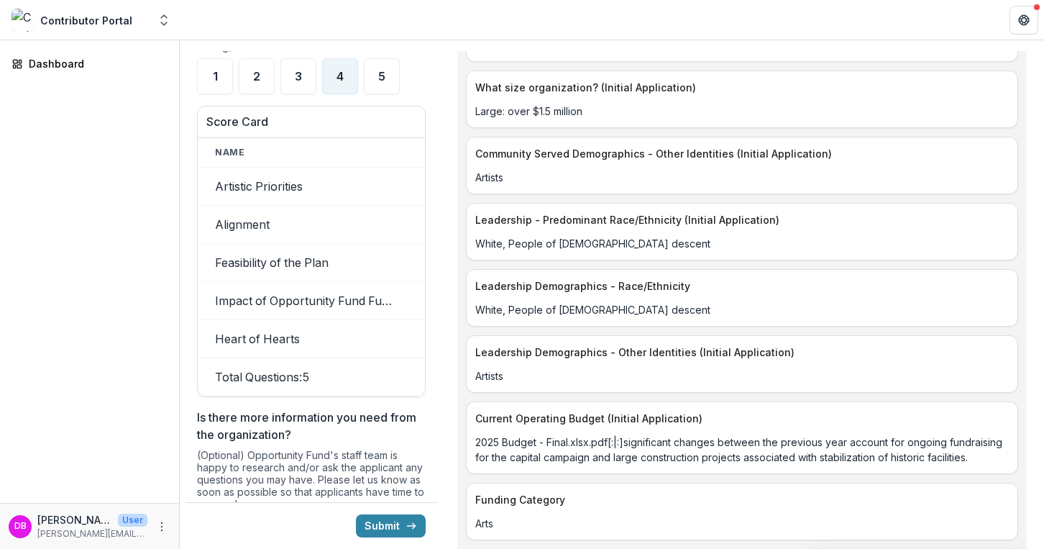
scroll to position [1904, 0]
